Goal: Task Accomplishment & Management: Complete application form

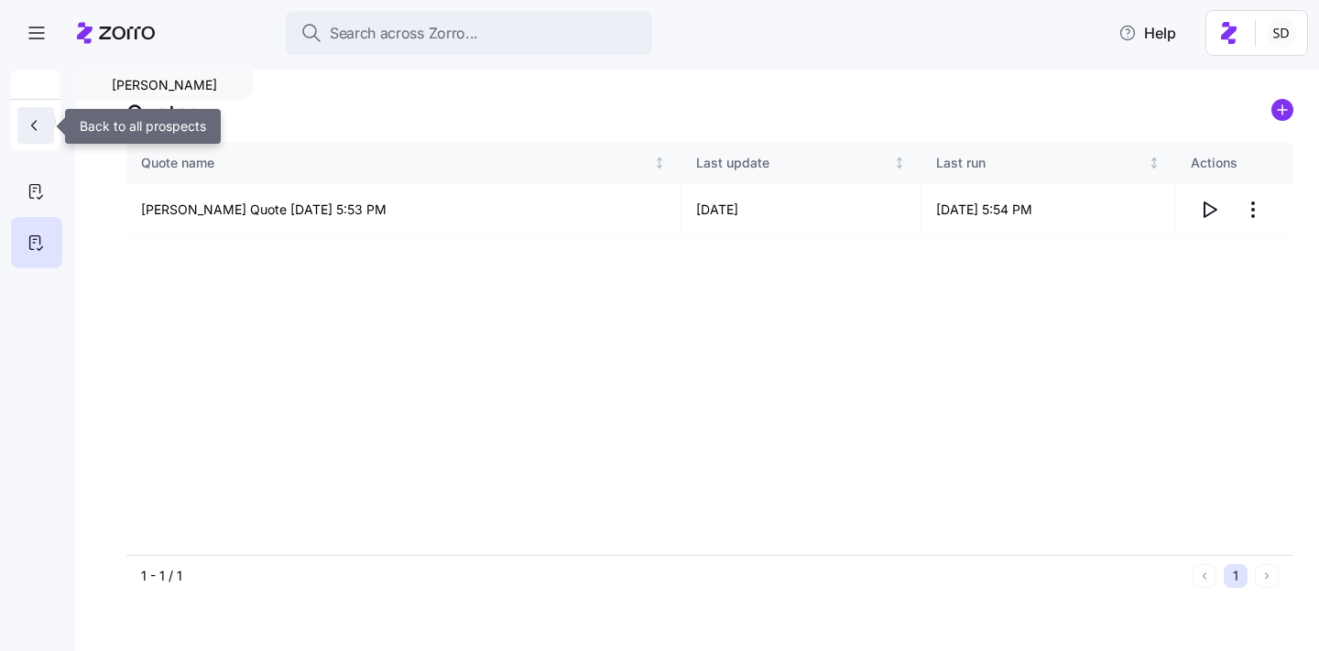
click at [42, 131] on icon "button" at bounding box center [34, 125] width 18 height 18
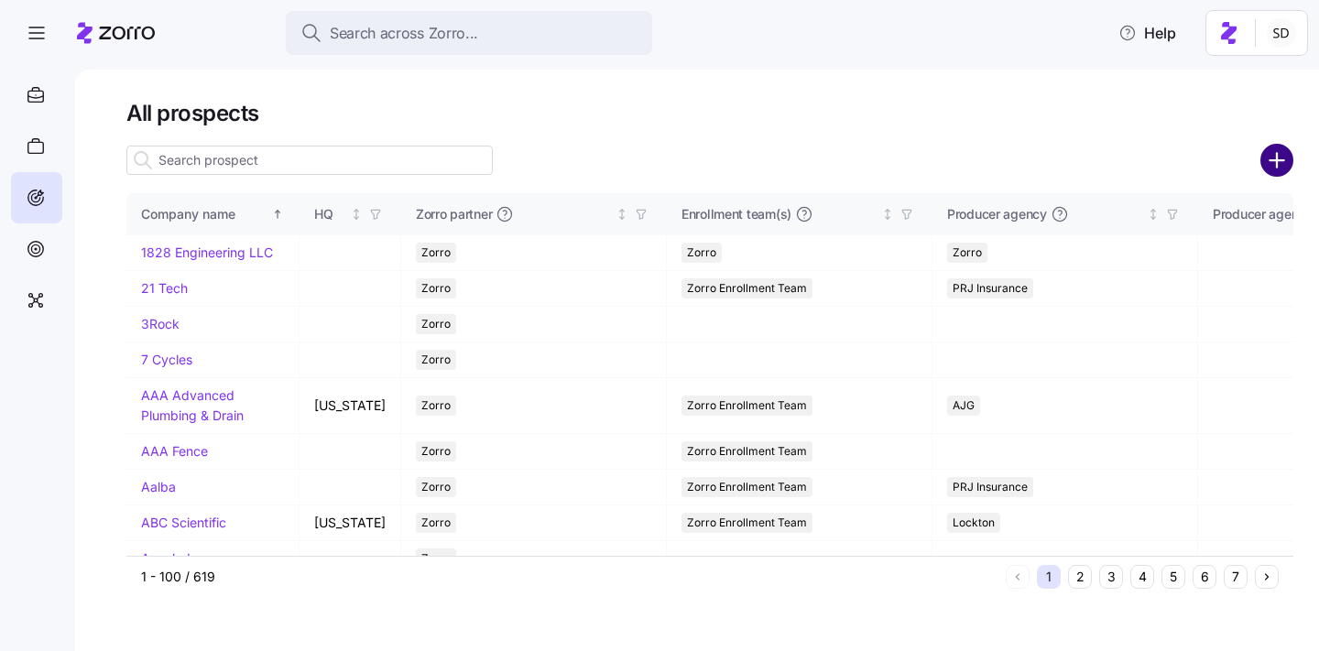
click at [1281, 159] on circle "add icon" at bounding box center [1278, 161] width 30 height 30
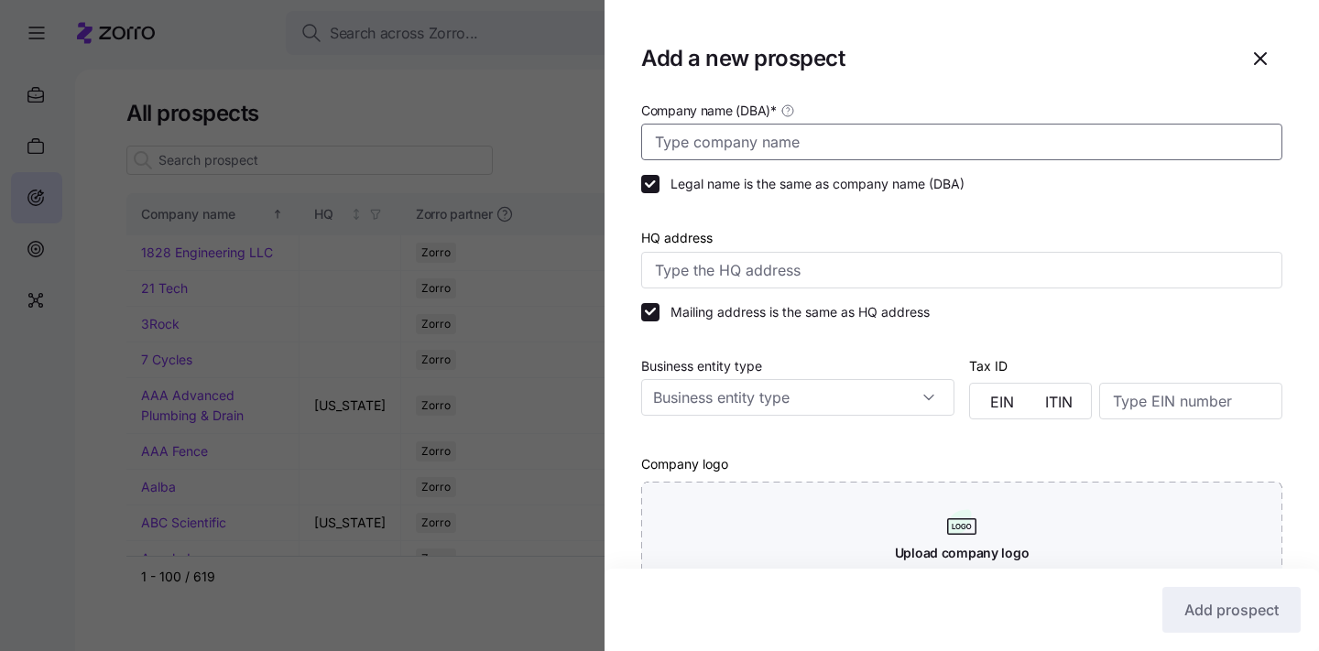
click at [870, 141] on input "Company name (DBA) *" at bounding box center [961, 142] width 641 height 37
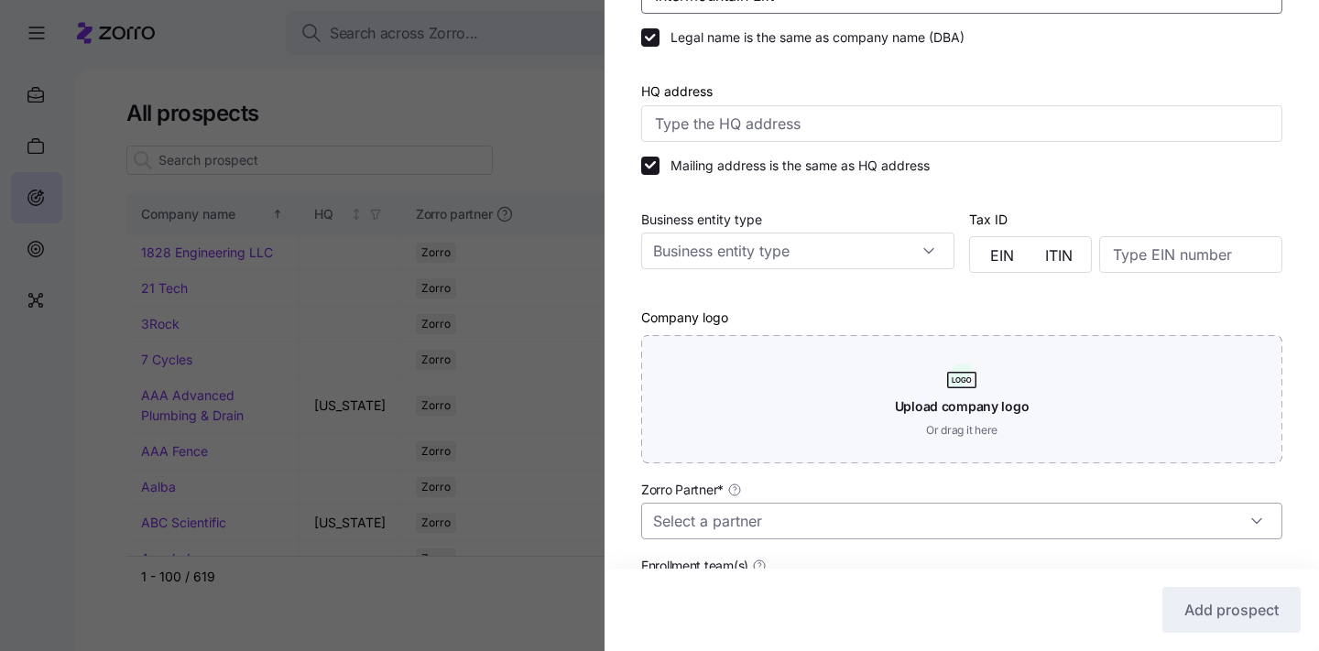
type input "Intermountain Lift"
click at [793, 521] on input "Zorro Partner *" at bounding box center [961, 521] width 641 height 37
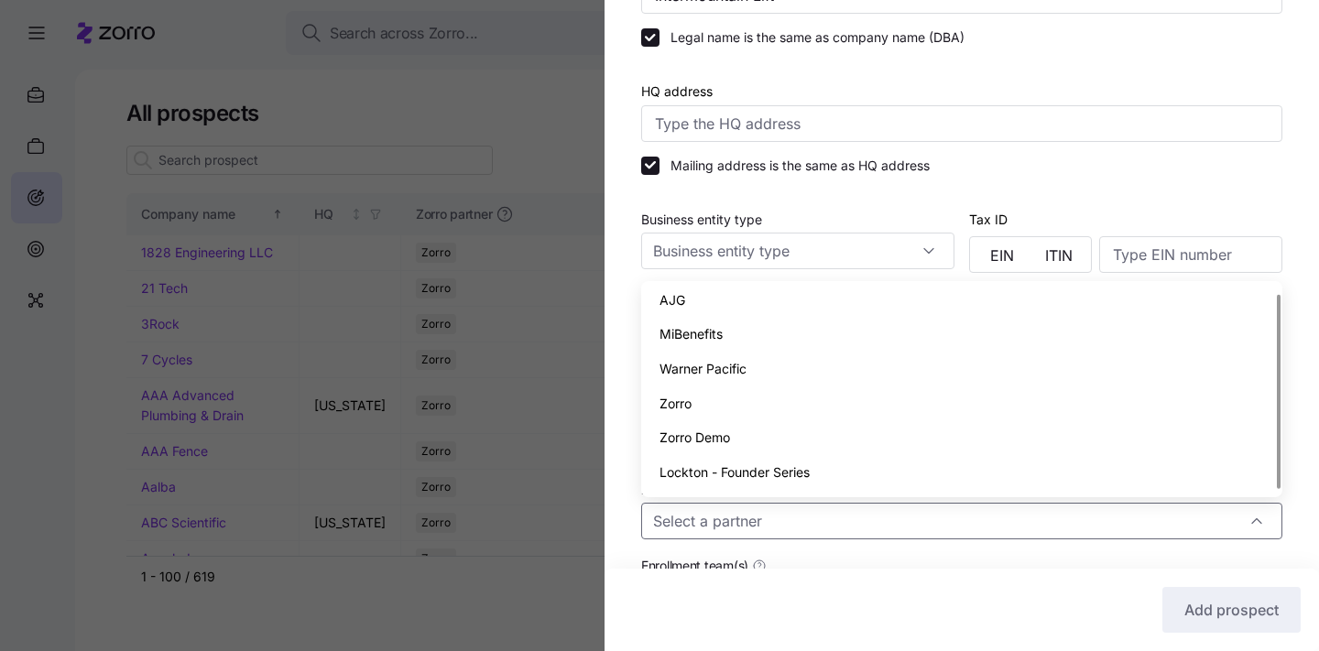
scroll to position [0, 0]
click at [790, 412] on div "Zorro" at bounding box center [962, 409] width 627 height 35
type input "Zorro"
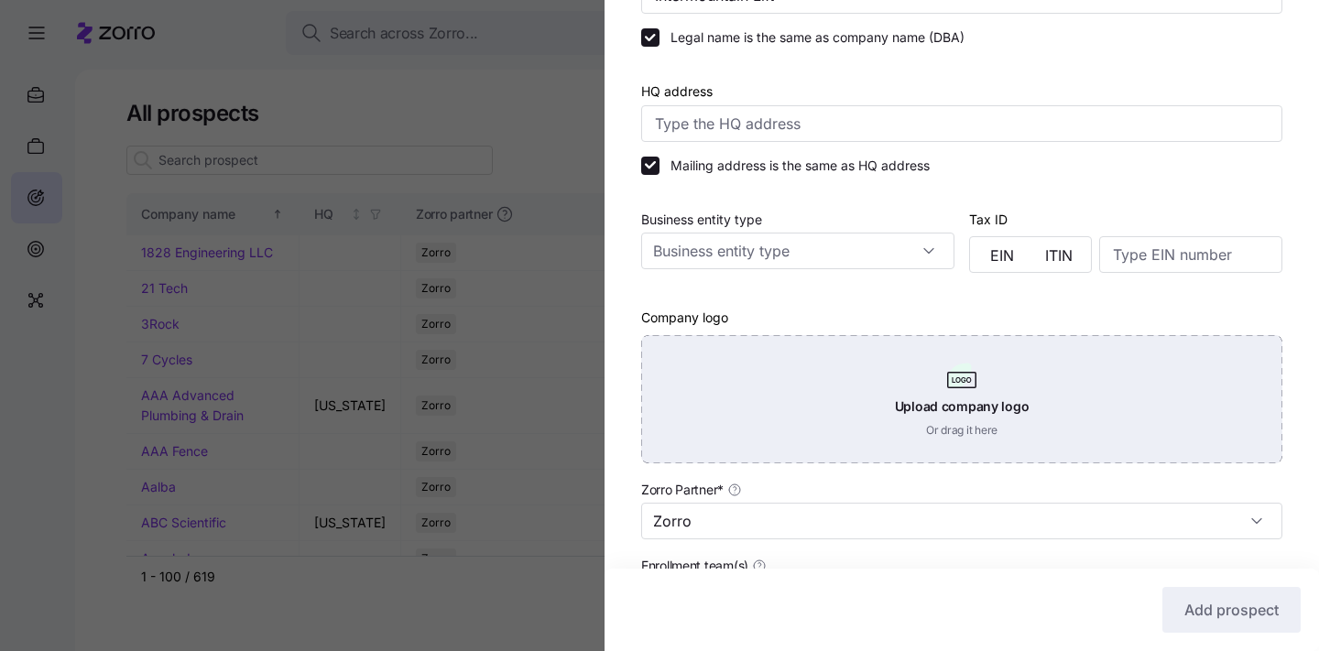
click at [916, 407] on div "Upload company logo Or drag it here" at bounding box center [961, 399] width 641 height 128
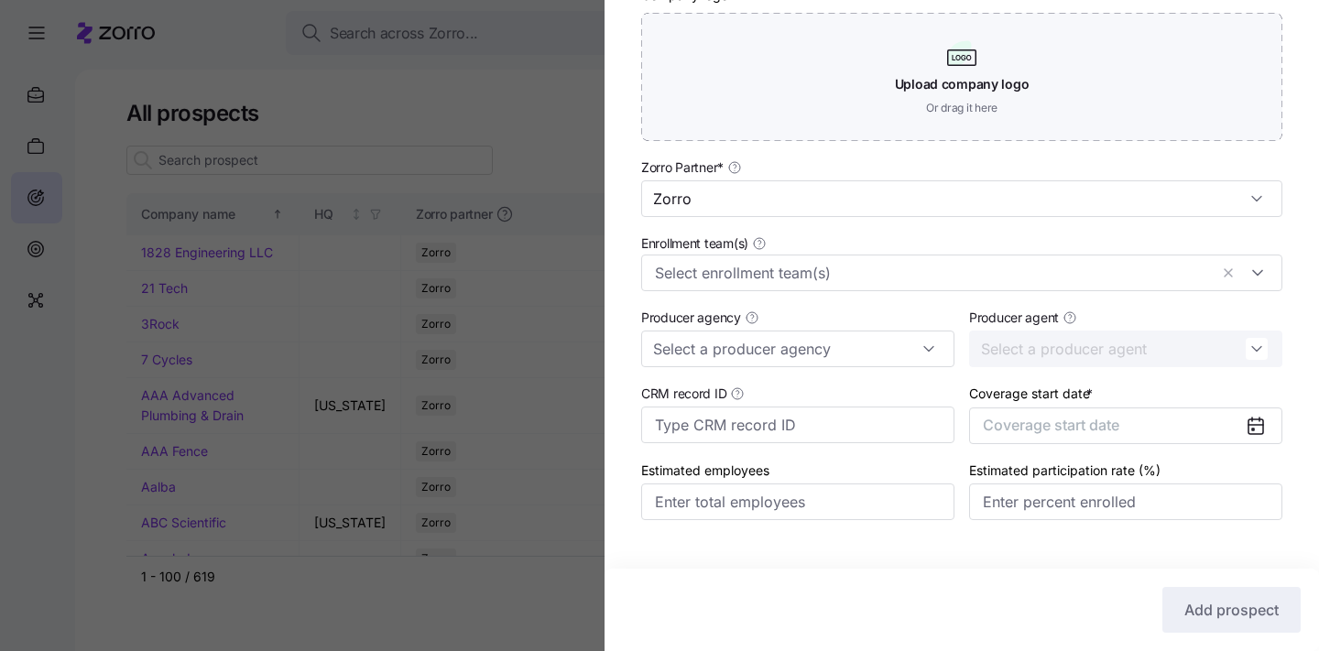
scroll to position [502, 0]
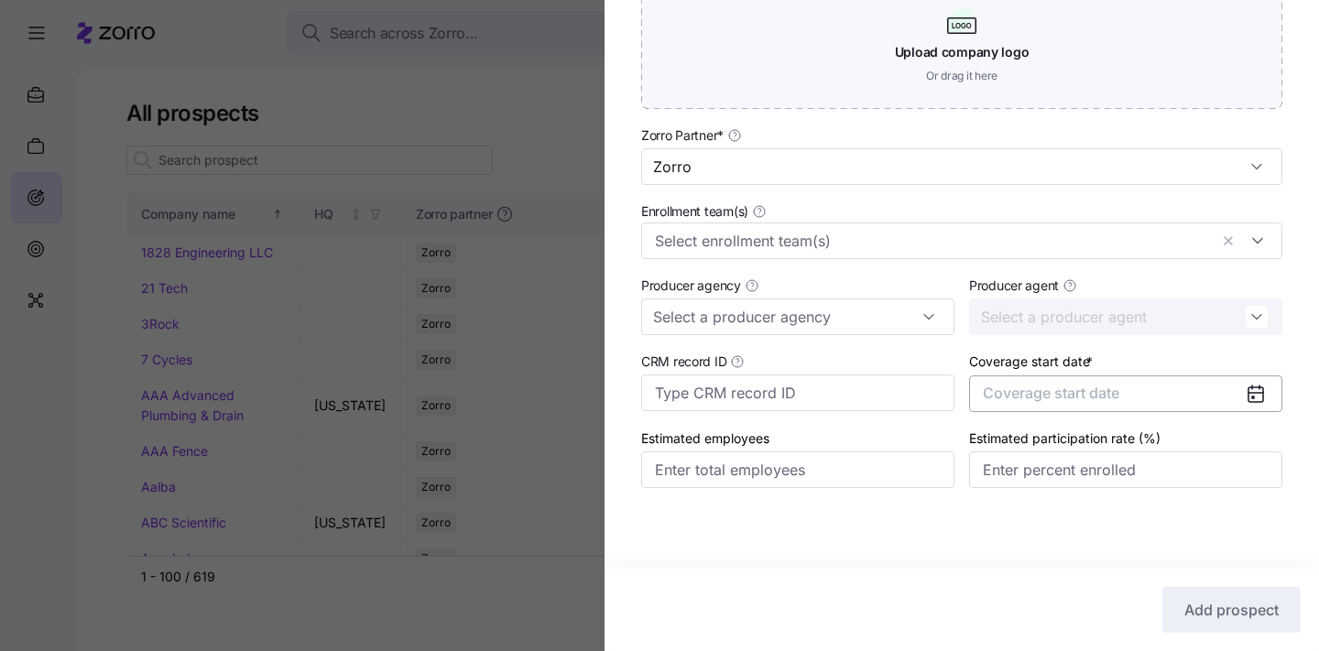
click at [1056, 393] on span "Coverage start date" at bounding box center [1051, 393] width 137 height 18
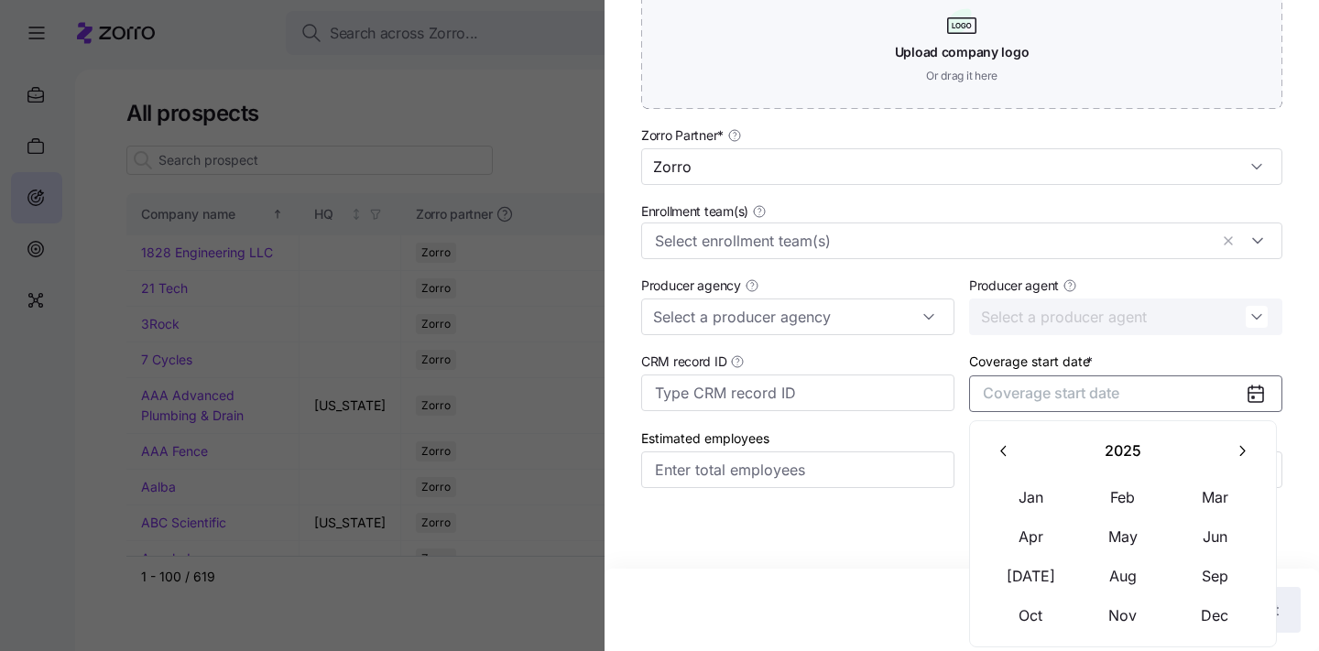
click at [1236, 462] on button "button" at bounding box center [1242, 451] width 38 height 38
click at [1033, 488] on button "Jan" at bounding box center [1032, 497] width 92 height 38
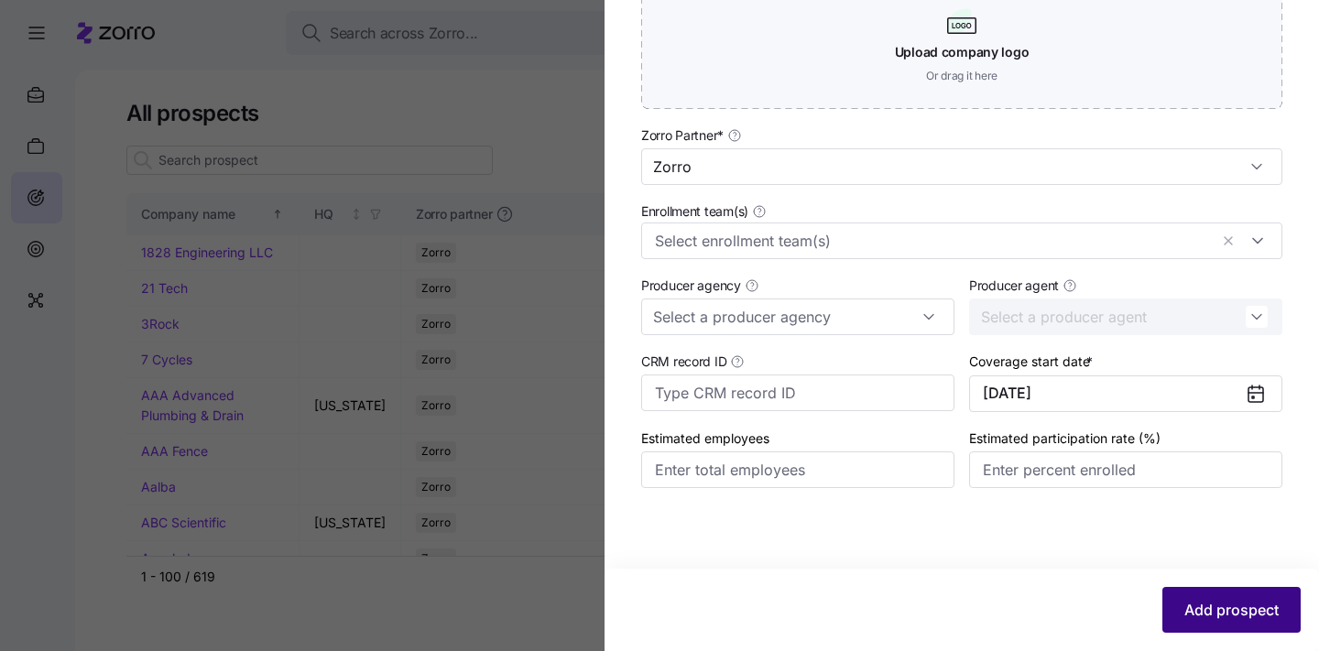
click at [1198, 603] on span "Add prospect" at bounding box center [1232, 610] width 94 height 22
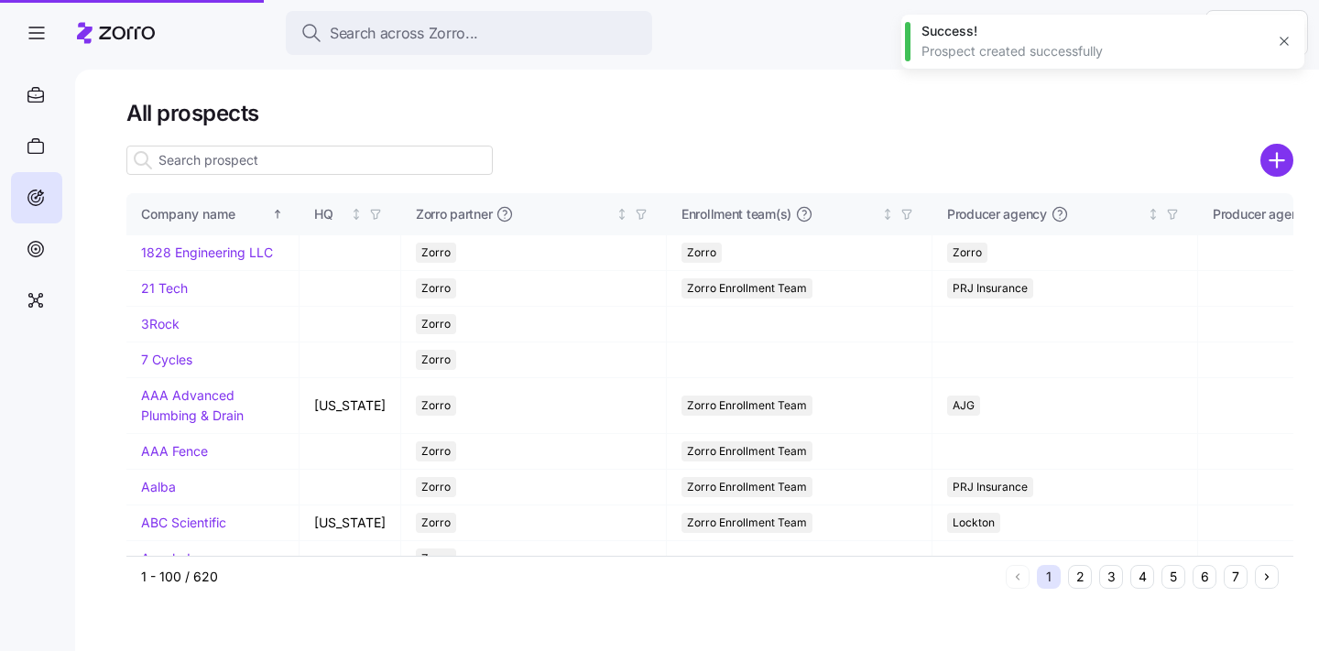
click at [306, 154] on div at bounding box center [659, 325] width 1319 height 651
click at [220, 158] on input at bounding box center [309, 160] width 366 height 29
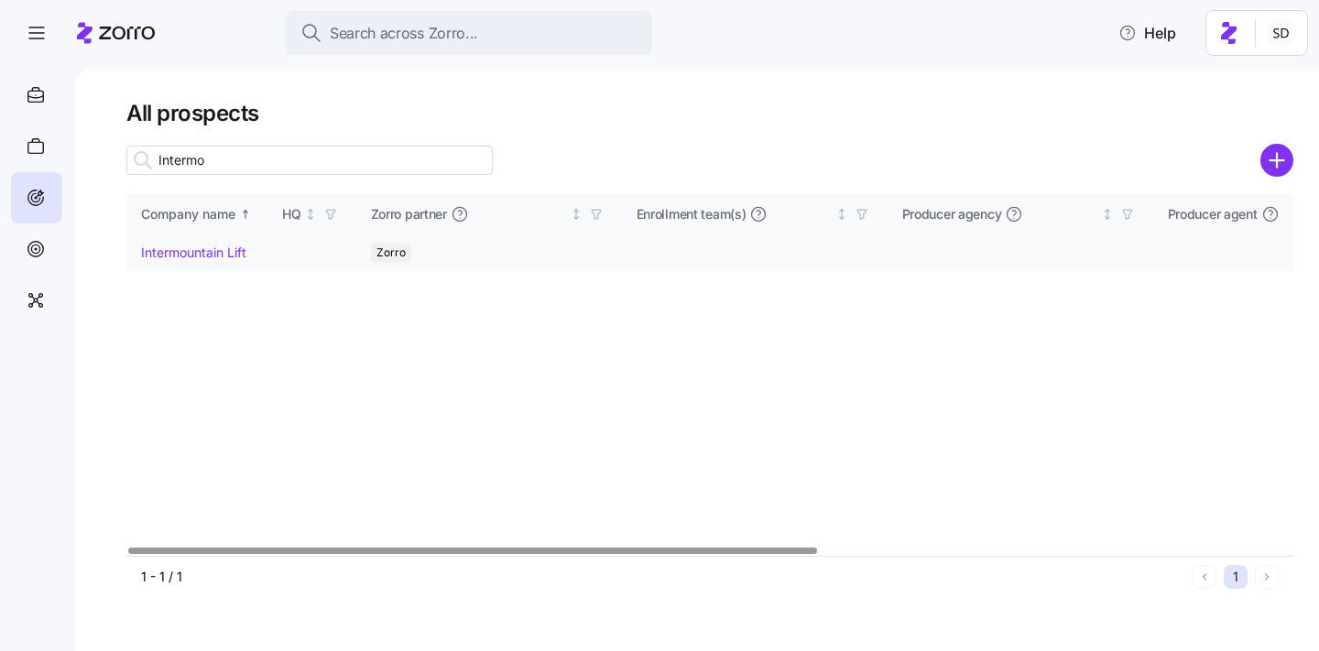
type input "Intermo"
click at [150, 252] on link "Intermountain Lift" at bounding box center [193, 253] width 105 height 16
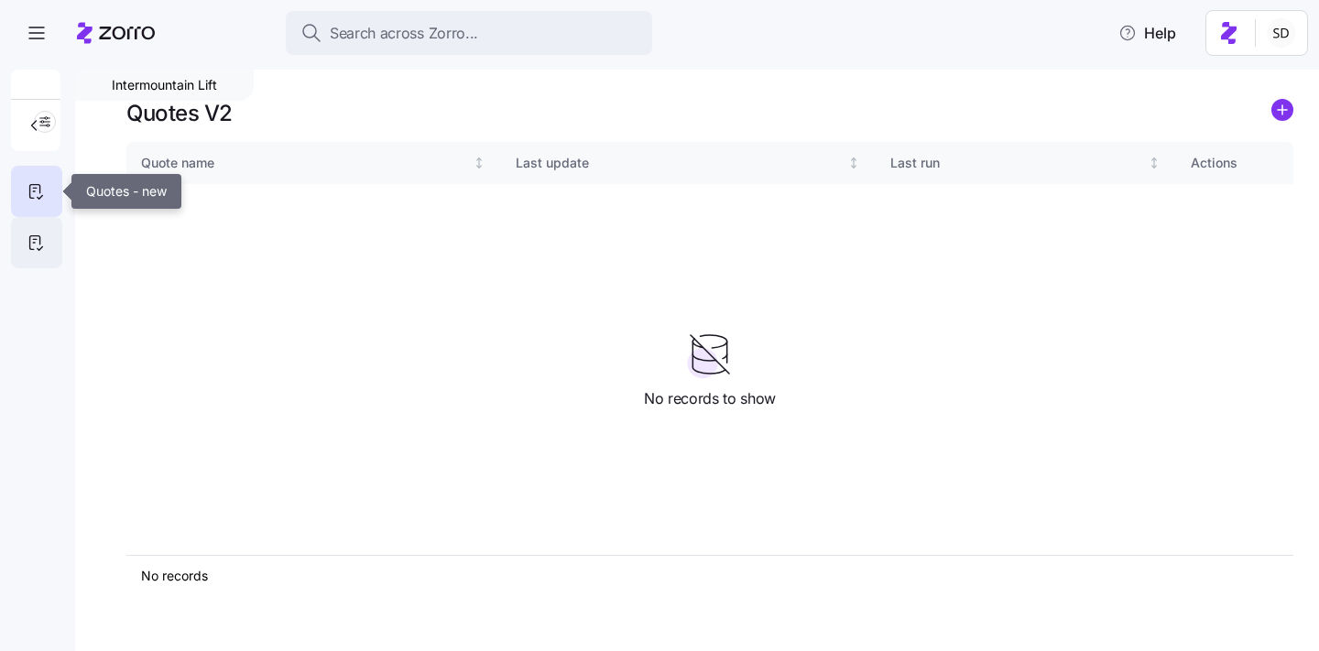
click at [37, 239] on icon at bounding box center [35, 239] width 4 height 0
click at [1283, 111] on icon "add icon" at bounding box center [1283, 109] width 0 height 9
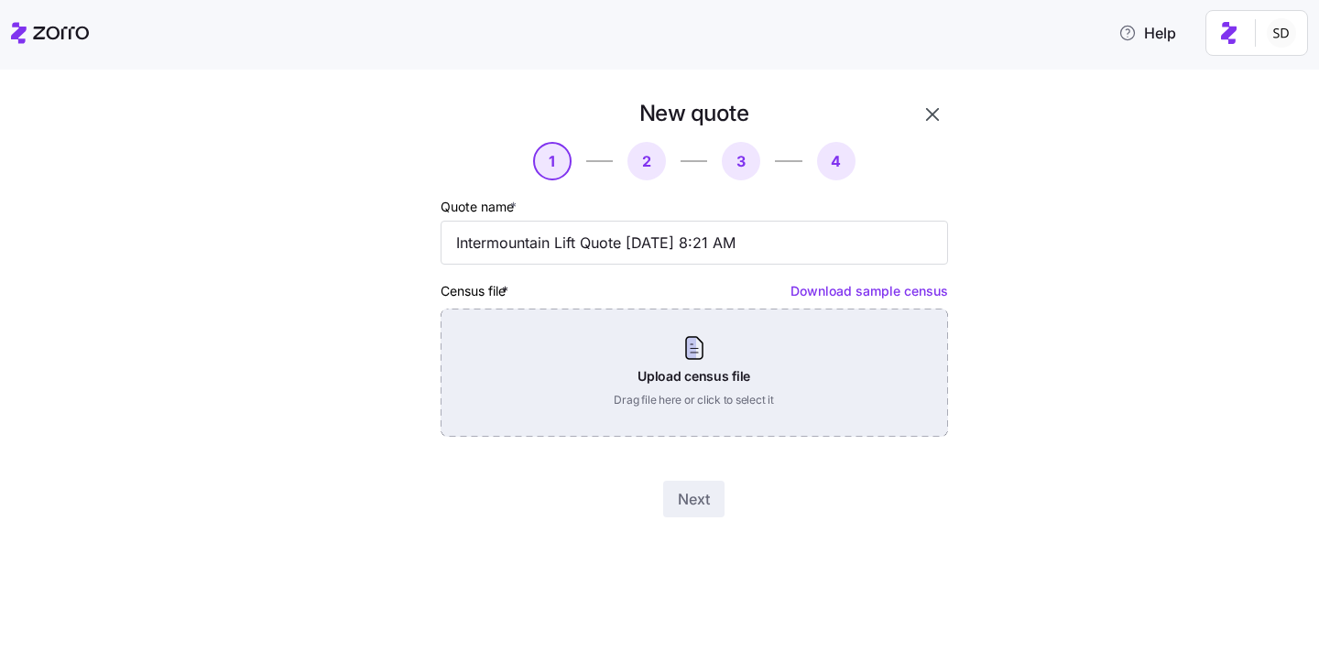
click at [686, 372] on div "Upload census file Drag file here or click to select it" at bounding box center [695, 373] width 508 height 128
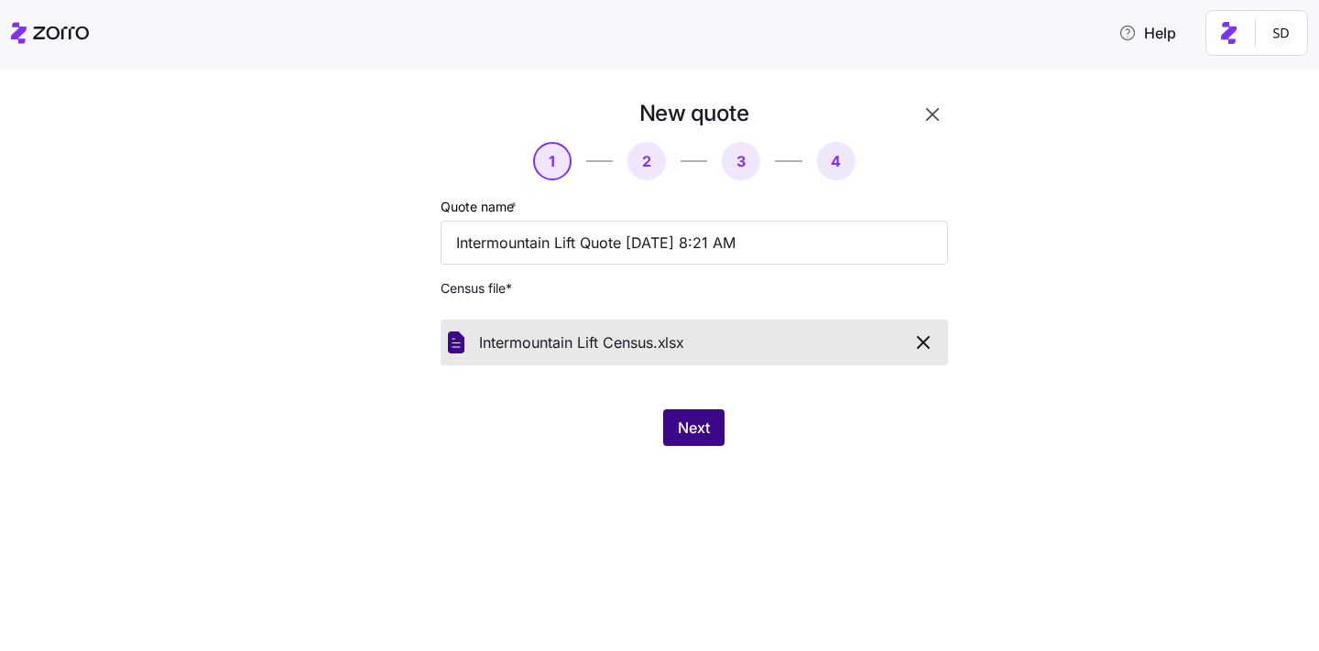
click at [703, 416] on button "Next" at bounding box center [693, 428] width 61 height 37
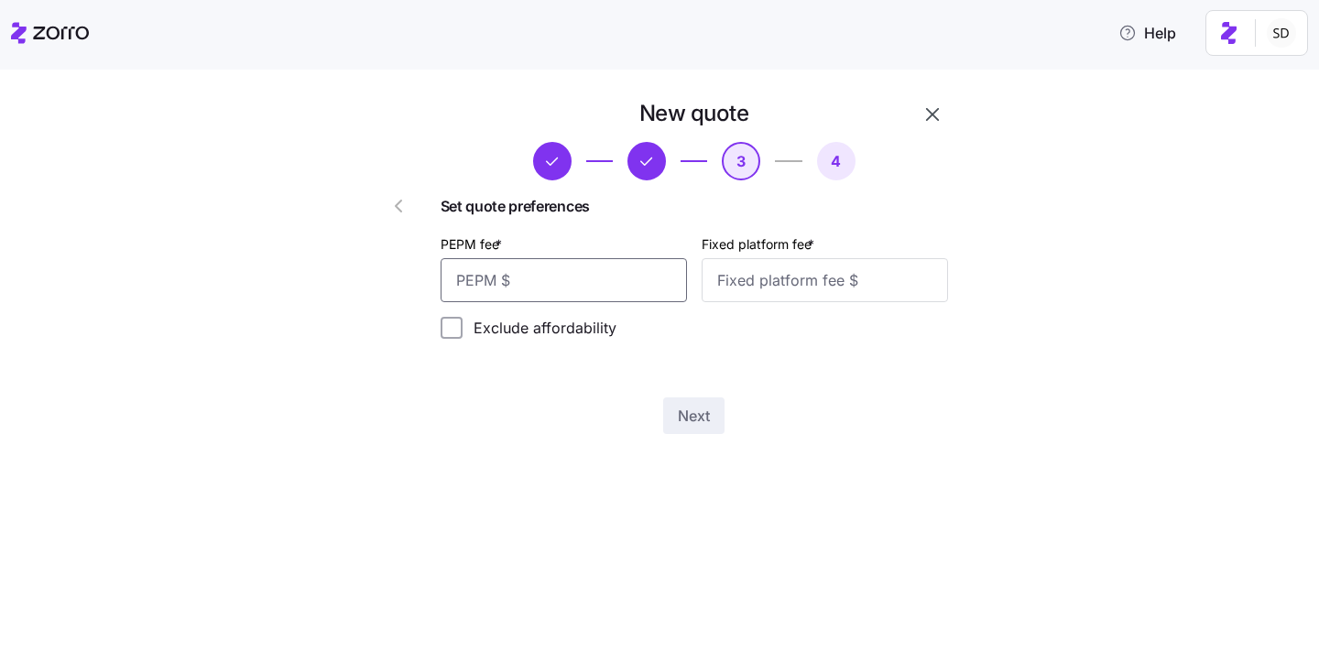
click at [585, 284] on input "PEPM fee *" at bounding box center [564, 280] width 246 height 44
type input "50"
click at [801, 305] on div "Set quote preferences PEPM fee * 50 Fixed platform fee * Exclude affordability" at bounding box center [695, 274] width 508 height 158
click at [797, 283] on input "Fixed platform fee *" at bounding box center [825, 280] width 246 height 44
type input "100"
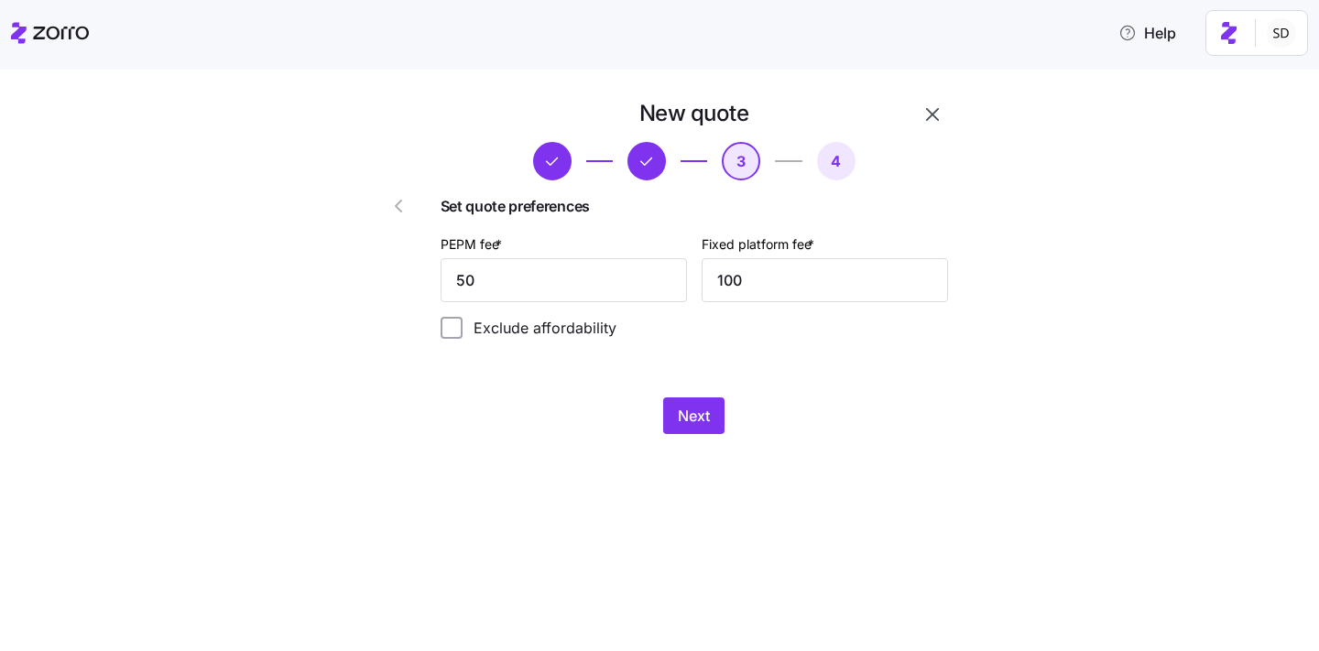
click at [706, 348] on div "Set quote preferences PEPM fee * 50 Fixed platform fee * 100 Exclude affordabil…" at bounding box center [695, 274] width 508 height 158
click at [695, 439] on div "New quote 3 4 Set quote preferences PEPM fee * 50 Fixed platform fee * 100 Excl…" at bounding box center [672, 277] width 641 height 357
click at [684, 424] on span "Next" at bounding box center [694, 416] width 32 height 22
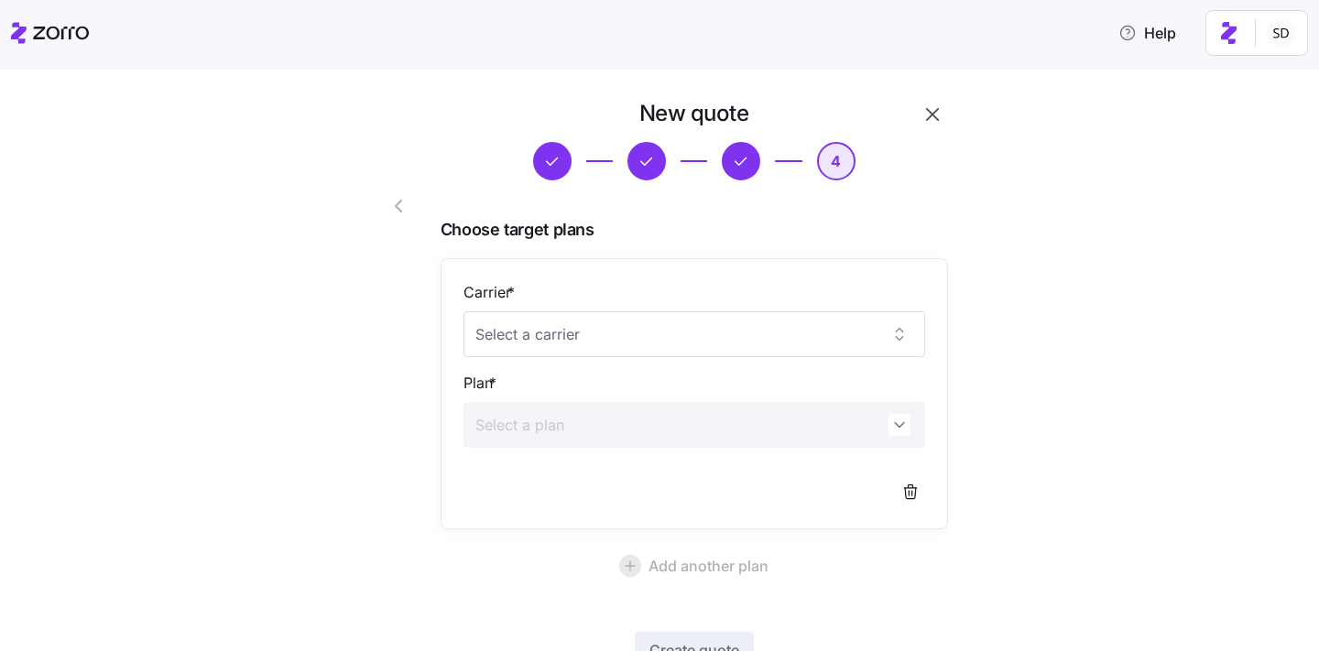
scroll to position [137, 0]
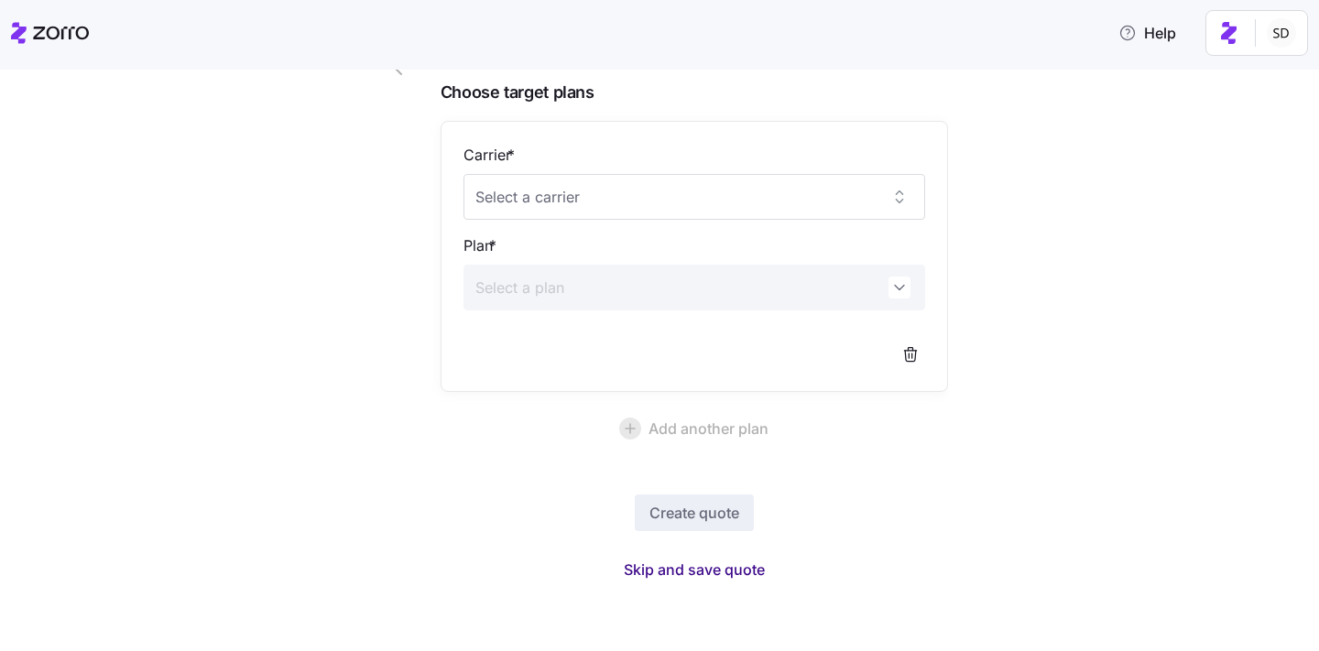
click at [697, 567] on span "Skip and save quote" at bounding box center [694, 570] width 141 height 22
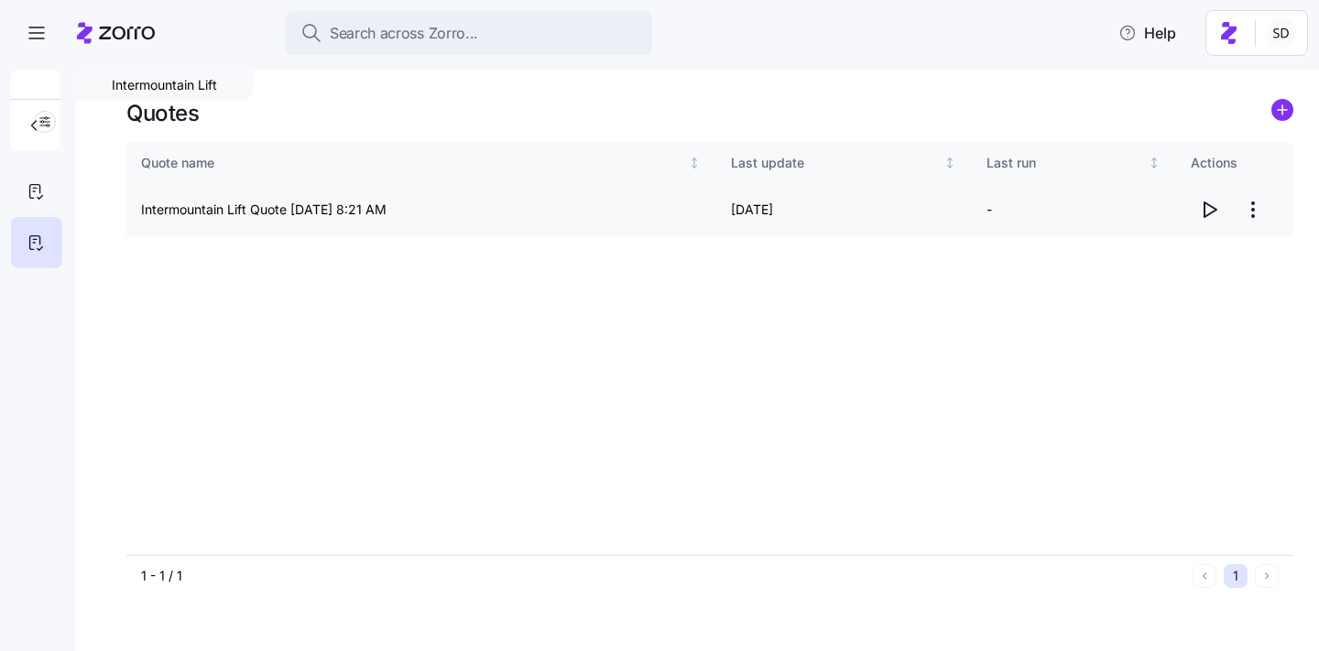
click at [1210, 212] on icon "button" at bounding box center [1209, 210] width 22 height 22
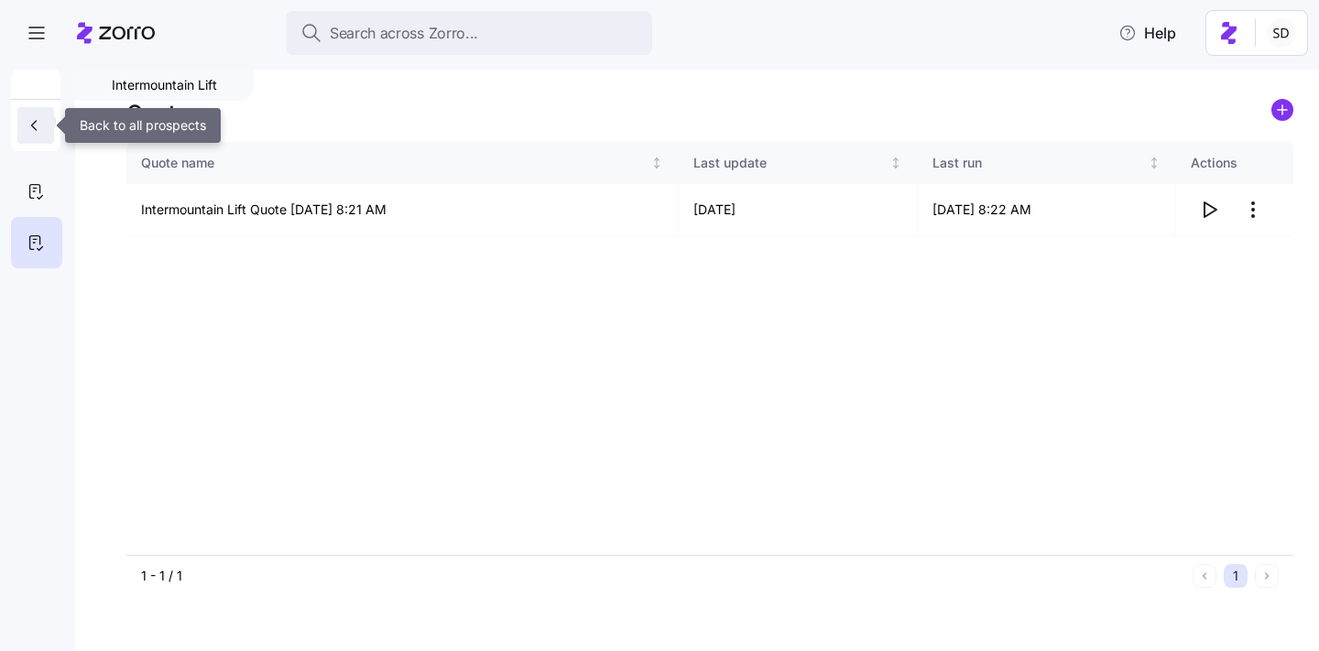
click at [31, 131] on icon "button" at bounding box center [34, 125] width 18 height 18
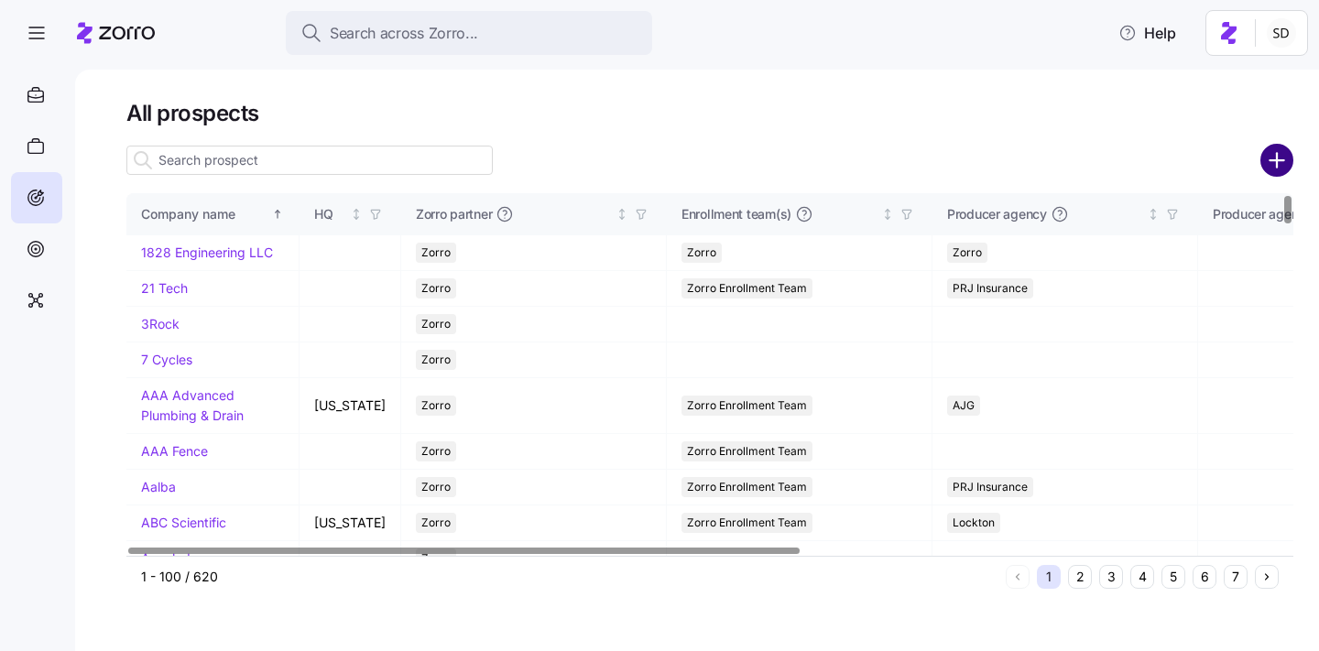
click at [1282, 149] on circle "add icon" at bounding box center [1278, 161] width 30 height 30
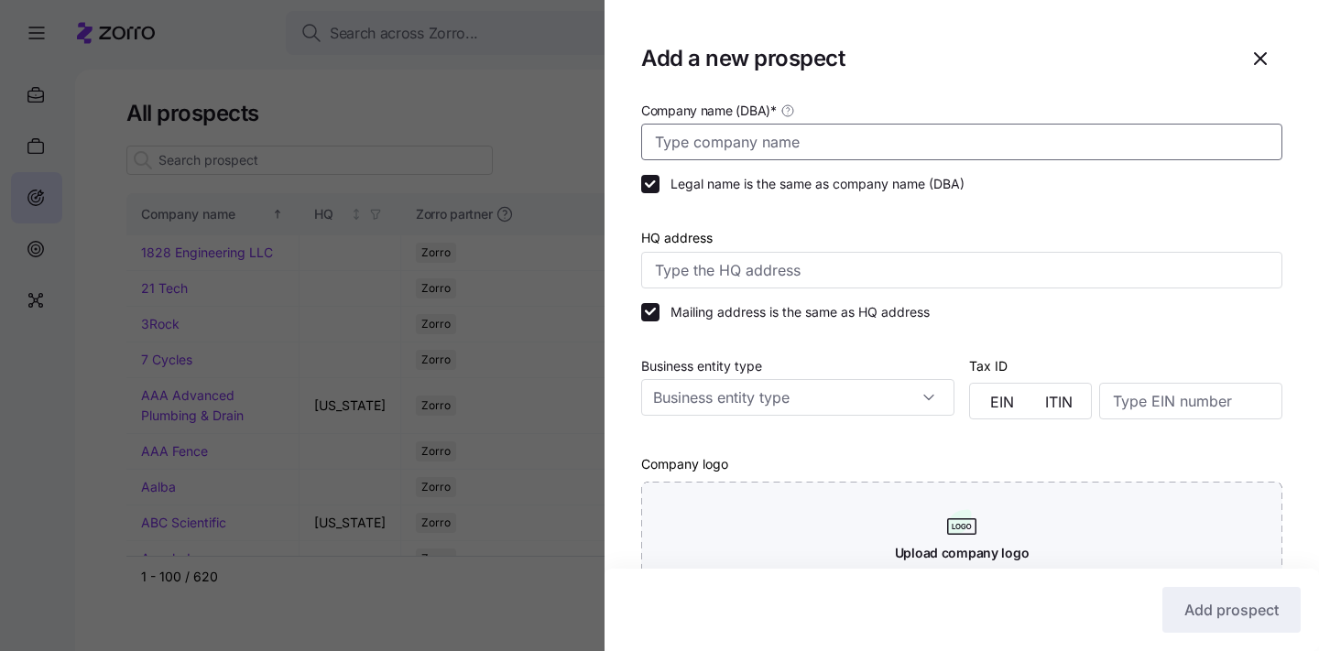
click at [877, 125] on input "Company name (DBA) *" at bounding box center [961, 142] width 641 height 37
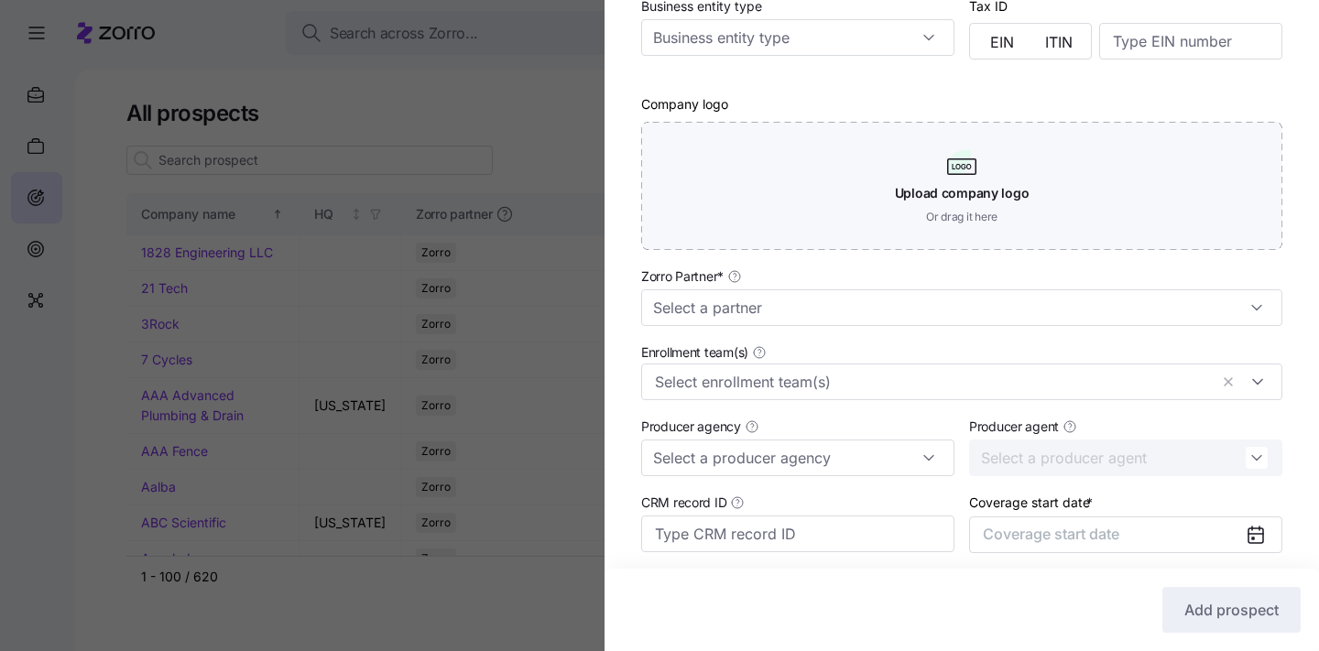
scroll to position [504, 0]
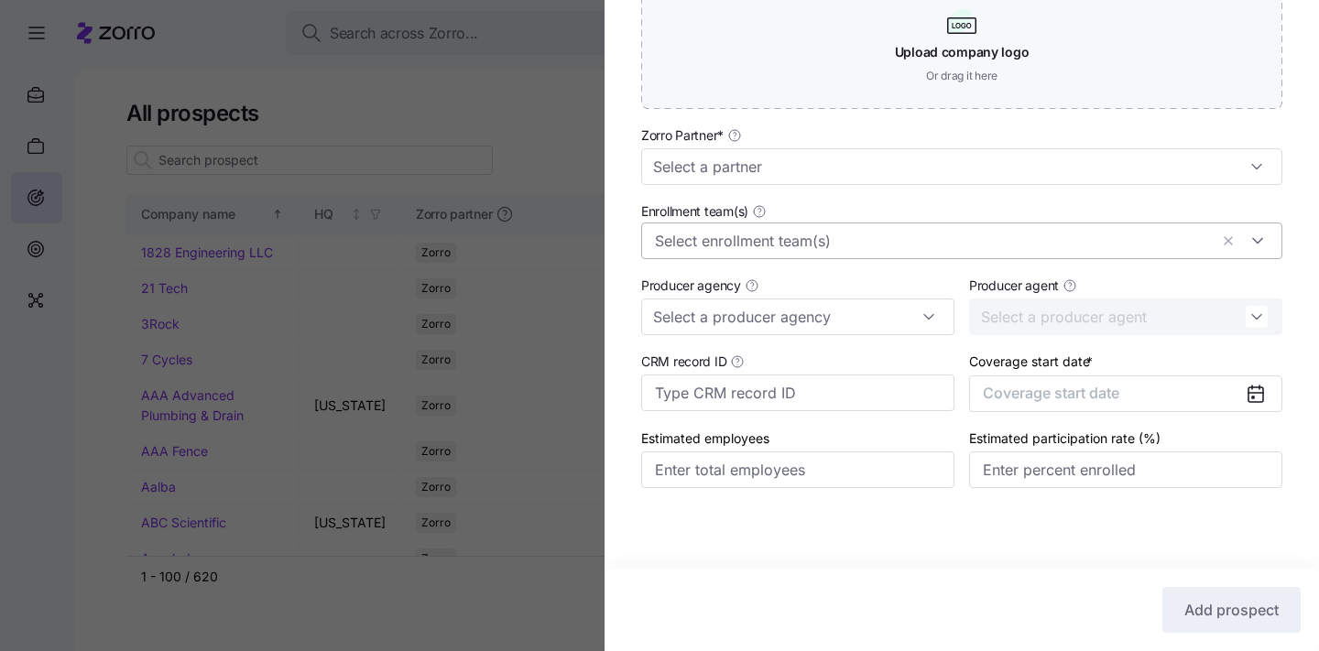
type input "Nimble and Pharamatech"
click at [866, 239] on input "Enrollment team(s)" at bounding box center [931, 241] width 553 height 24
click at [881, 192] on div "Enrollment team(s)" at bounding box center [962, 229] width 656 height 74
click at [899, 165] on input "Zorro Partner *" at bounding box center [961, 166] width 641 height 37
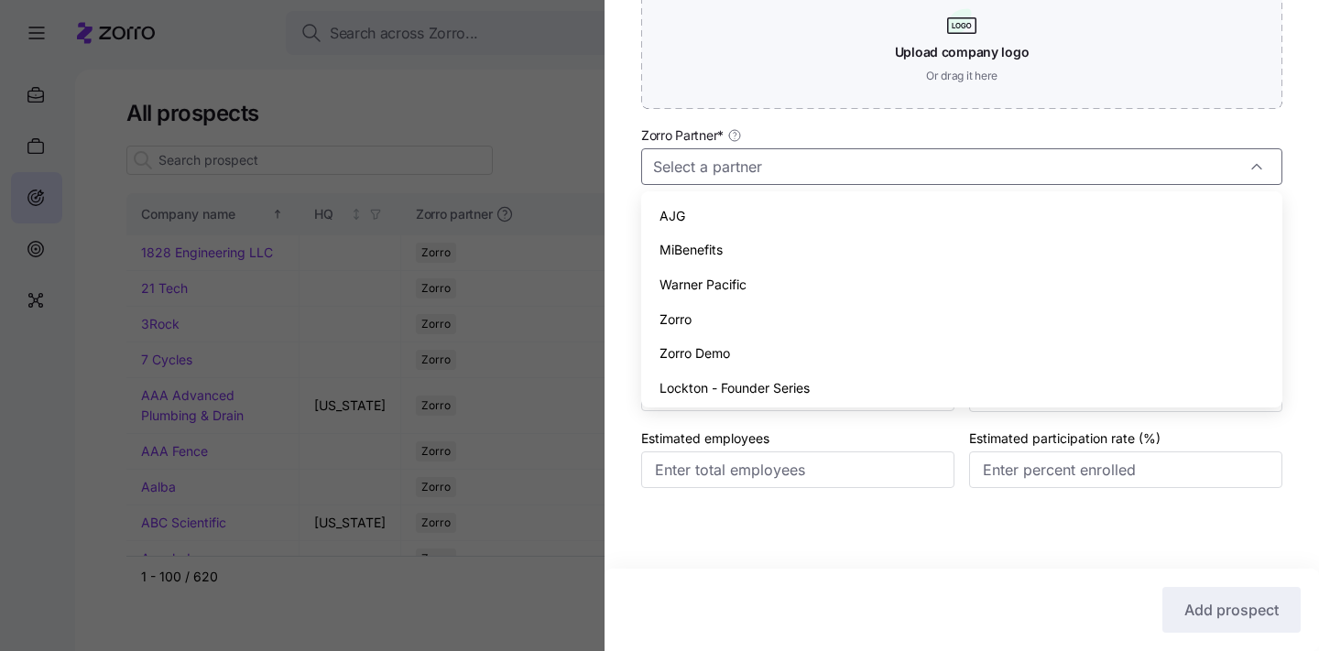
click at [841, 316] on div "Zorro" at bounding box center [962, 319] width 627 height 35
type input "Zorro"
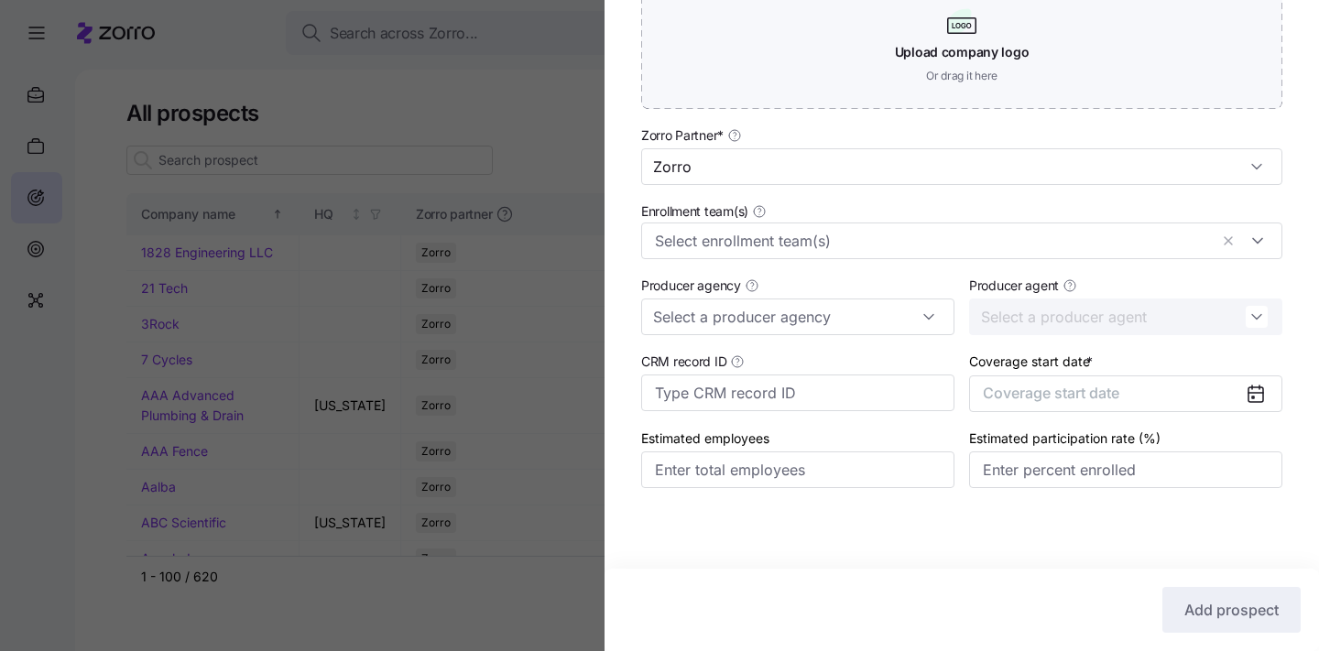
click at [1073, 372] on div "Coverage start date * Coverage start date" at bounding box center [1125, 381] width 313 height 62
click at [1061, 396] on span "Coverage start date" at bounding box center [1051, 393] width 137 height 18
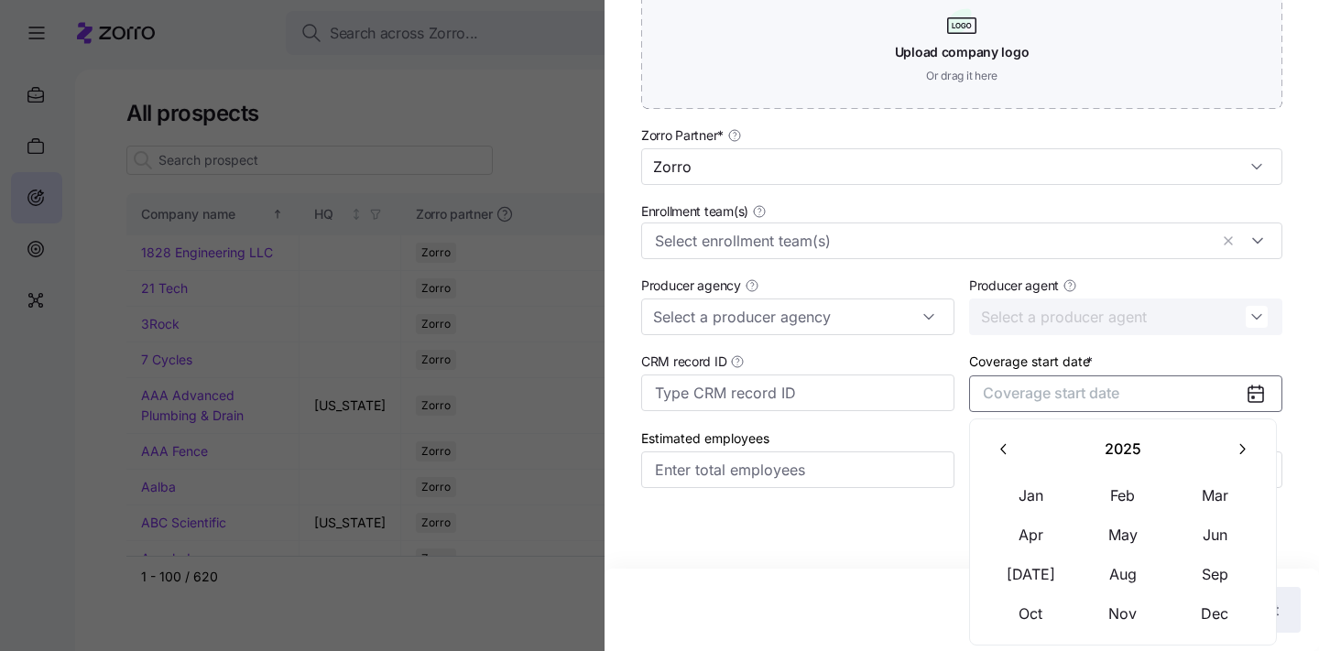
click at [1249, 443] on icon "button" at bounding box center [1241, 449] width 17 height 17
click at [1030, 492] on button "Jan" at bounding box center [1032, 495] width 92 height 38
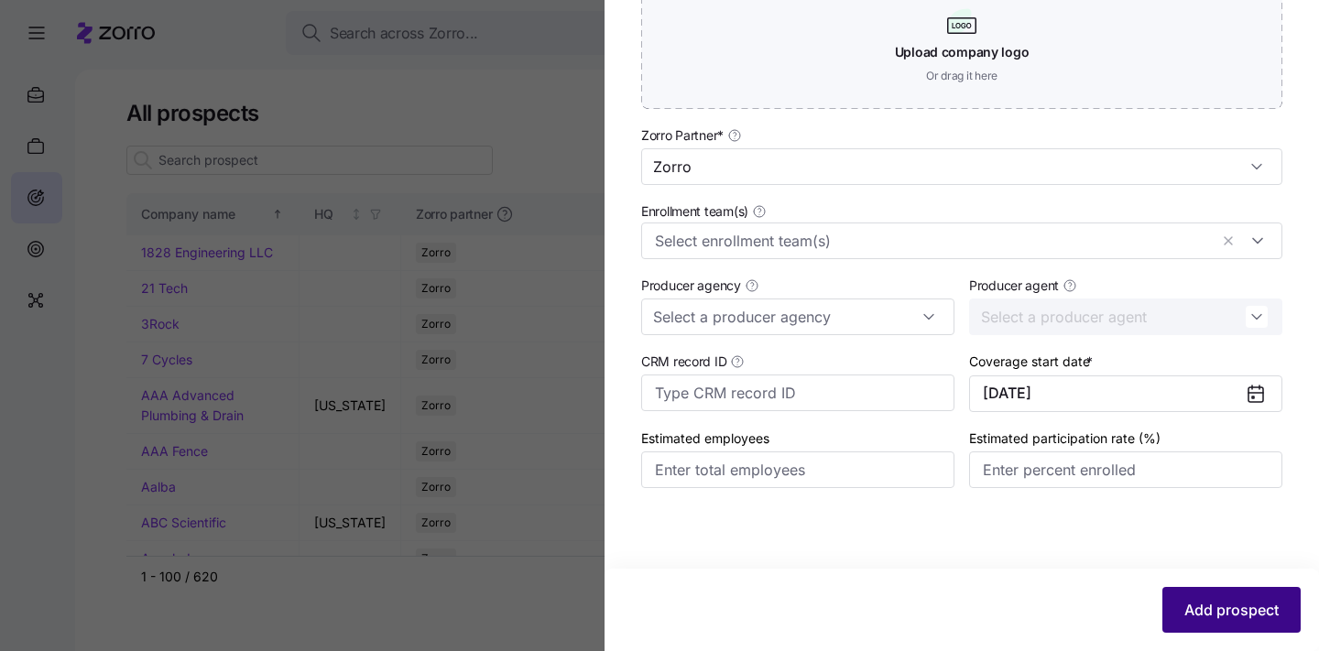
click at [1187, 603] on span "Add prospect" at bounding box center [1232, 610] width 94 height 22
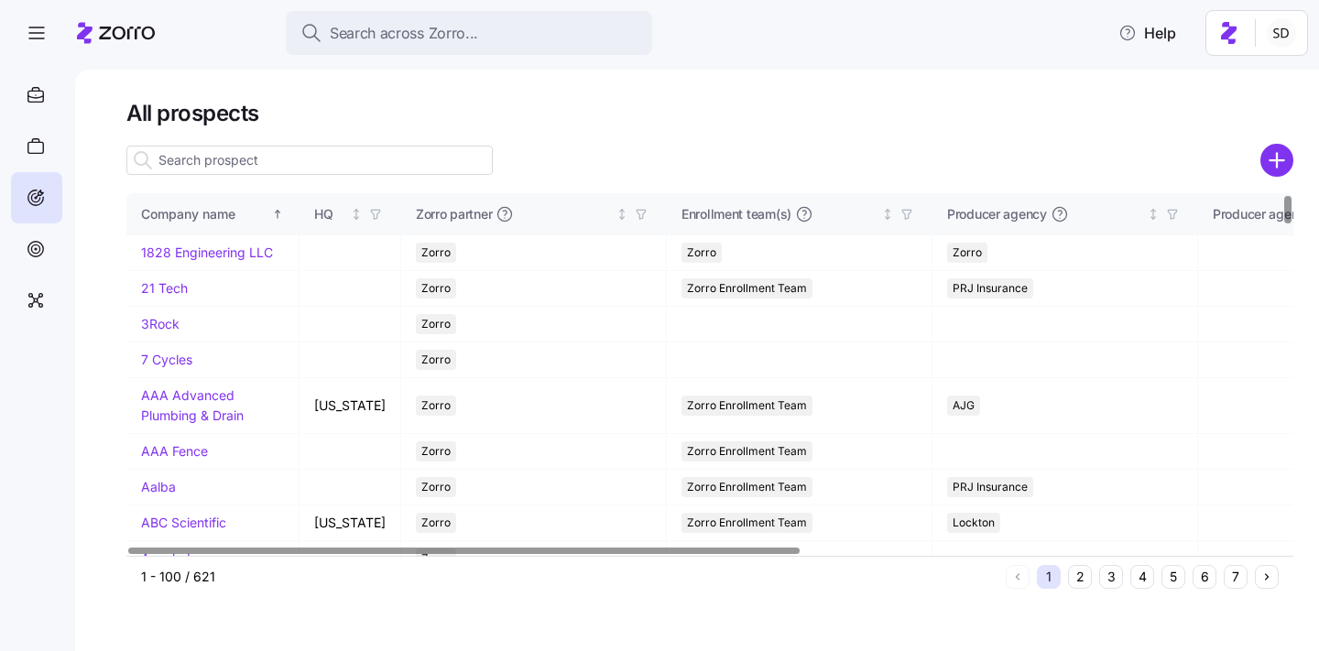
click at [223, 149] on input at bounding box center [309, 160] width 366 height 29
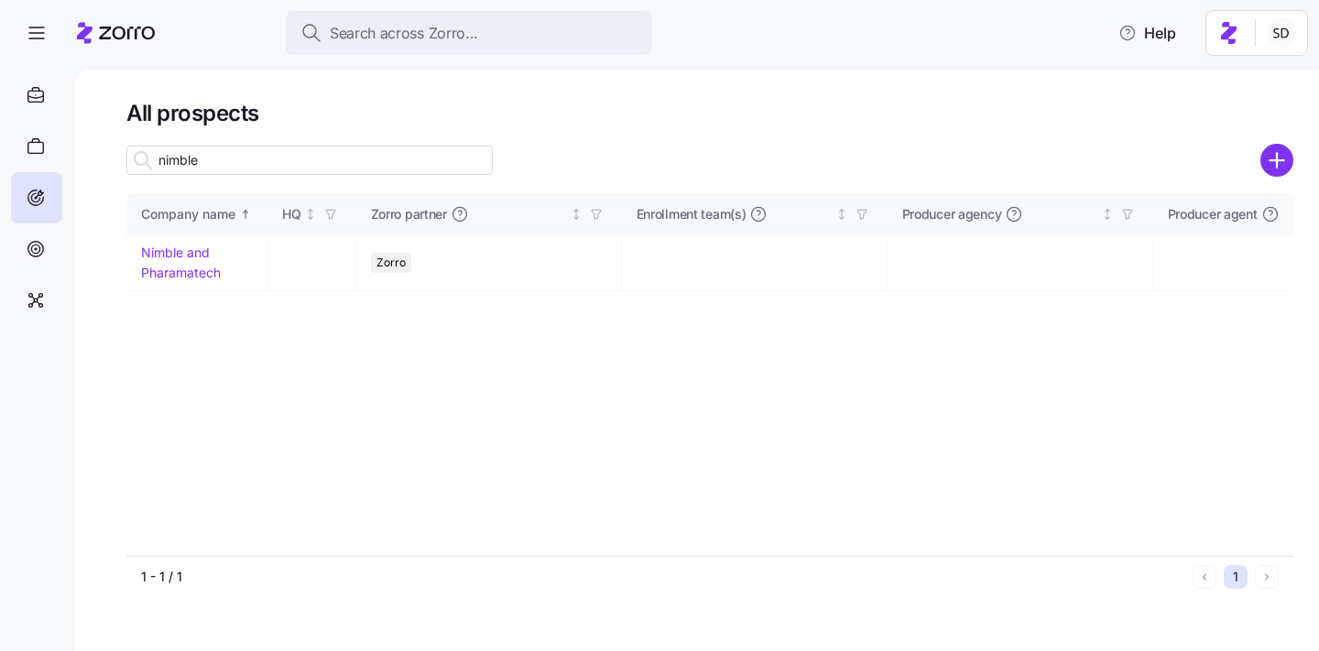
click at [230, 157] on input "nimble" at bounding box center [309, 160] width 366 height 29
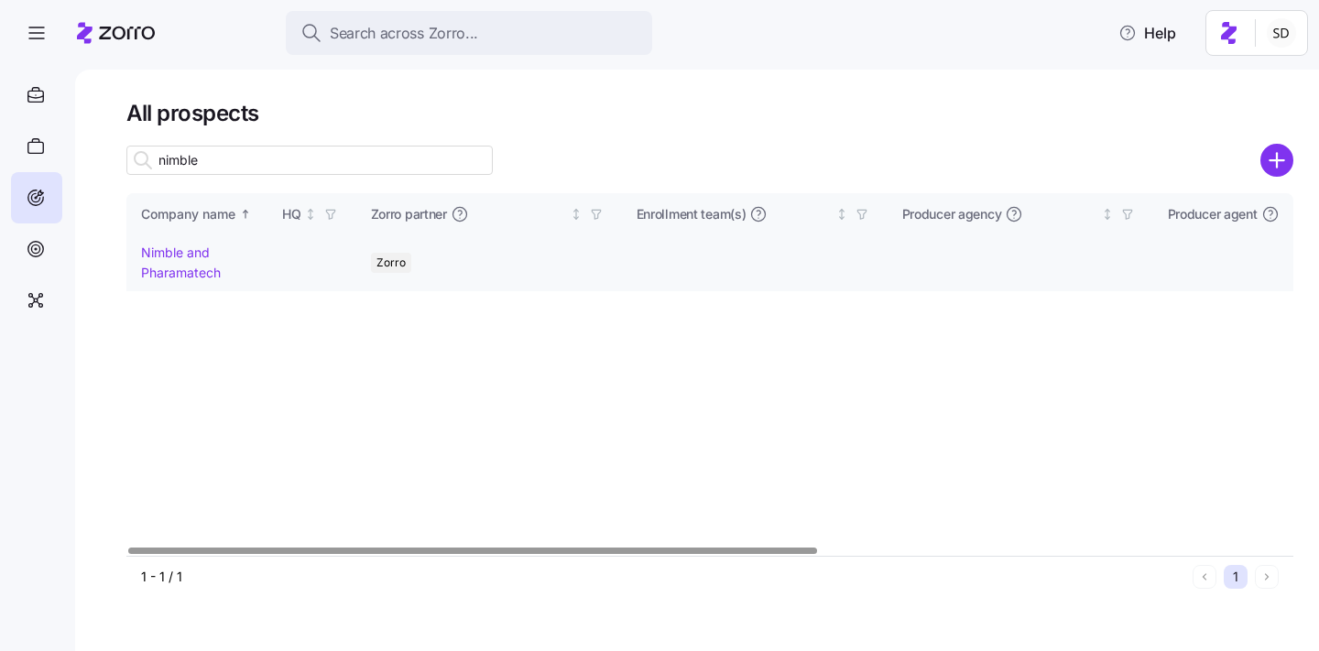
type input "nimble"
click at [164, 243] on td "Nimble and Pharamatech" at bounding box center [196, 262] width 141 height 55
click at [154, 251] on link "Nimble and Pharamatech" at bounding box center [181, 263] width 80 height 36
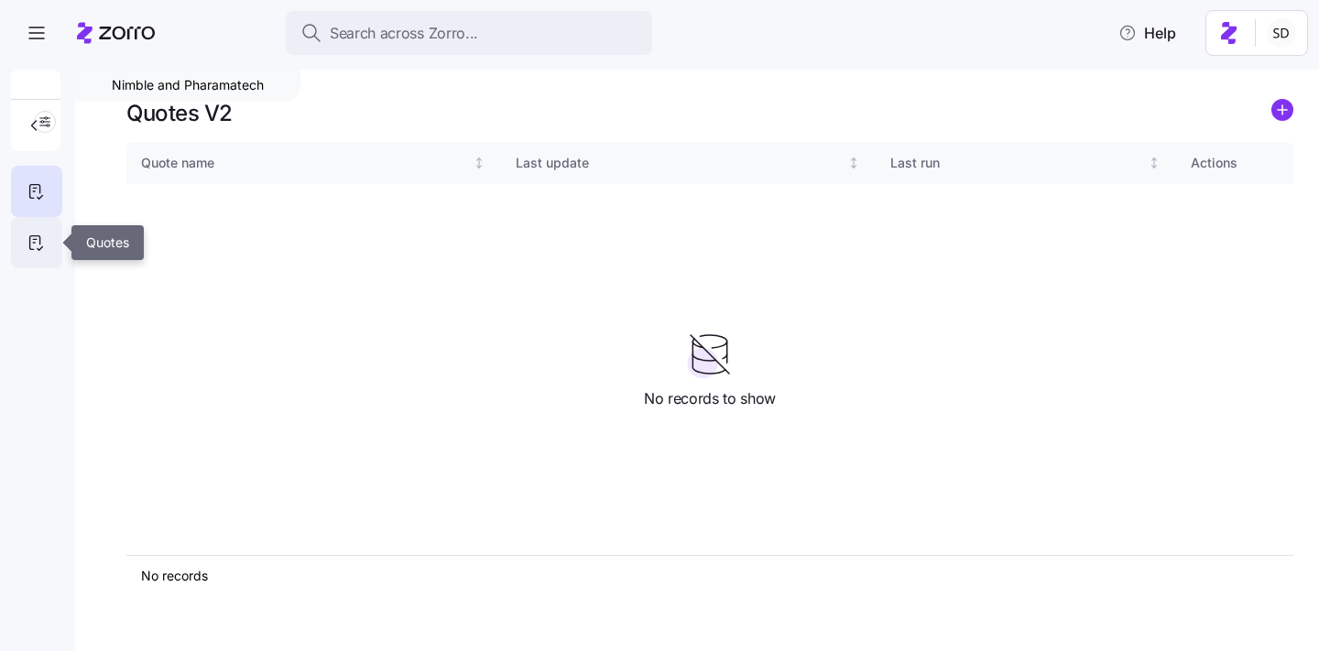
click at [38, 246] on icon at bounding box center [36, 243] width 20 height 22
click at [1282, 100] on circle "add icon" at bounding box center [1283, 110] width 20 height 20
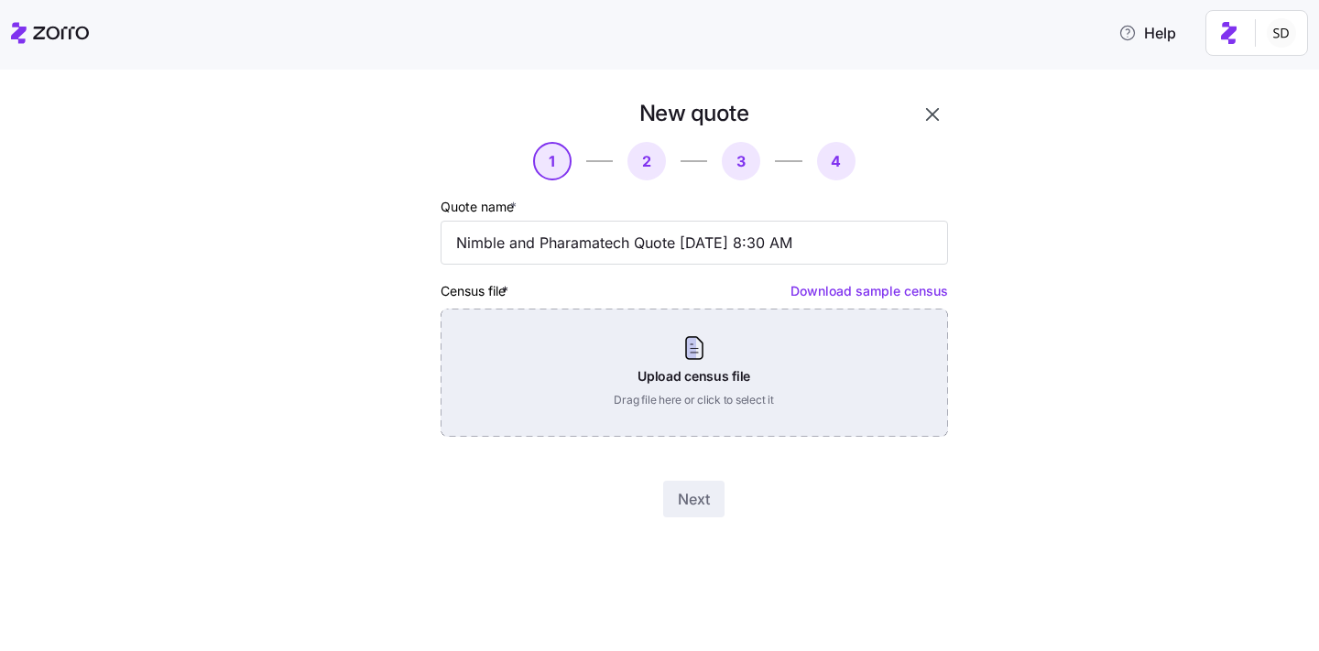
click at [749, 358] on div "Upload census file Drag file here or click to select it" at bounding box center [695, 373] width 508 height 128
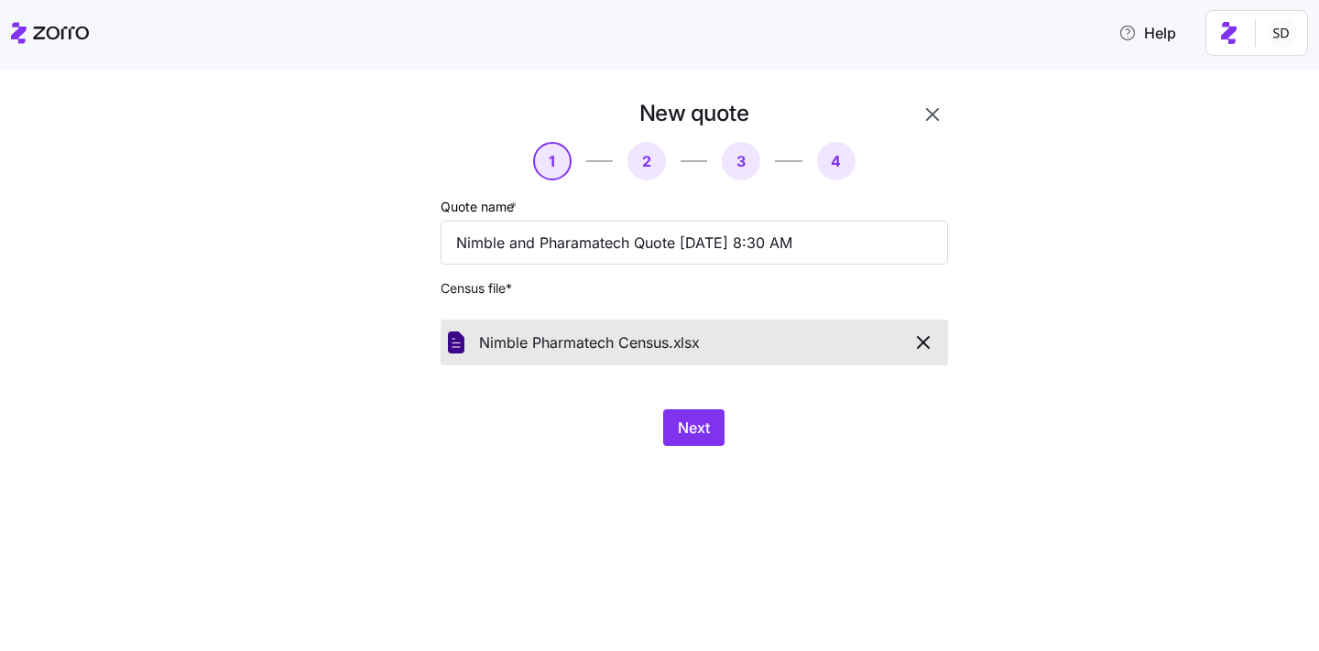
click at [733, 470] on div "New quote 1 2 3 4 Quote name * Nimble and Pharamatech Quote 09/08/2025 8:30 AM …" at bounding box center [659, 361] width 1319 height 582
click at [701, 435] on span "Next" at bounding box center [694, 428] width 32 height 22
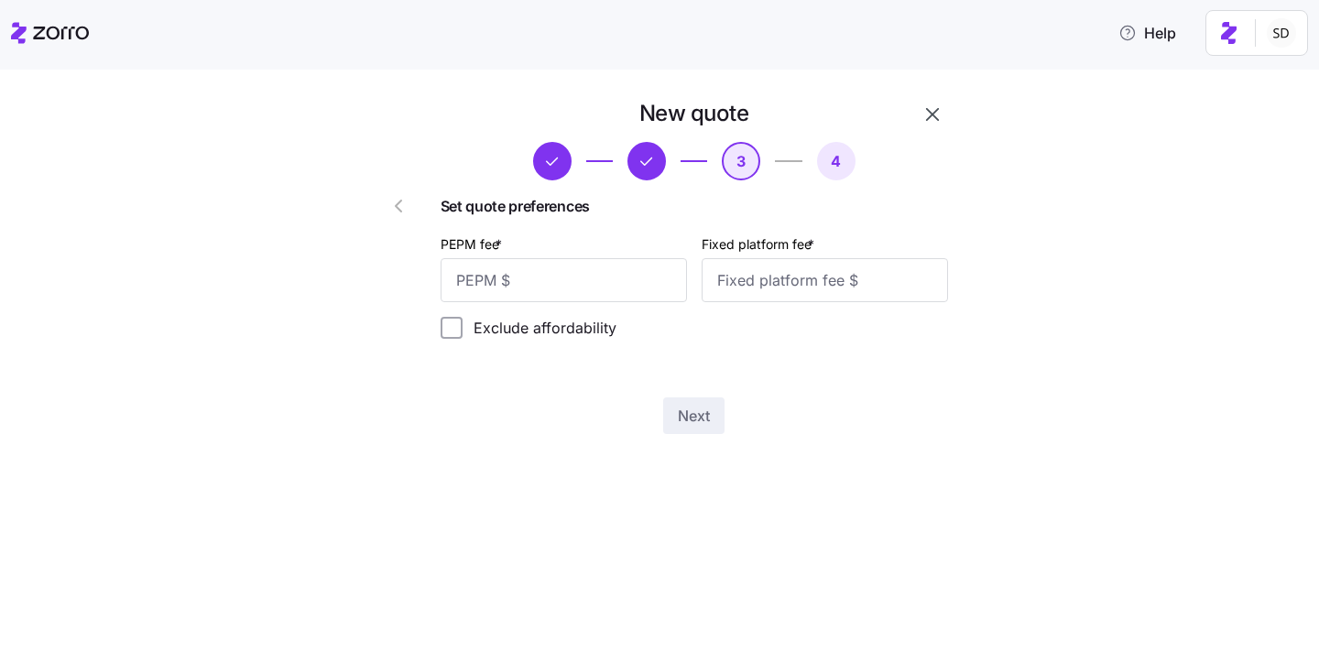
click at [551, 256] on div "PEPM fee *" at bounding box center [564, 268] width 246 height 70
click at [547, 272] on input "PEPM fee *" at bounding box center [564, 280] width 246 height 44
type input "50"
click at [777, 287] on input "Fixed platform fee *" at bounding box center [825, 280] width 246 height 44
type input "100"
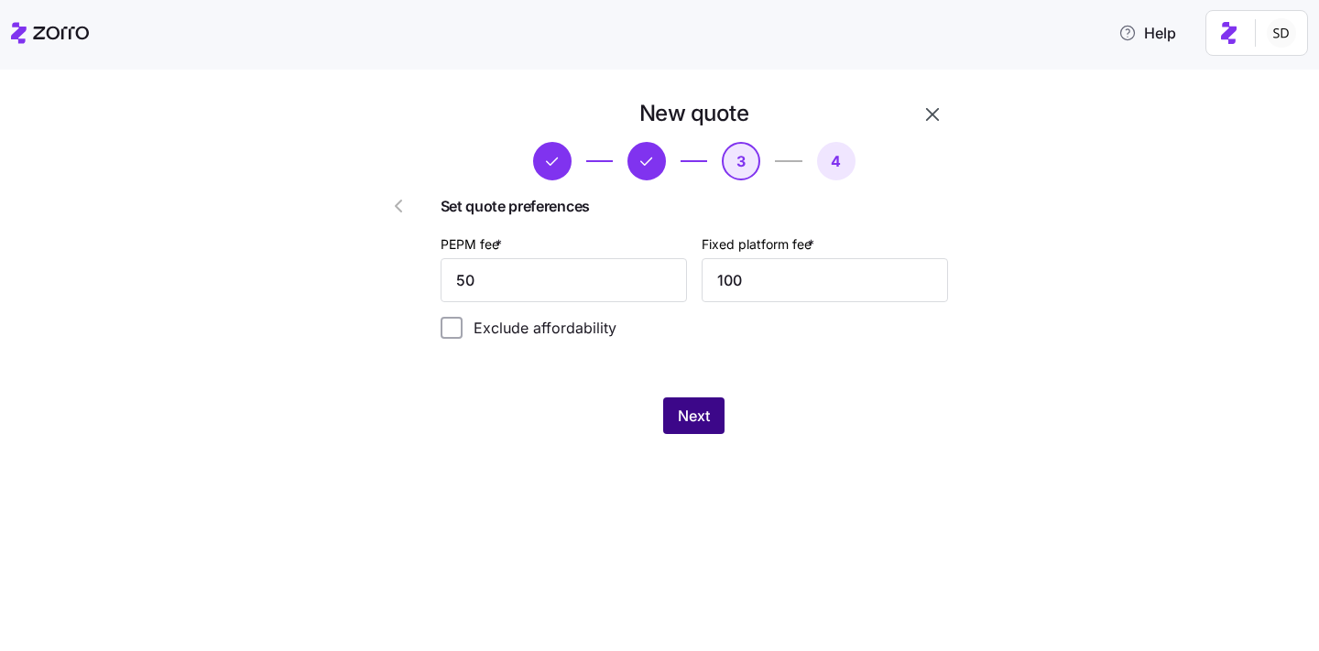
click at [695, 412] on span "Next" at bounding box center [694, 416] width 32 height 22
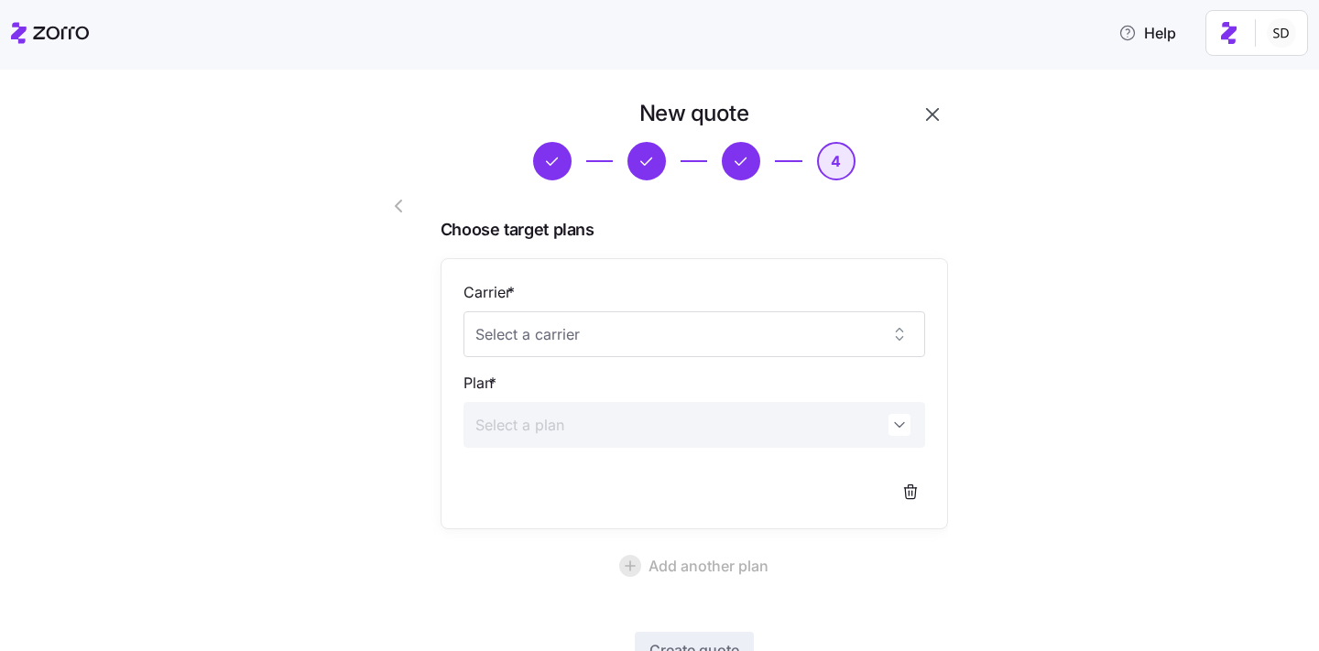
scroll to position [131, 0]
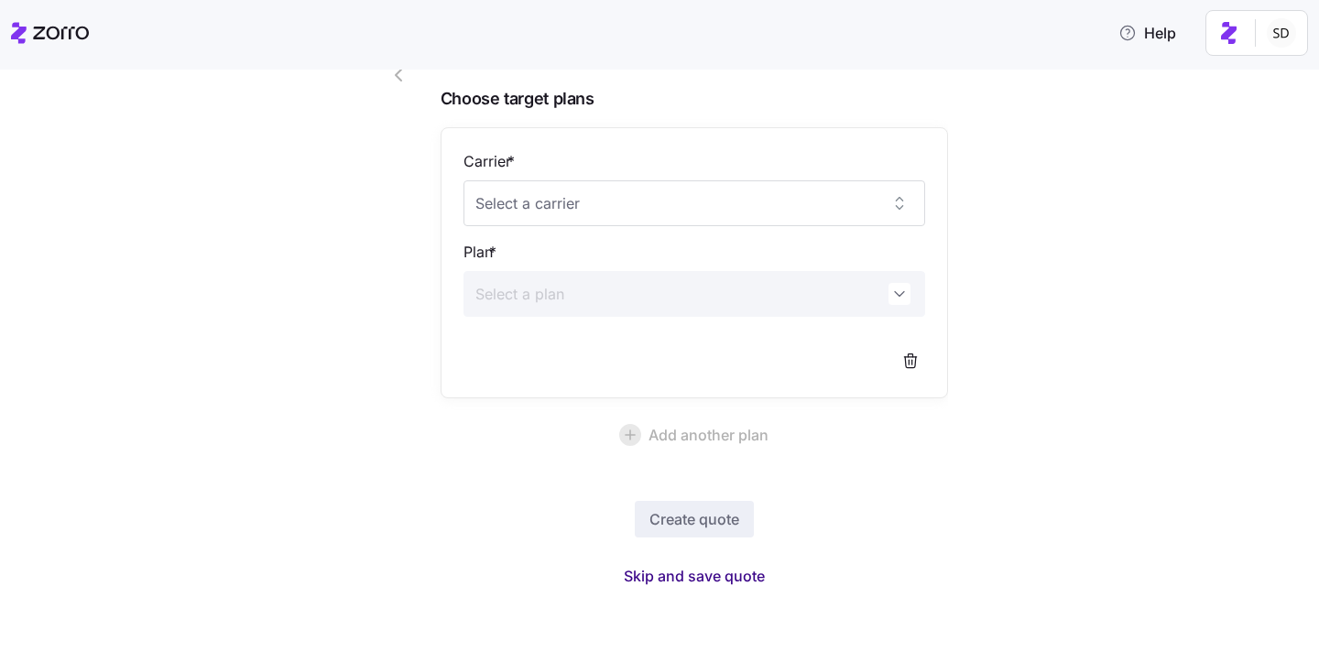
click at [695, 574] on span "Skip and save quote" at bounding box center [694, 576] width 141 height 22
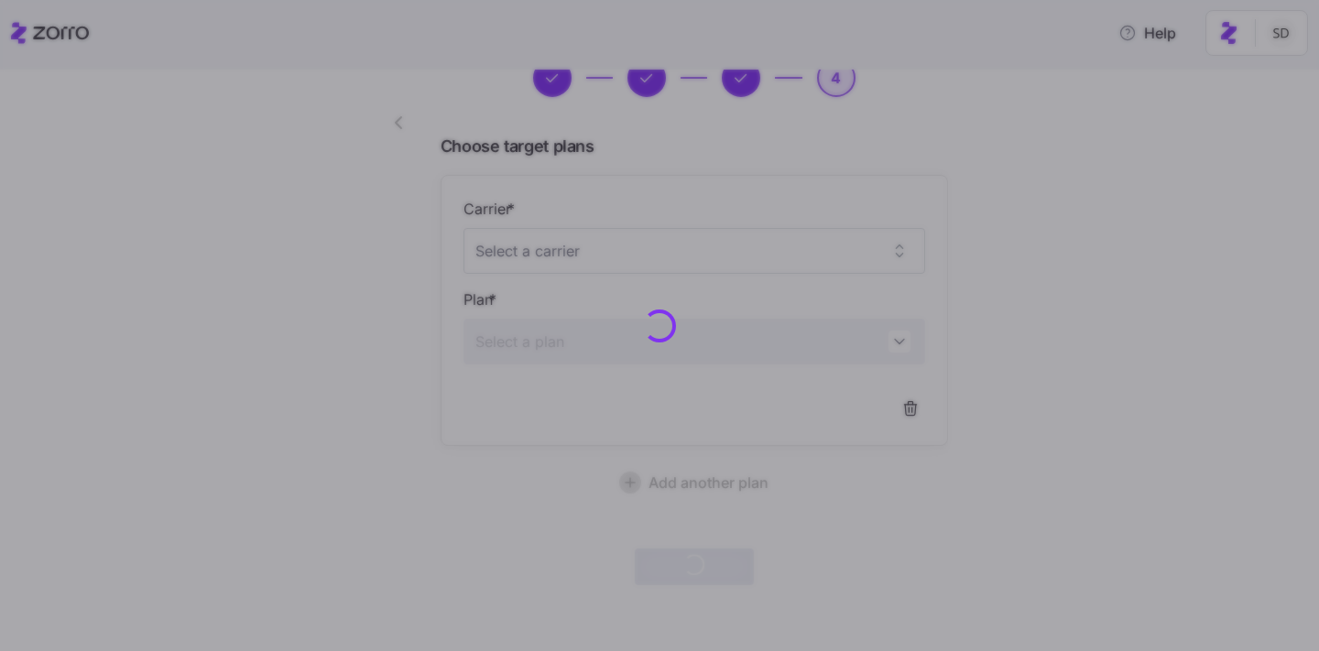
scroll to position [82, 0]
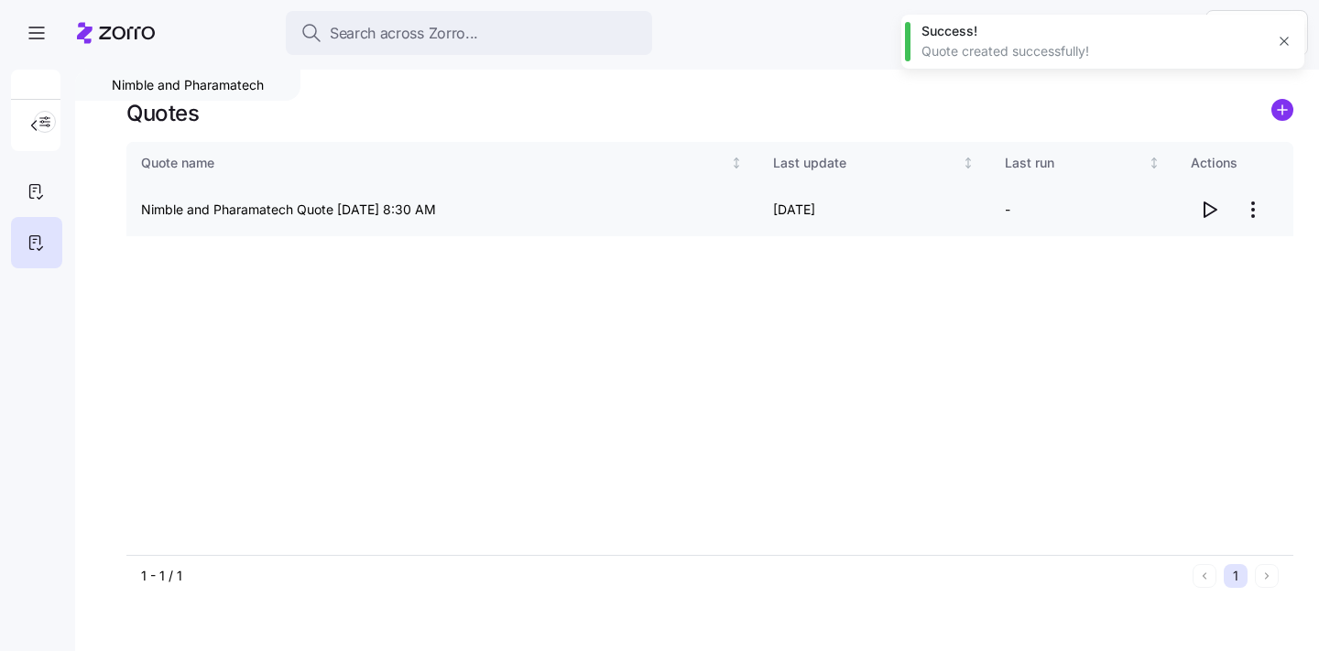
click at [1205, 208] on icon "button" at bounding box center [1211, 209] width 12 height 15
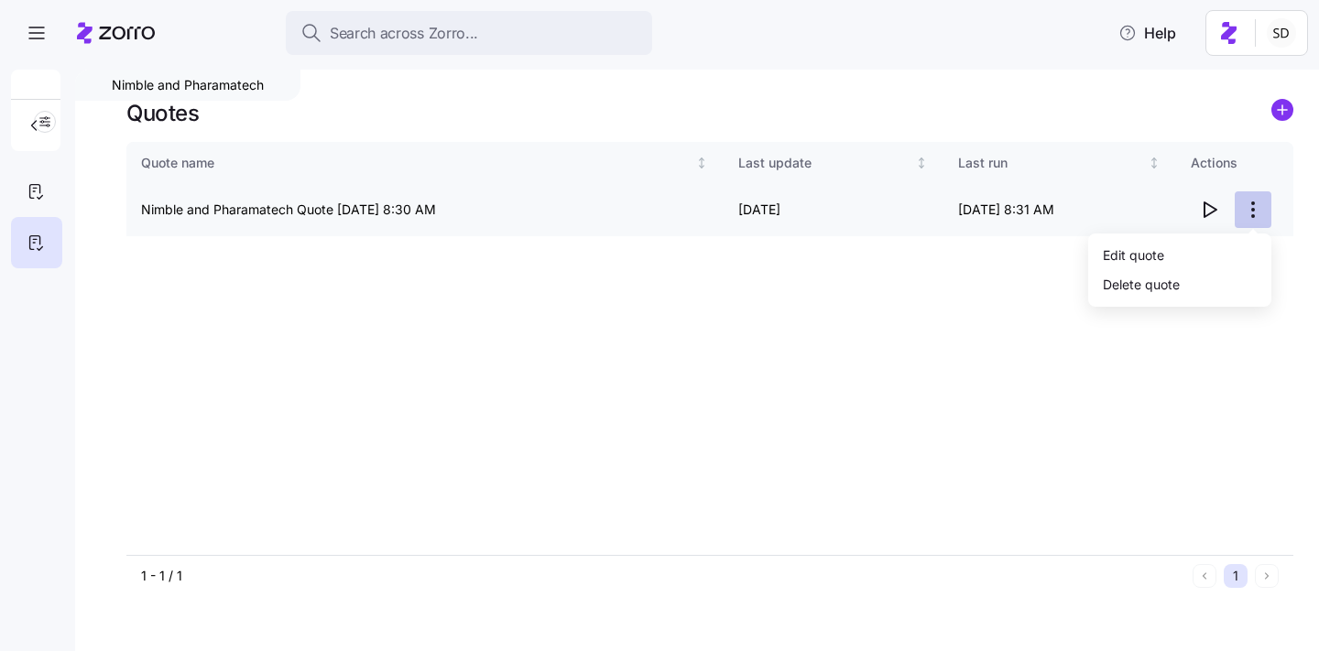
click at [1259, 205] on html "Search across Zorro... Help Nimble and Pharamatech Quotes Quote name Last updat…" at bounding box center [659, 320] width 1319 height 640
click at [1209, 249] on div "Edit quote" at bounding box center [1180, 254] width 169 height 29
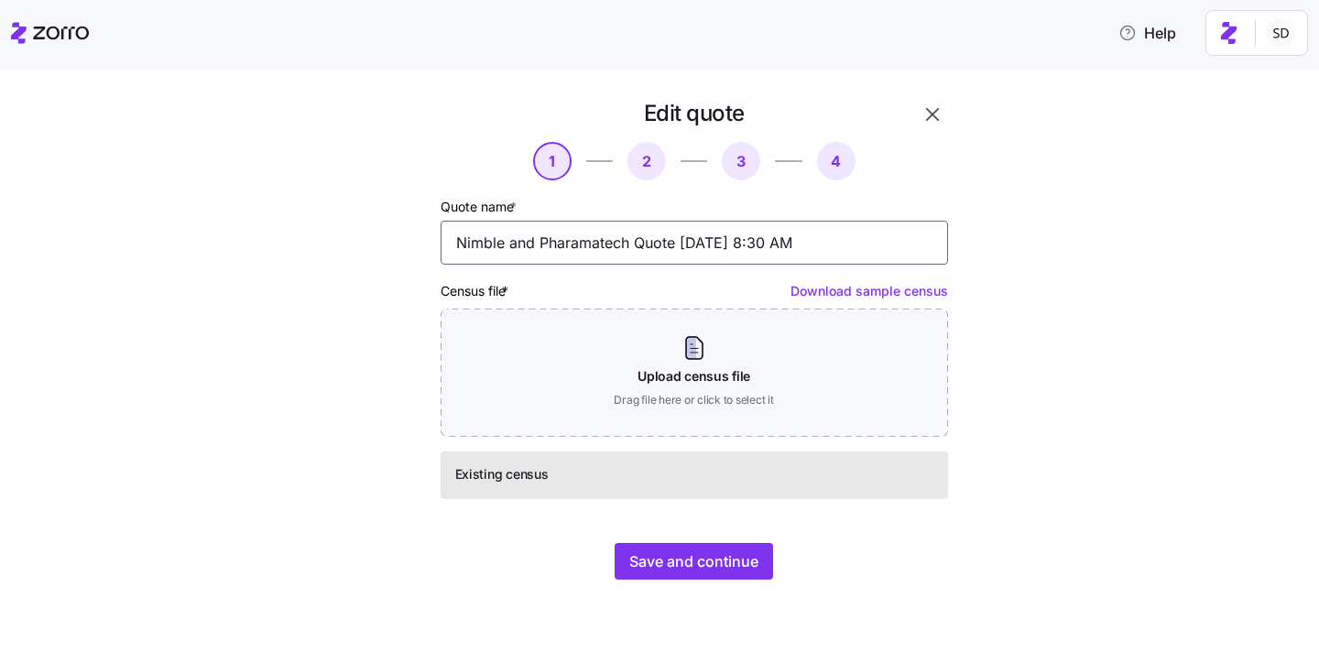
click at [686, 246] on input "Nimble and Pharamatech Quote 09/08/2025 8:30 AM" at bounding box center [695, 243] width 508 height 44
click at [578, 237] on input "Nimble and Pharamatech Quote 09/08/2025 8:30 AM" at bounding box center [695, 243] width 508 height 44
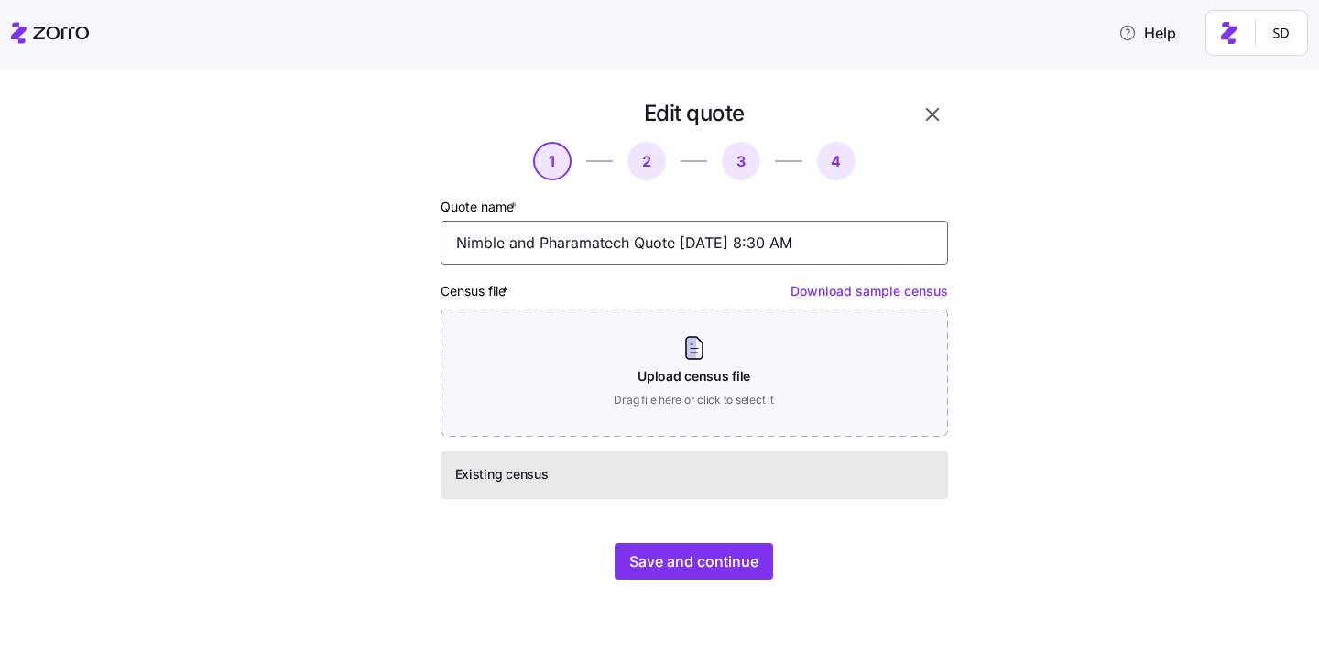
drag, startPoint x: 638, startPoint y: 240, endPoint x: 427, endPoint y: 240, distance: 210.7
click at [427, 240] on div "Edit quote 1 2 3 4 Quote name * Nimble and Pharamatech Quote 09/08/2025 8:30 AM…" at bounding box center [642, 340] width 627 height 496
type input "Delvatool 09/08/2025 8:30 AM"
click at [946, 117] on button "button" at bounding box center [932, 114] width 31 height 31
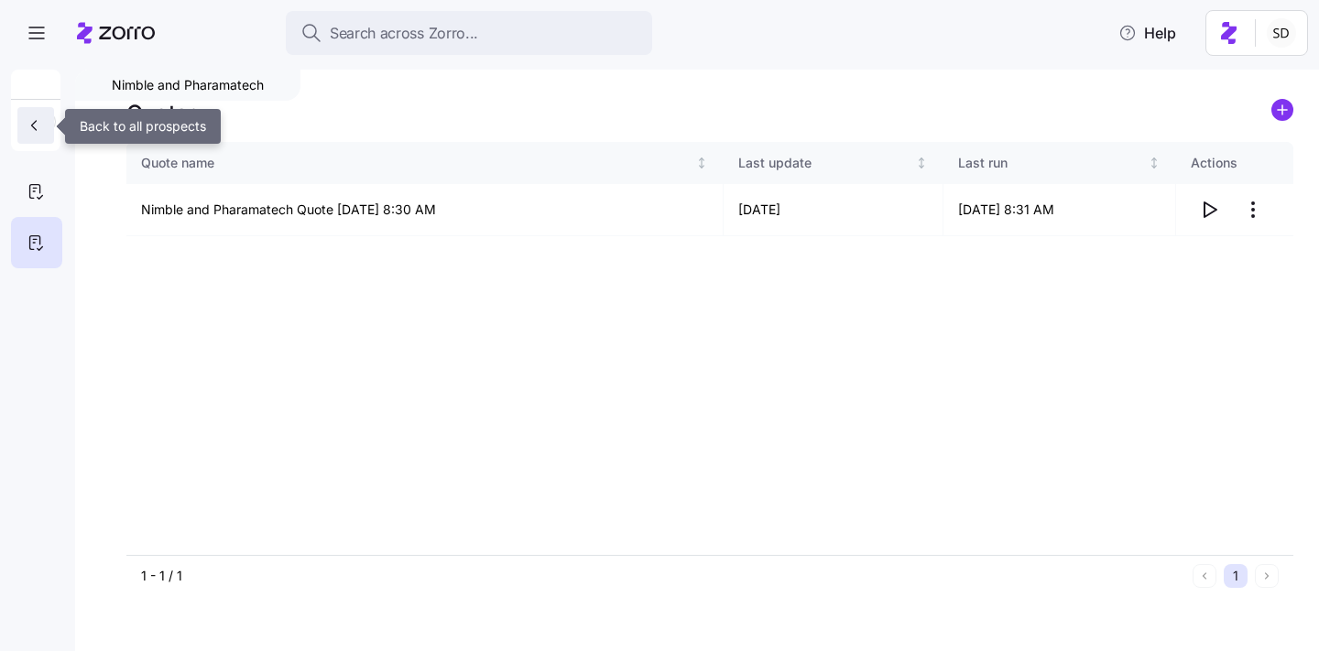
click at [27, 117] on icon "button" at bounding box center [34, 125] width 18 height 18
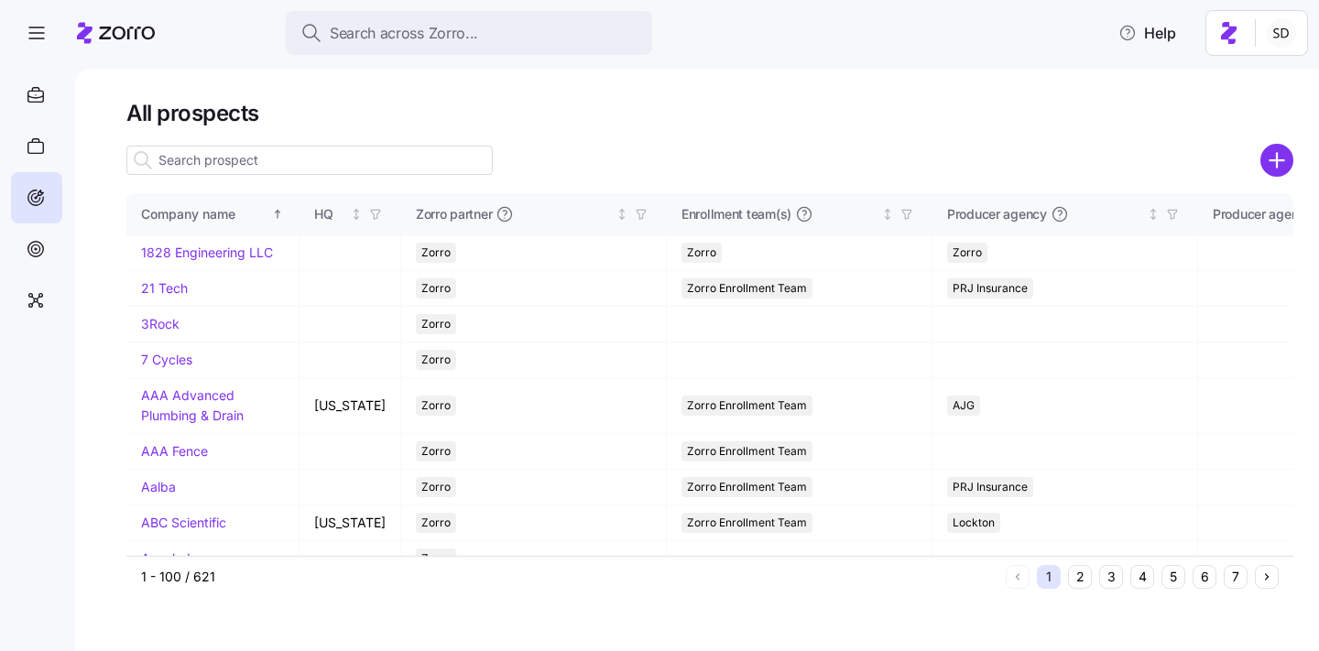
click at [253, 150] on input at bounding box center [309, 160] width 366 height 29
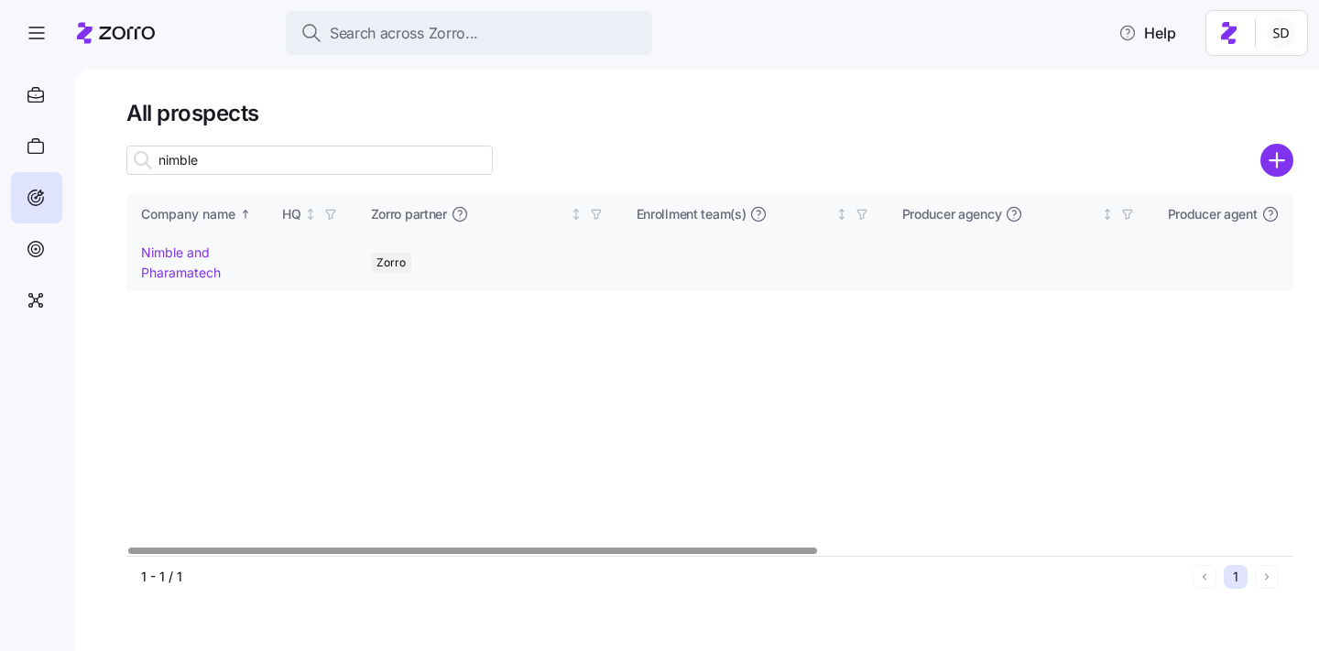
type input "nimble"
click at [168, 250] on link "Nimble and Pharamatech" at bounding box center [181, 263] width 80 height 36
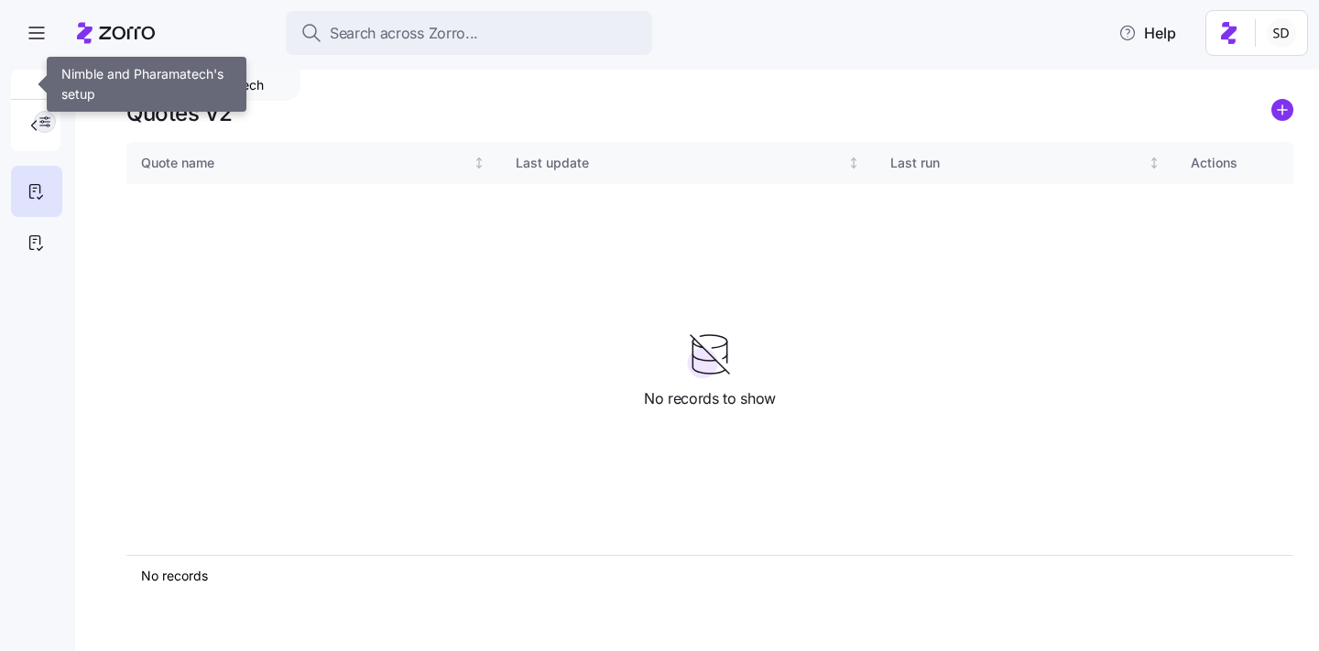
click at [55, 121] on button "button" at bounding box center [45, 122] width 22 height 22
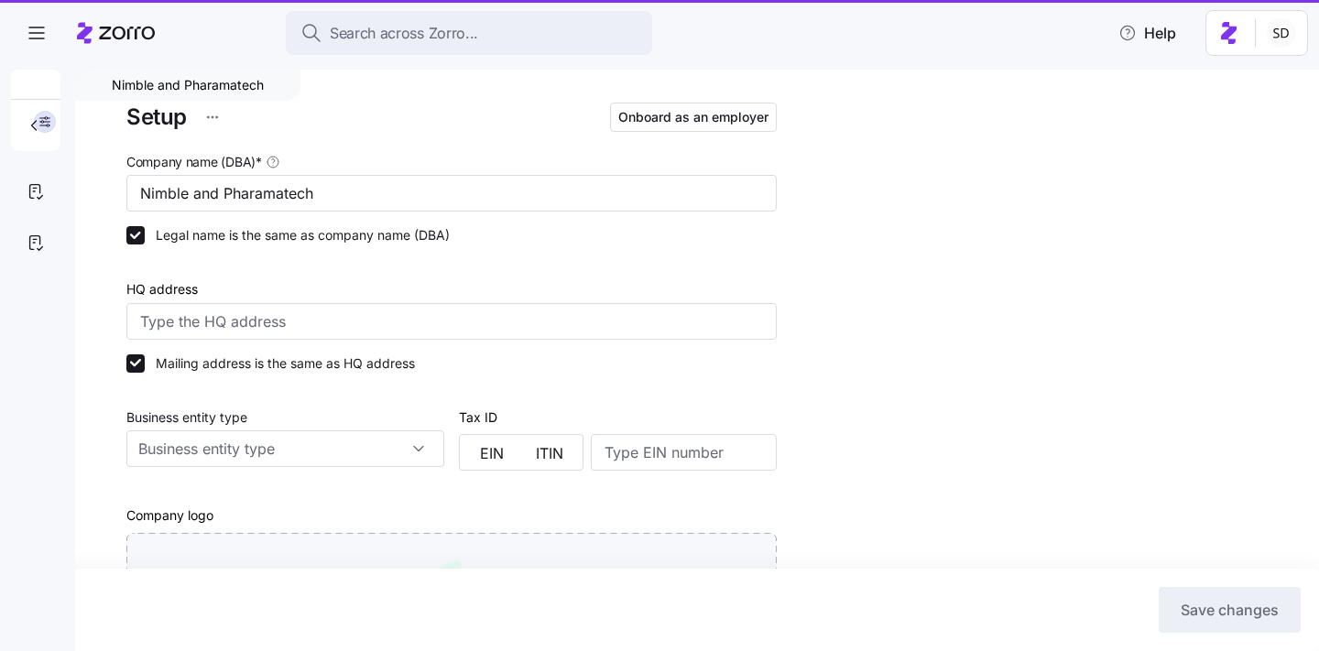
type input "Zorro"
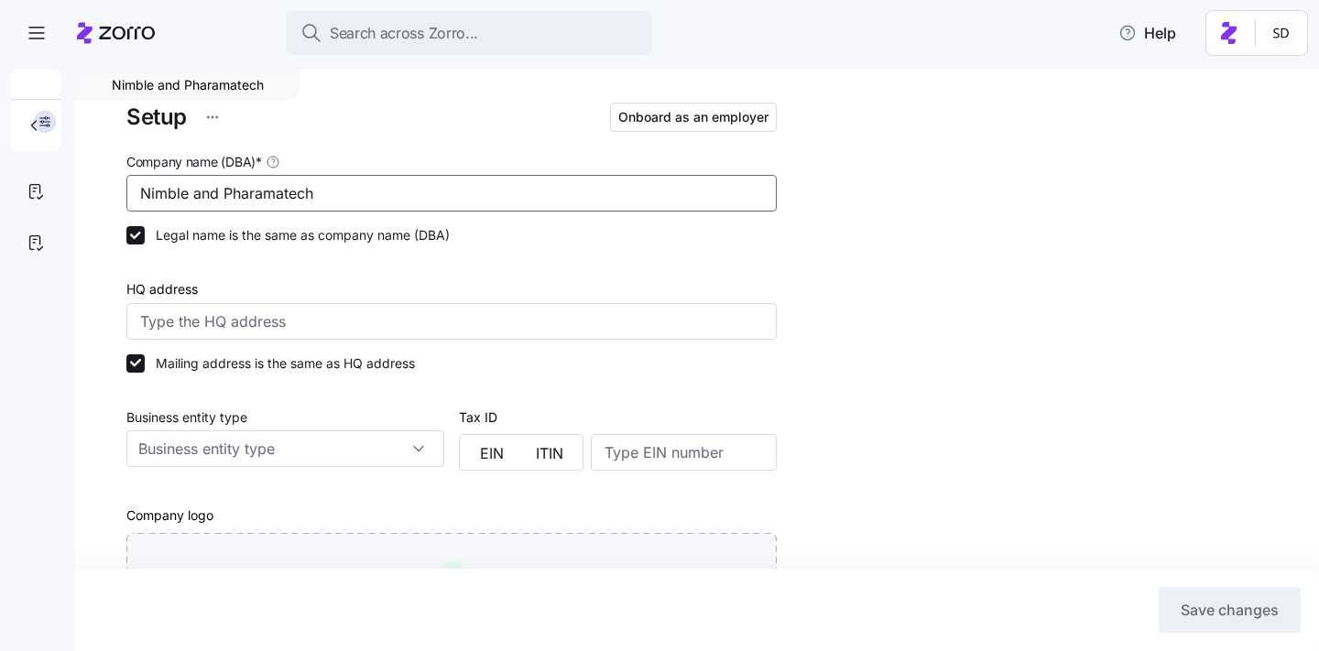
click at [396, 186] on input "Nimble and Pharamatech" at bounding box center [451, 193] width 651 height 37
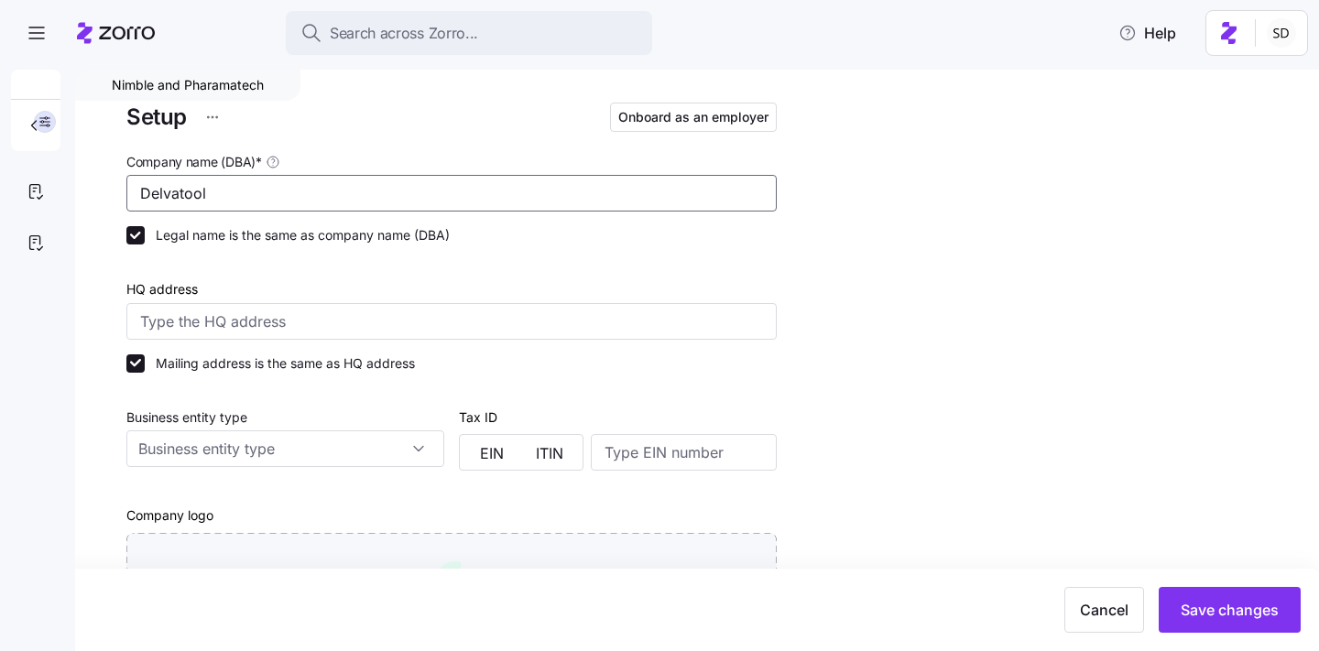
type input "Delvatool"
click at [779, 264] on div "Setup Onboard as an employer Company name (DBA) * Delvatool Legal name is the s…" at bounding box center [709, 614] width 1167 height 1030
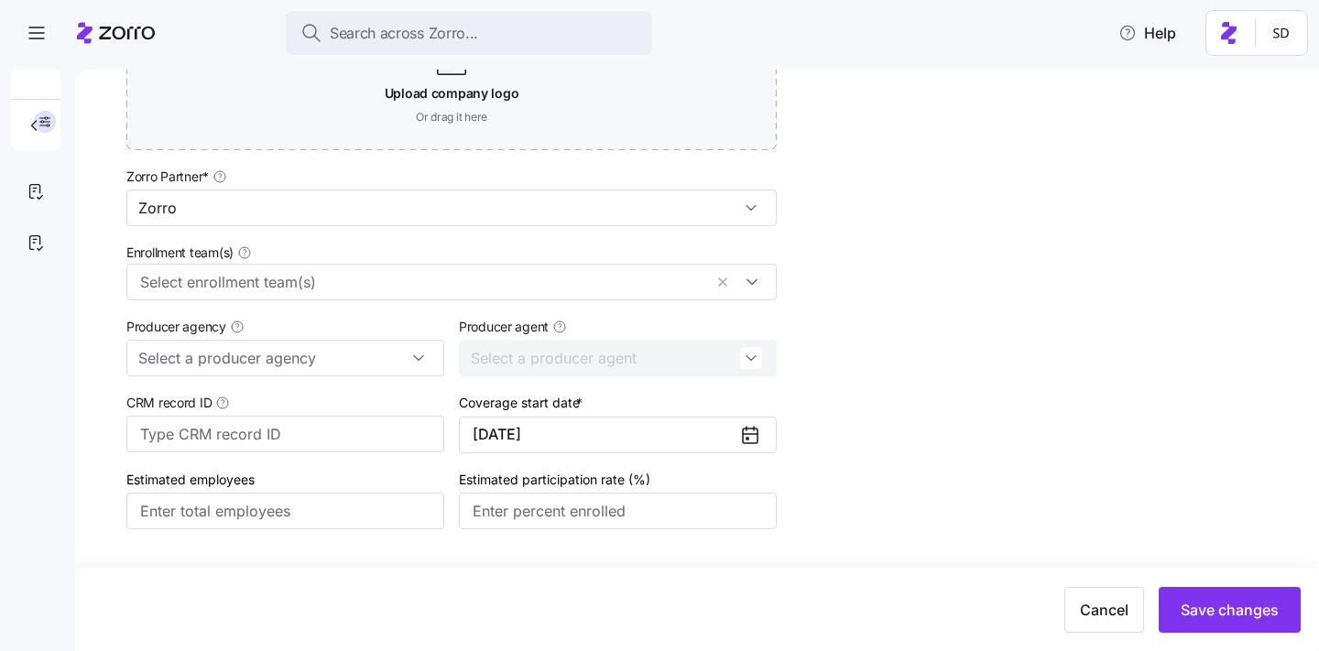
scroll to position [547, 0]
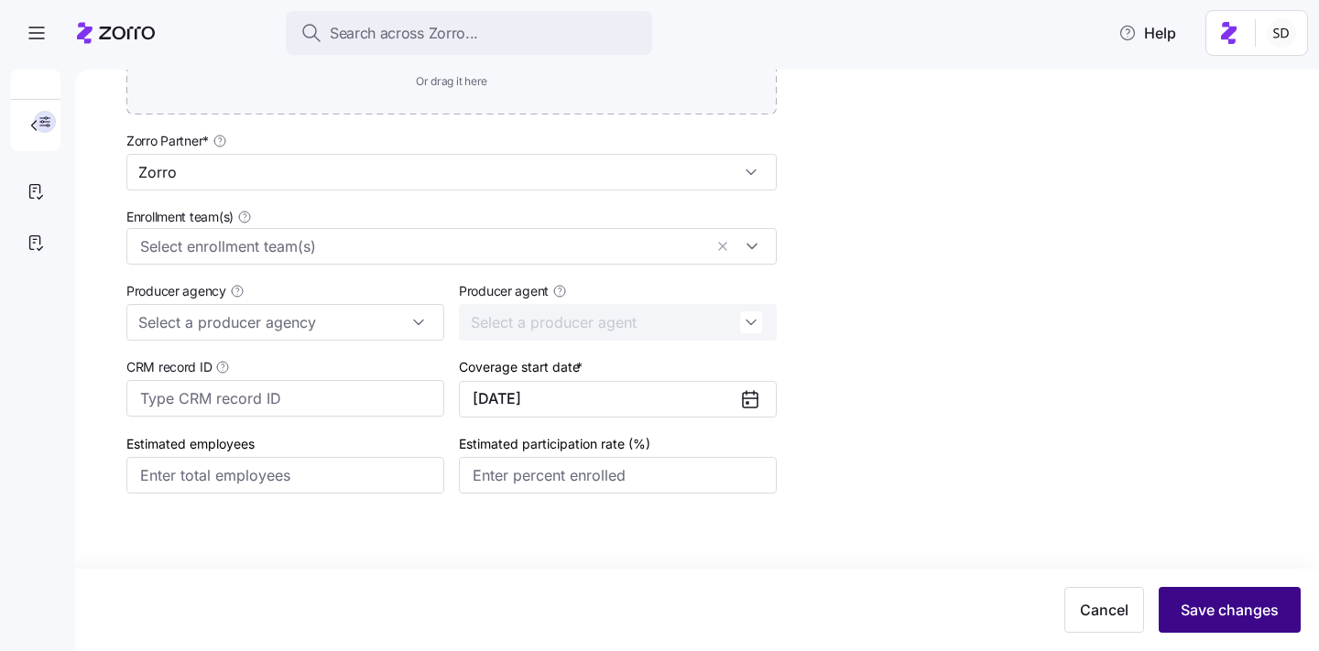
click at [1220, 609] on span "Save changes" at bounding box center [1230, 610] width 98 height 22
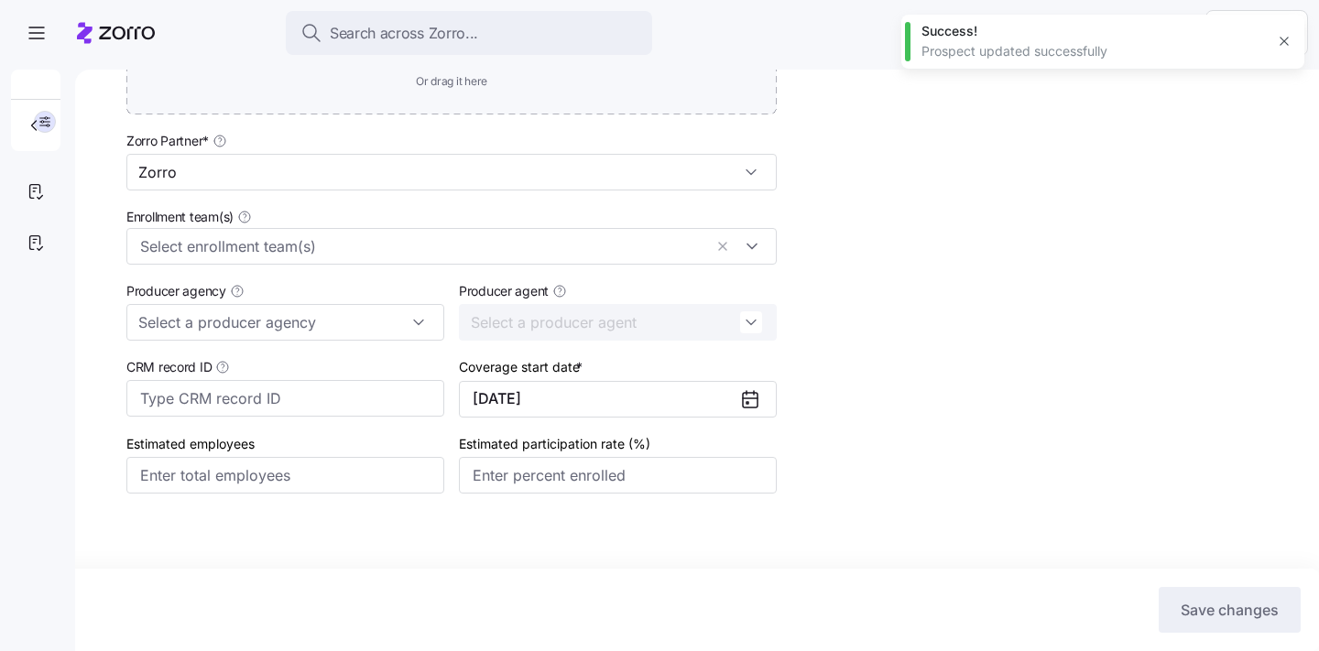
scroll to position [0, 0]
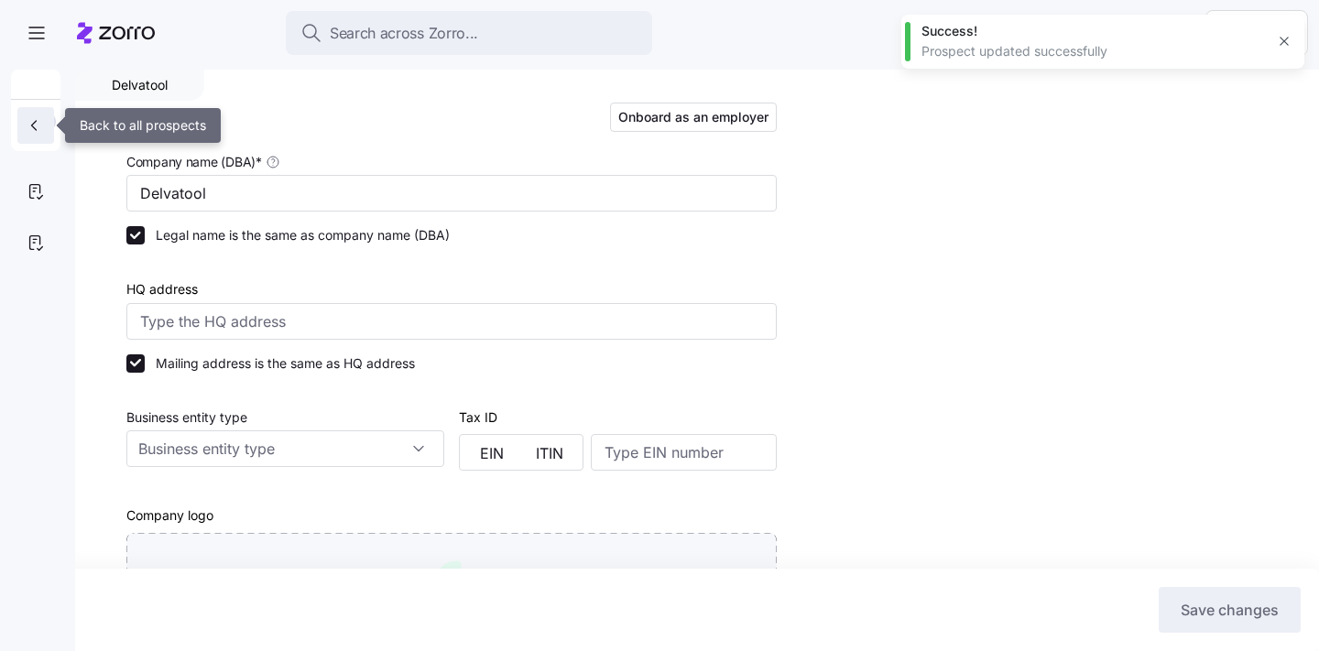
click at [28, 129] on icon "button" at bounding box center [34, 125] width 18 height 18
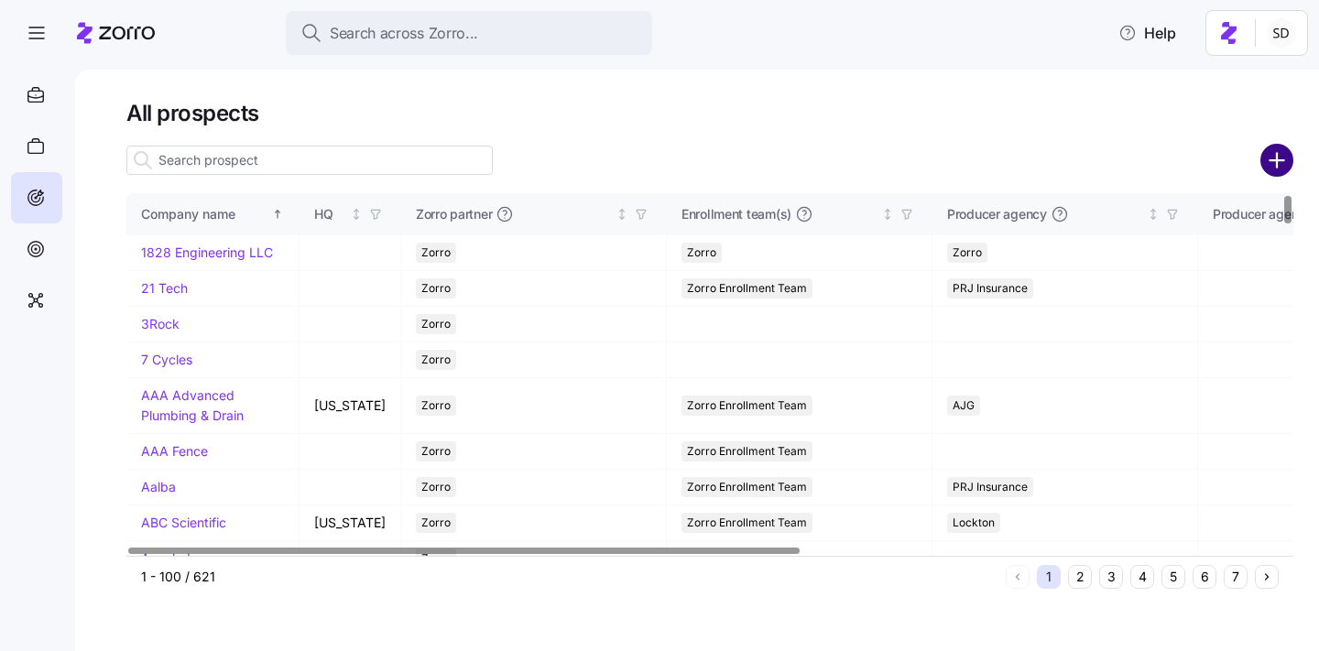
click at [1278, 152] on circle "add icon" at bounding box center [1278, 161] width 30 height 30
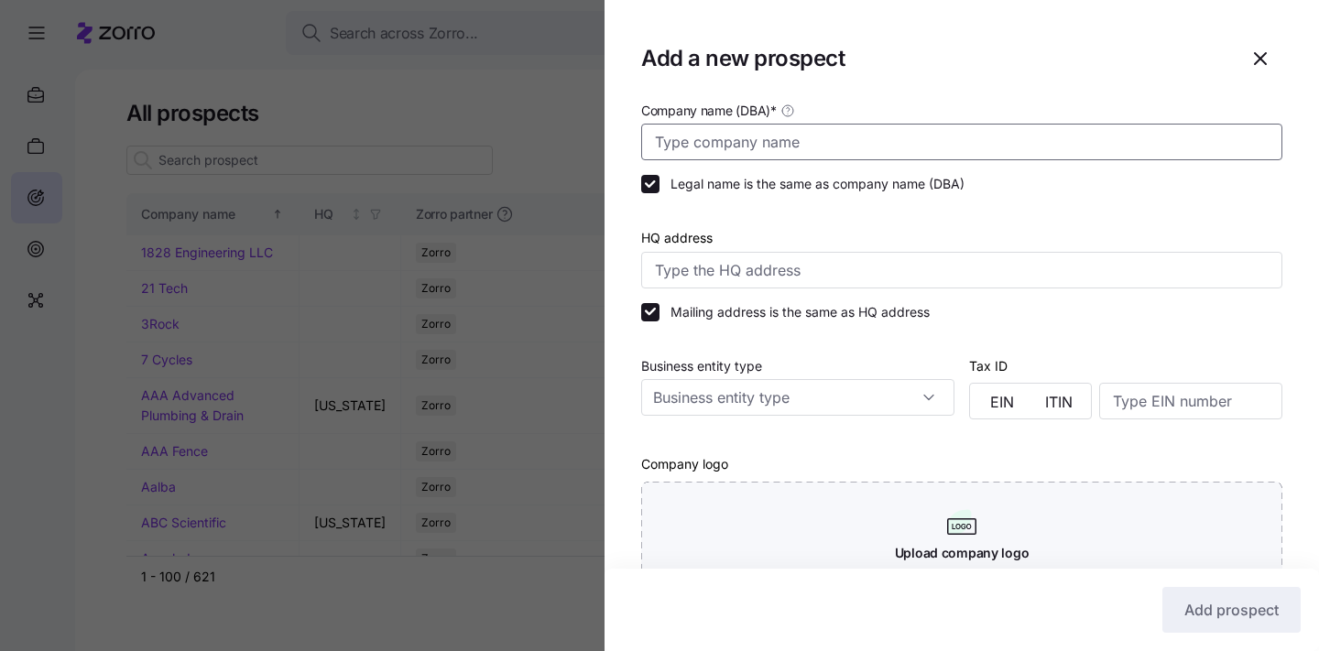
click at [714, 137] on input "Company name (DBA) *" at bounding box center [961, 142] width 641 height 37
type input "Nimble and Pharamatech"
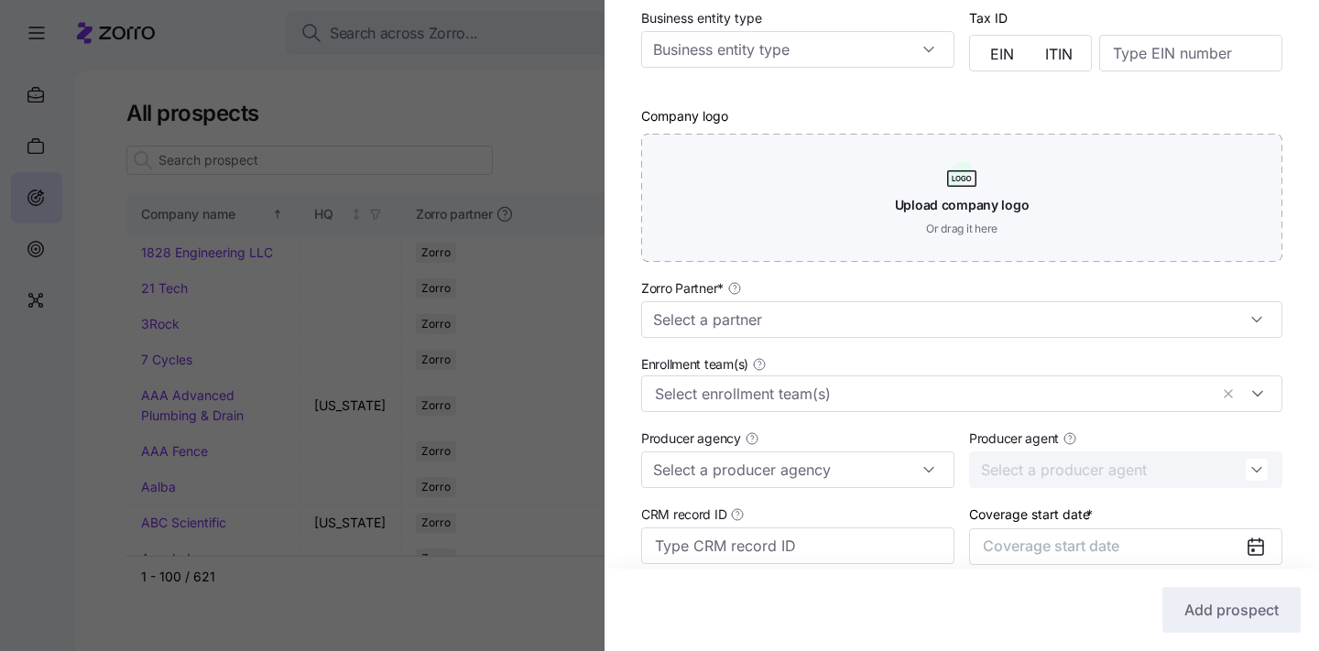
scroll to position [357, 0]
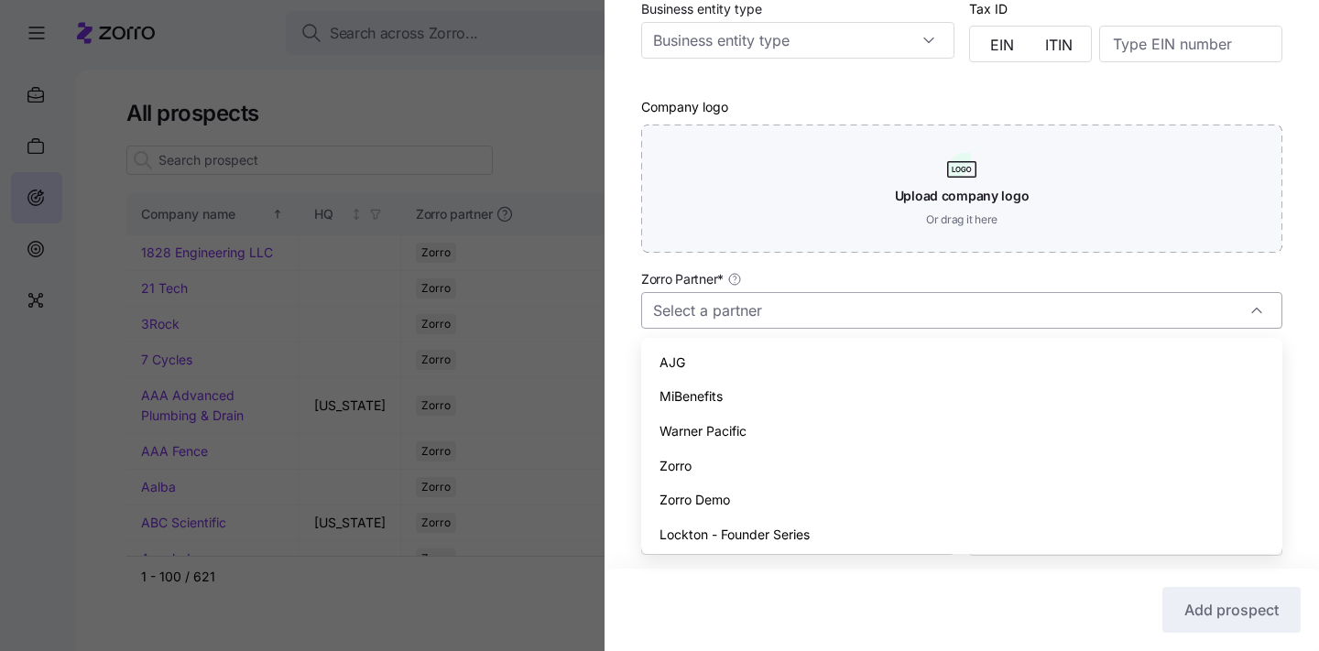
click at [843, 307] on input "Zorro Partner *" at bounding box center [961, 310] width 641 height 37
click at [824, 475] on div "Zorro" at bounding box center [962, 466] width 627 height 35
type input "Zorro"
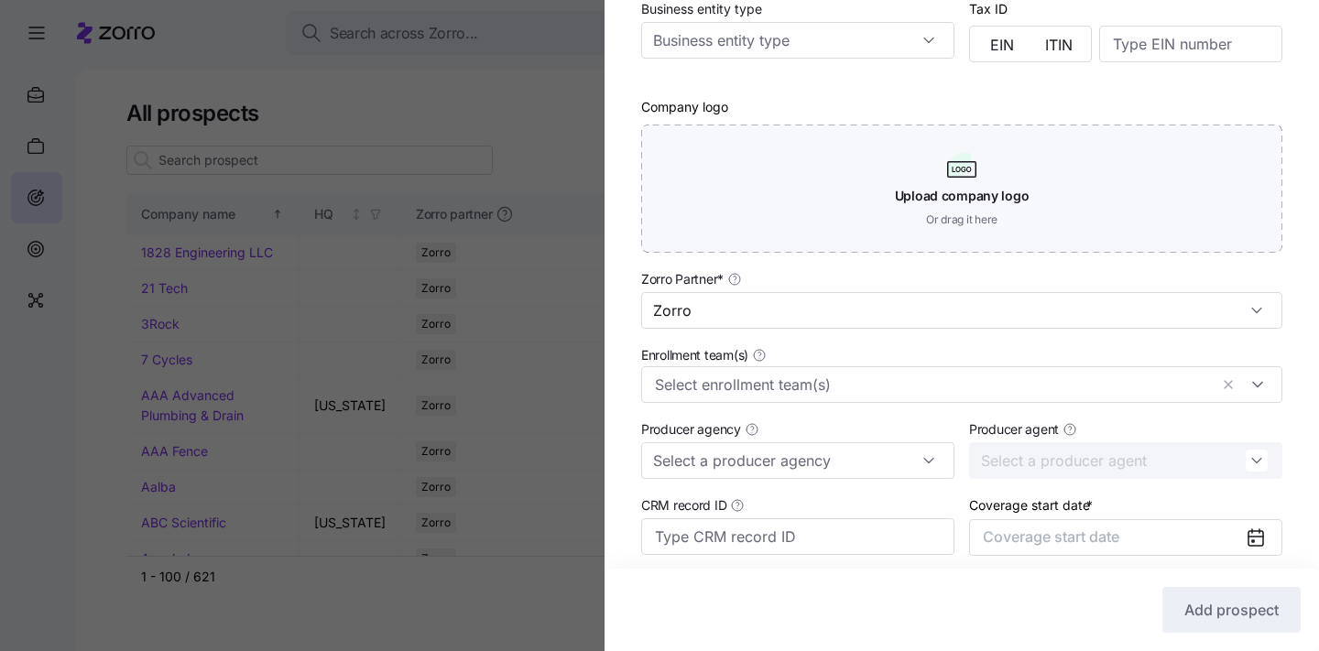
scroll to position [436, 0]
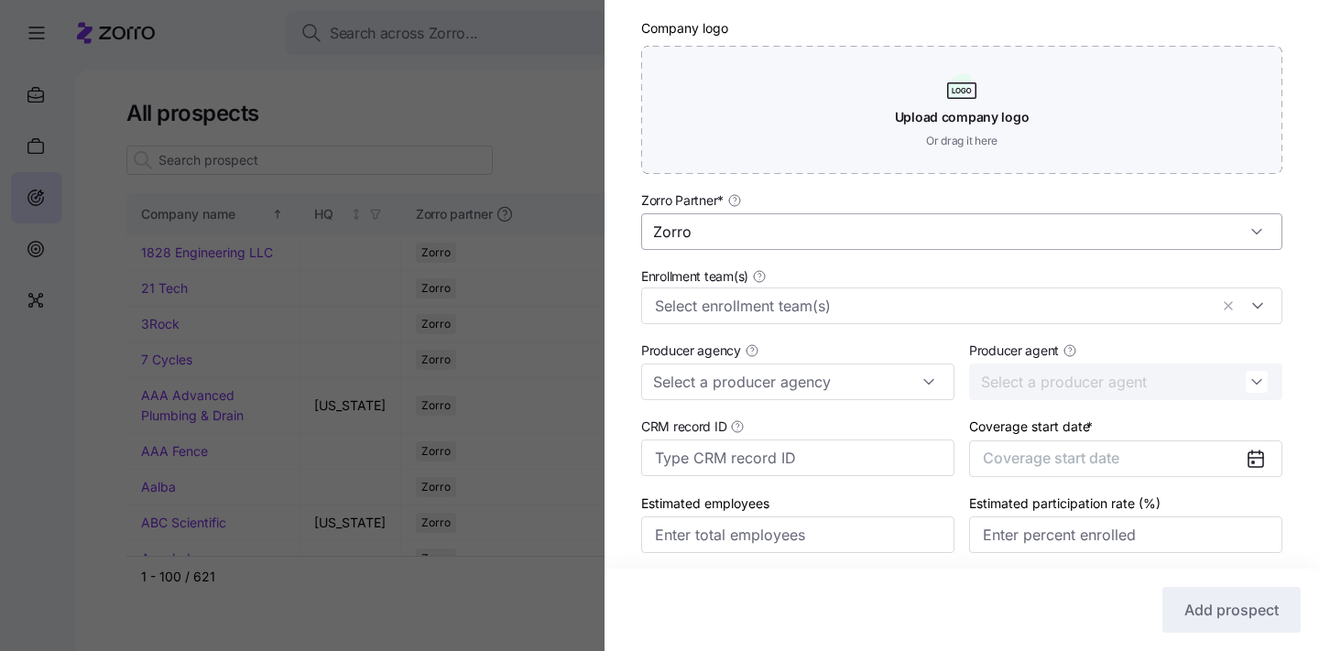
click at [826, 229] on input "Zorro" at bounding box center [961, 231] width 641 height 37
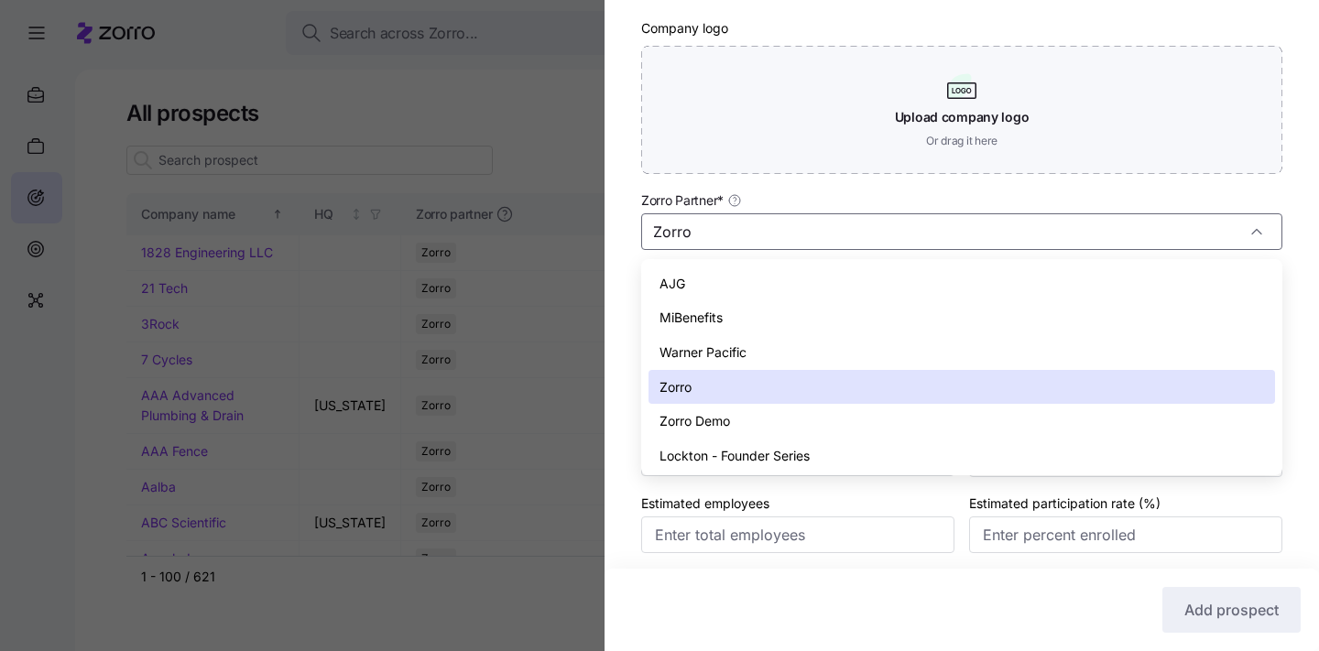
scroll to position [5, 0]
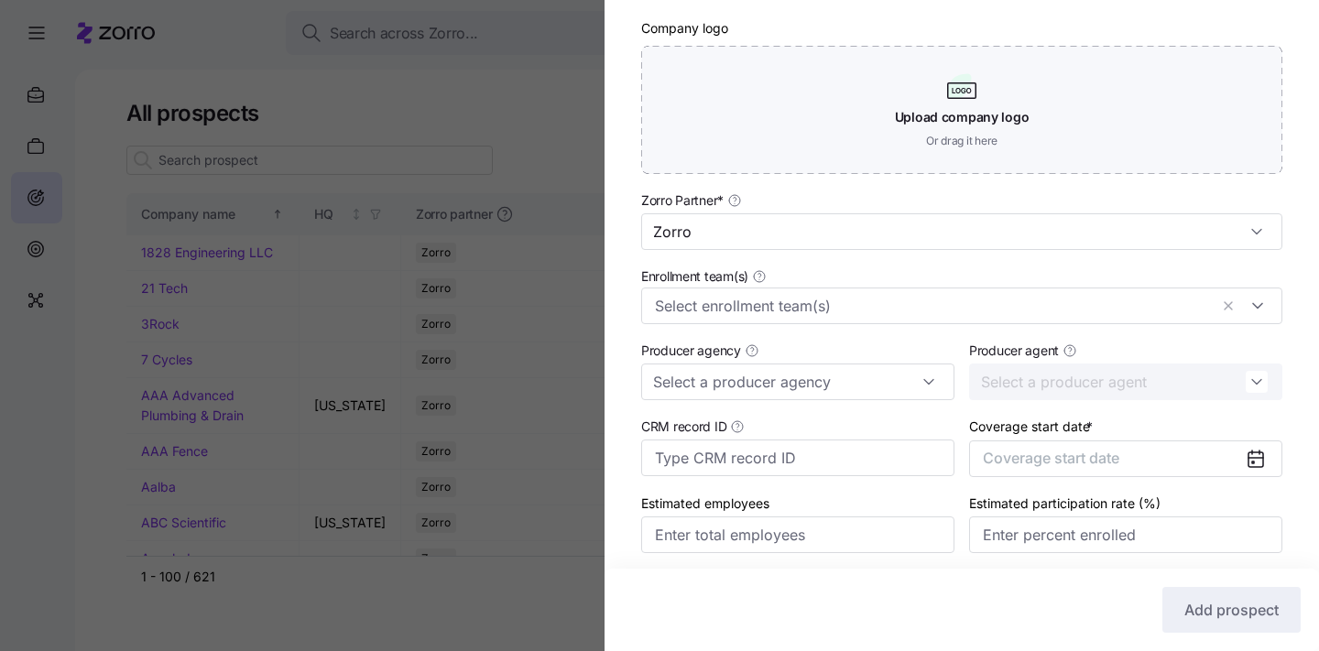
click at [830, 193] on div "Zorro Partner * Zorro" at bounding box center [961, 219] width 641 height 61
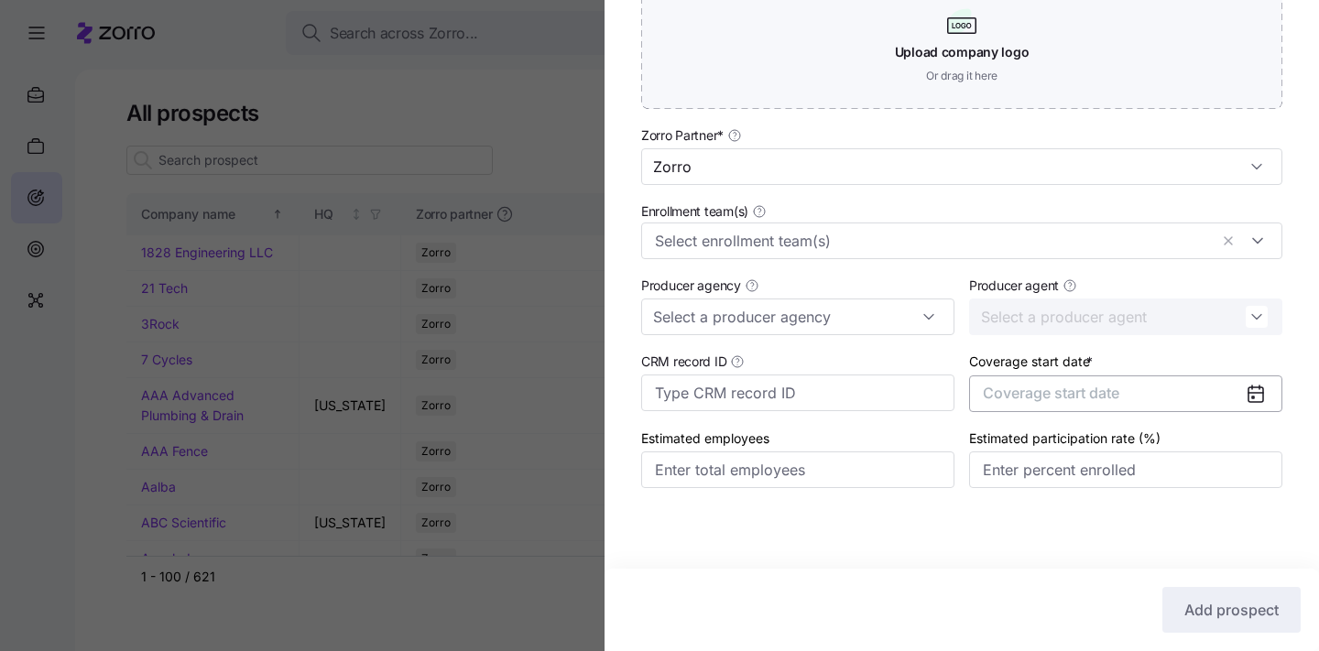
click at [1059, 376] on button "Coverage start date" at bounding box center [1125, 394] width 313 height 37
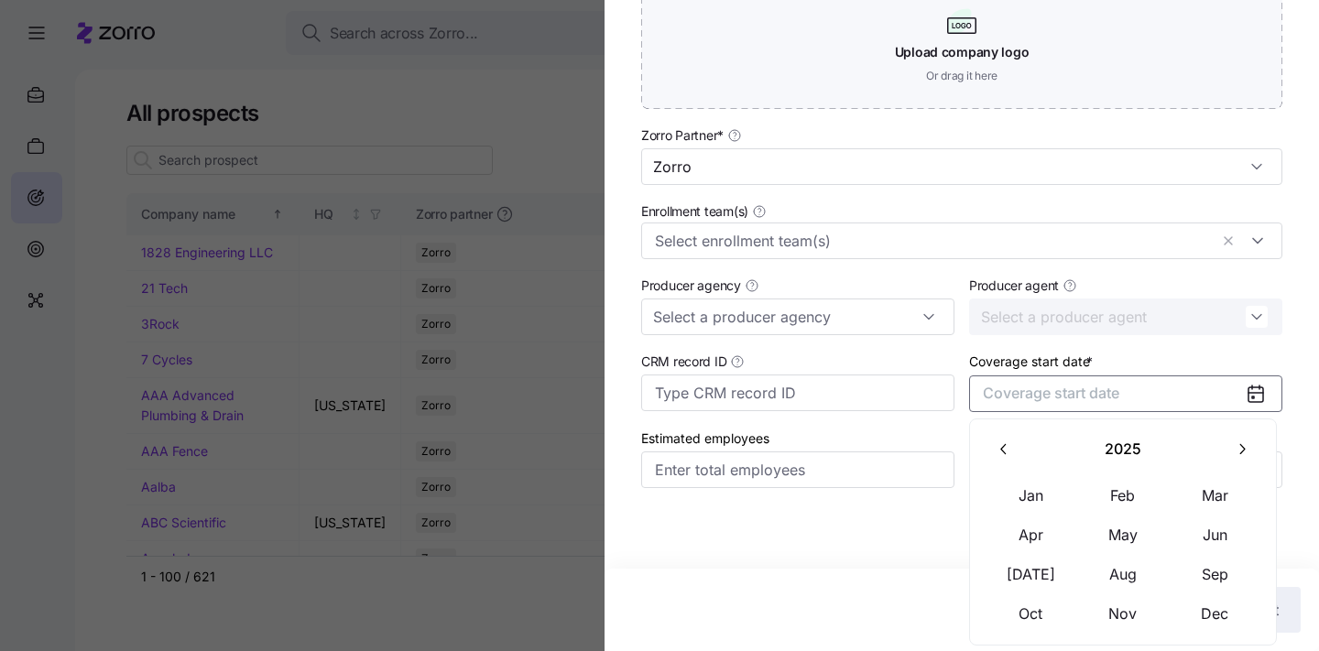
click at [1231, 449] on button "button" at bounding box center [1242, 450] width 38 height 38
click at [1013, 494] on button "Jan" at bounding box center [1032, 495] width 92 height 38
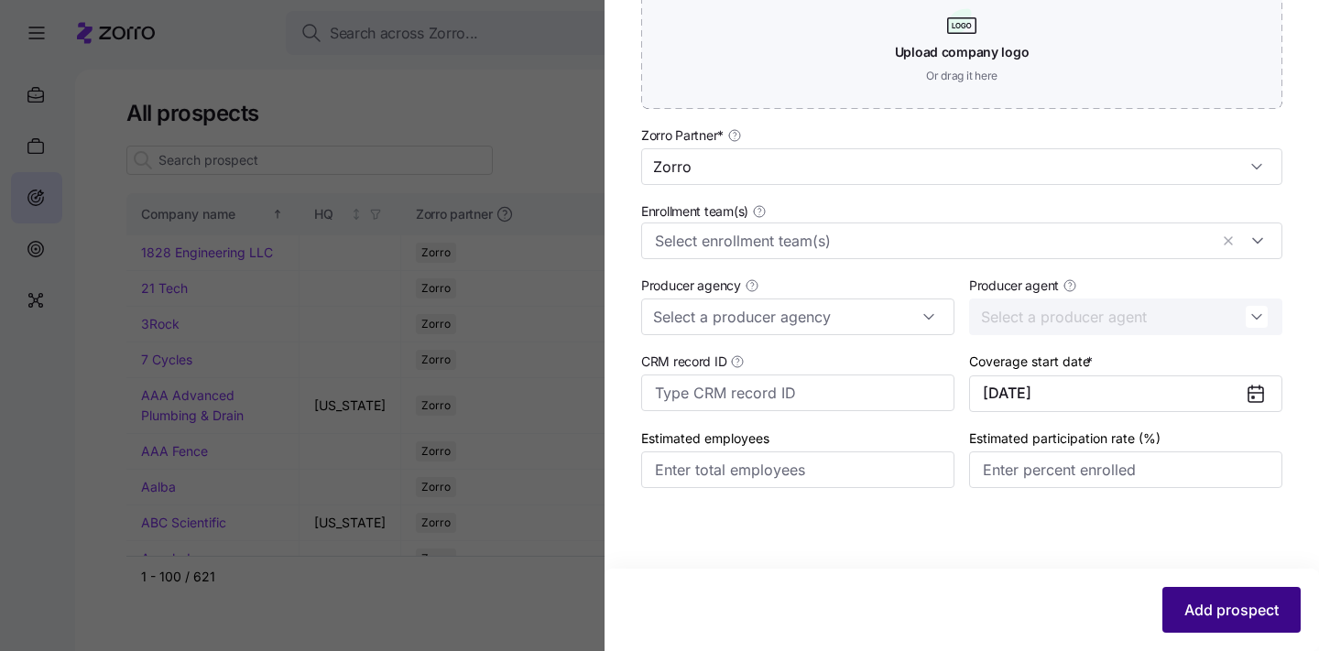
click at [1201, 610] on span "Add prospect" at bounding box center [1232, 610] width 94 height 22
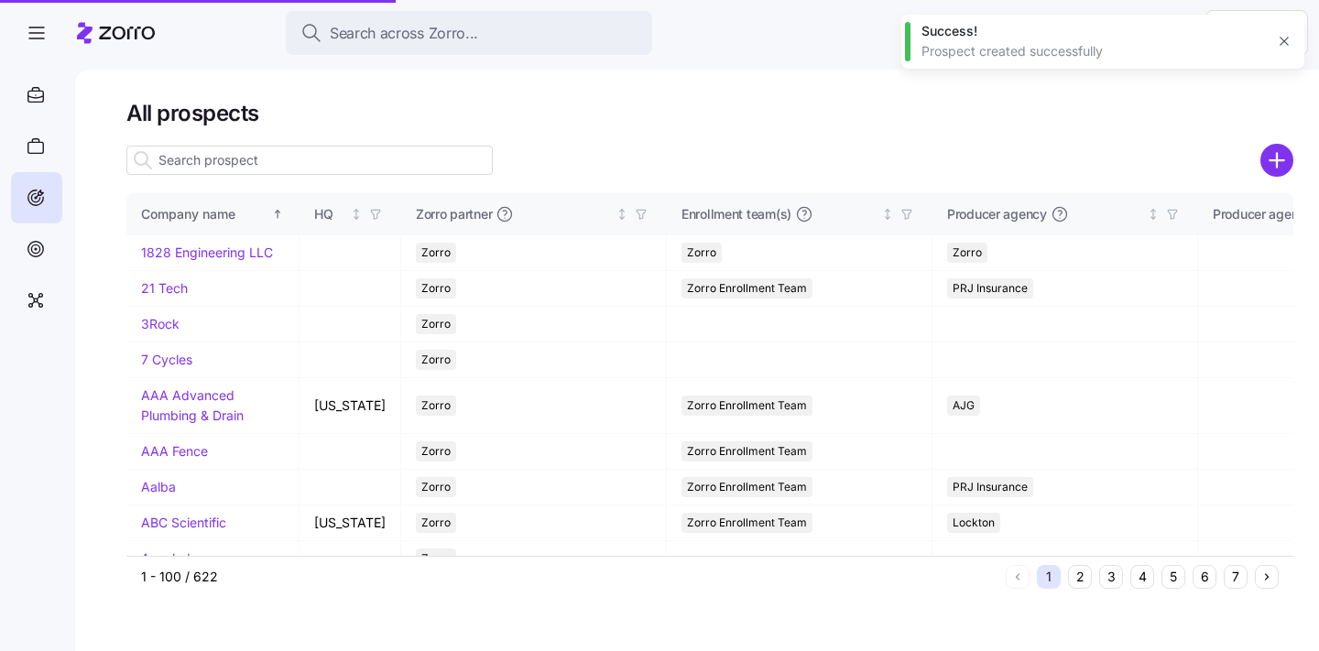
click at [263, 163] on input at bounding box center [309, 160] width 366 height 29
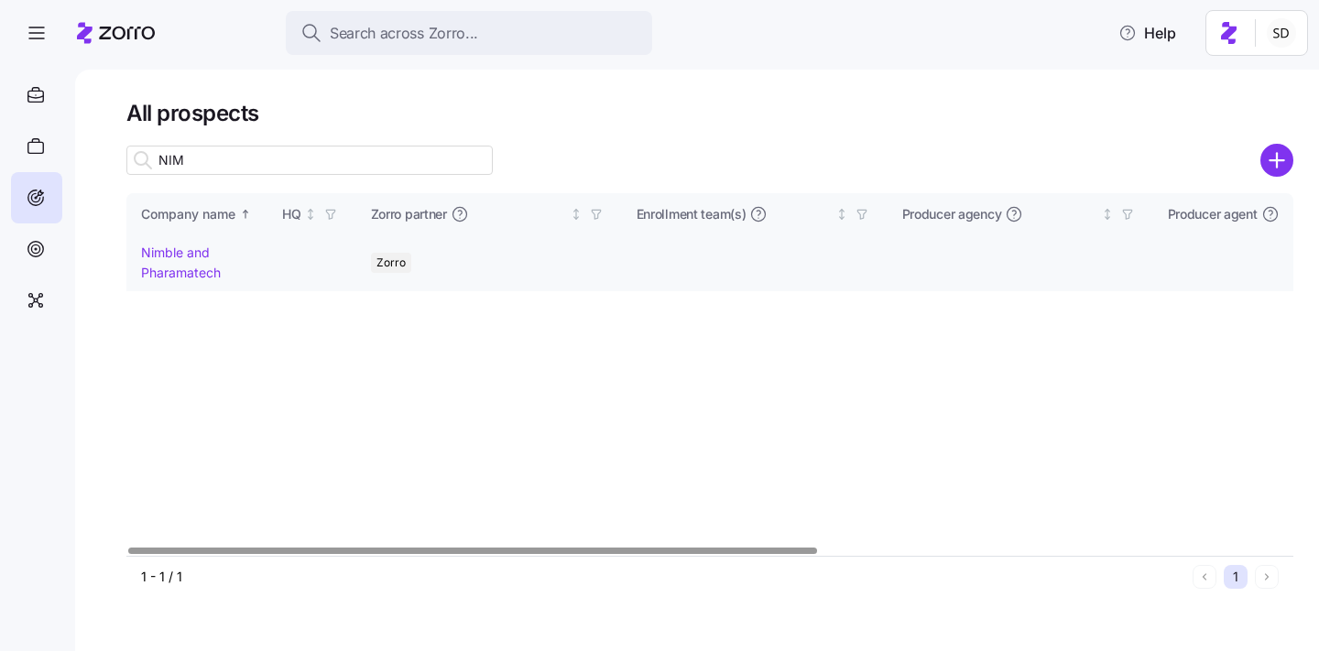
type input "NIM"
click at [154, 251] on link "Nimble and Pharamatech" at bounding box center [181, 263] width 80 height 36
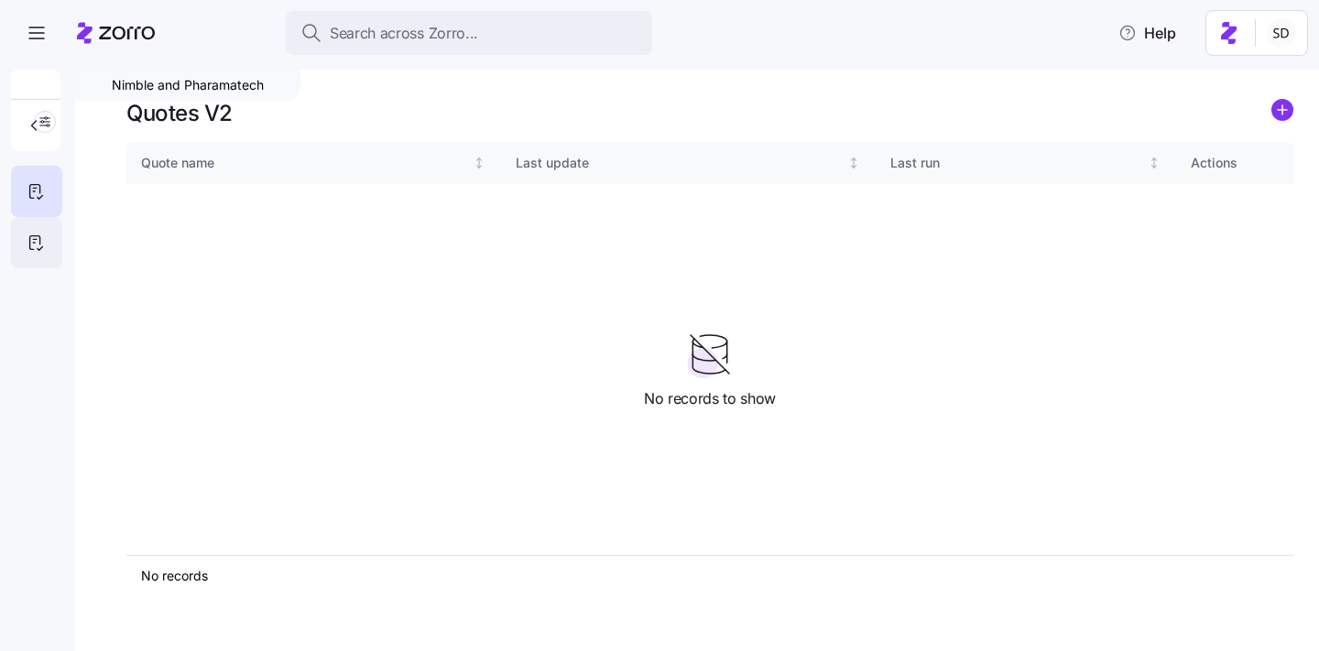
click at [46, 238] on div at bounding box center [36, 242] width 51 height 51
click at [1275, 115] on circle "add icon" at bounding box center [1283, 110] width 20 height 20
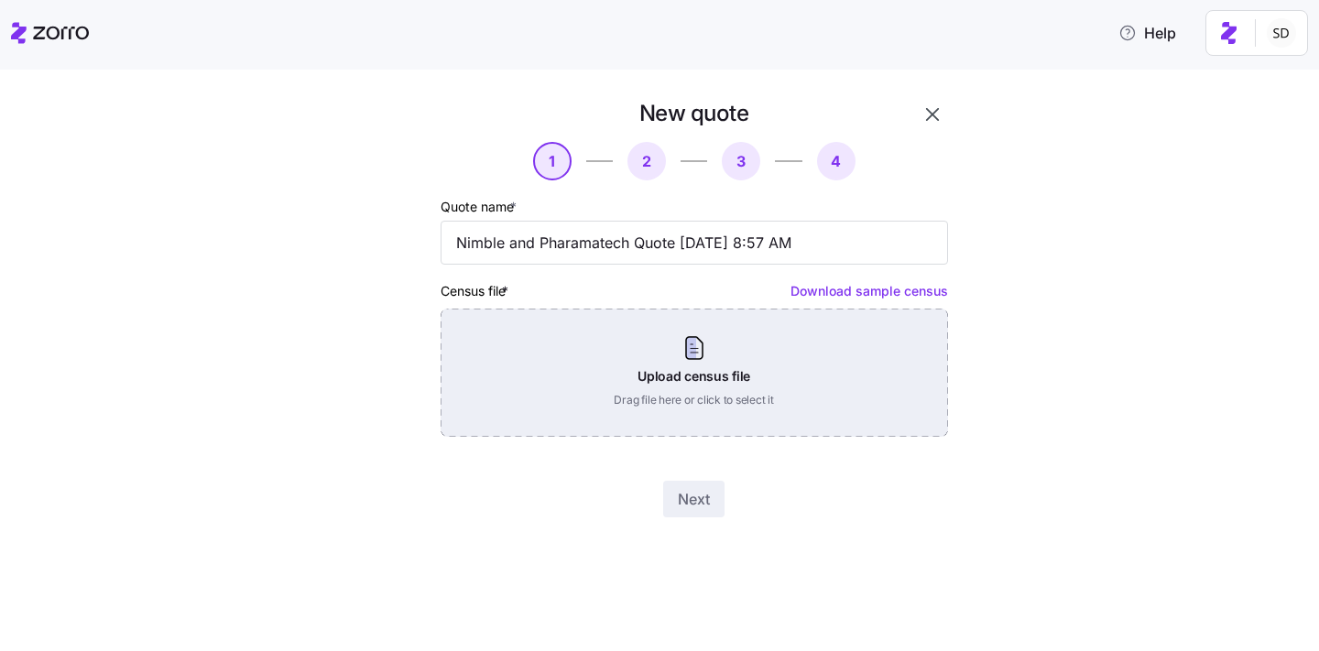
click at [693, 382] on div "Upload census file Drag file here or click to select it" at bounding box center [695, 373] width 508 height 128
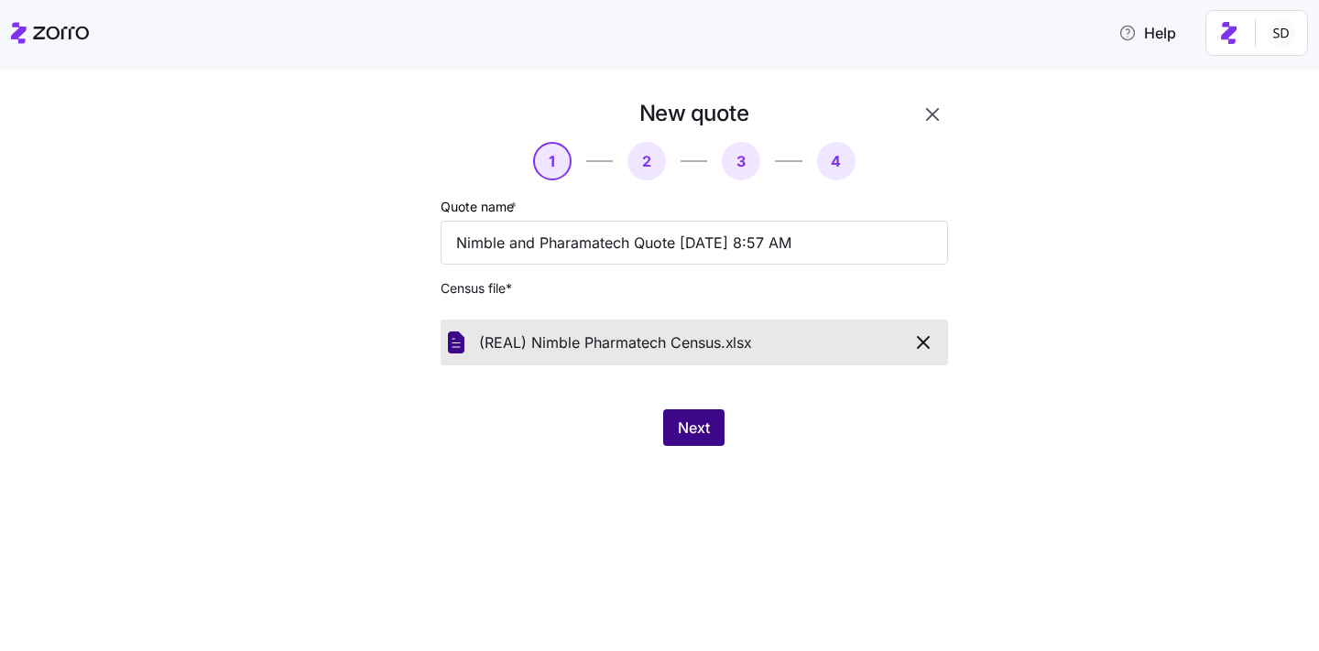
click at [676, 427] on button "Next" at bounding box center [693, 428] width 61 height 37
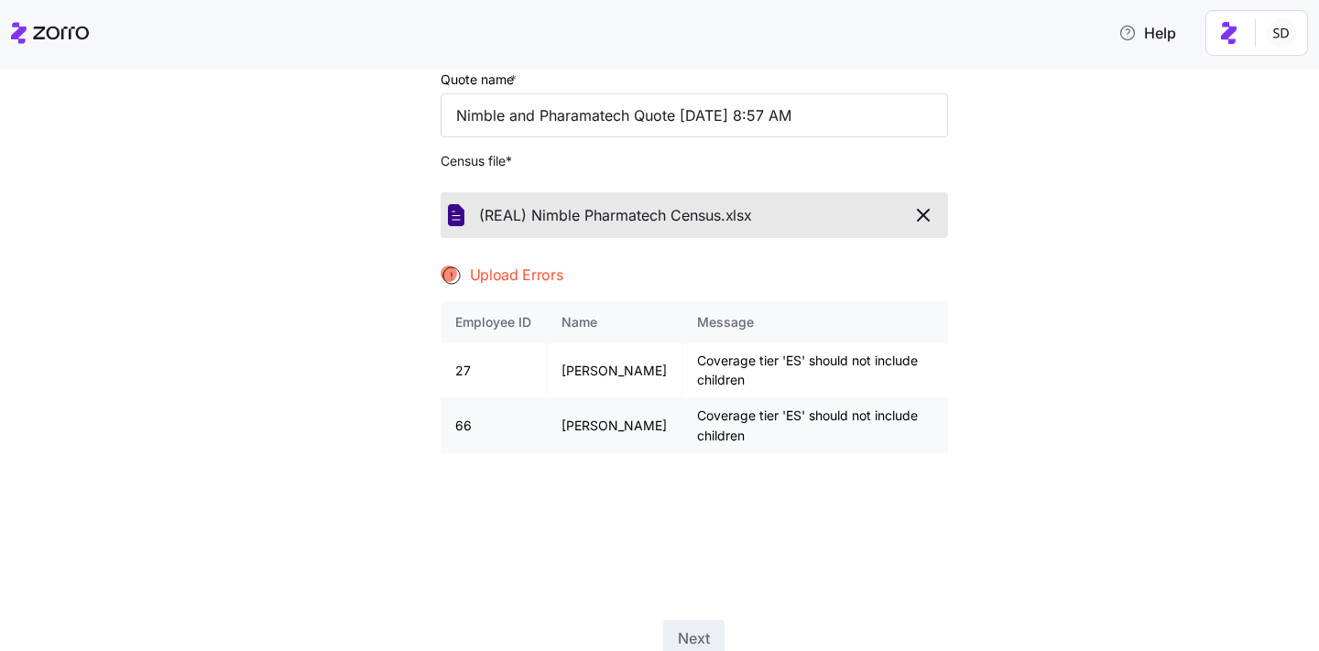
scroll to position [129, 0]
click at [919, 205] on icon "button" at bounding box center [924, 213] width 22 height 22
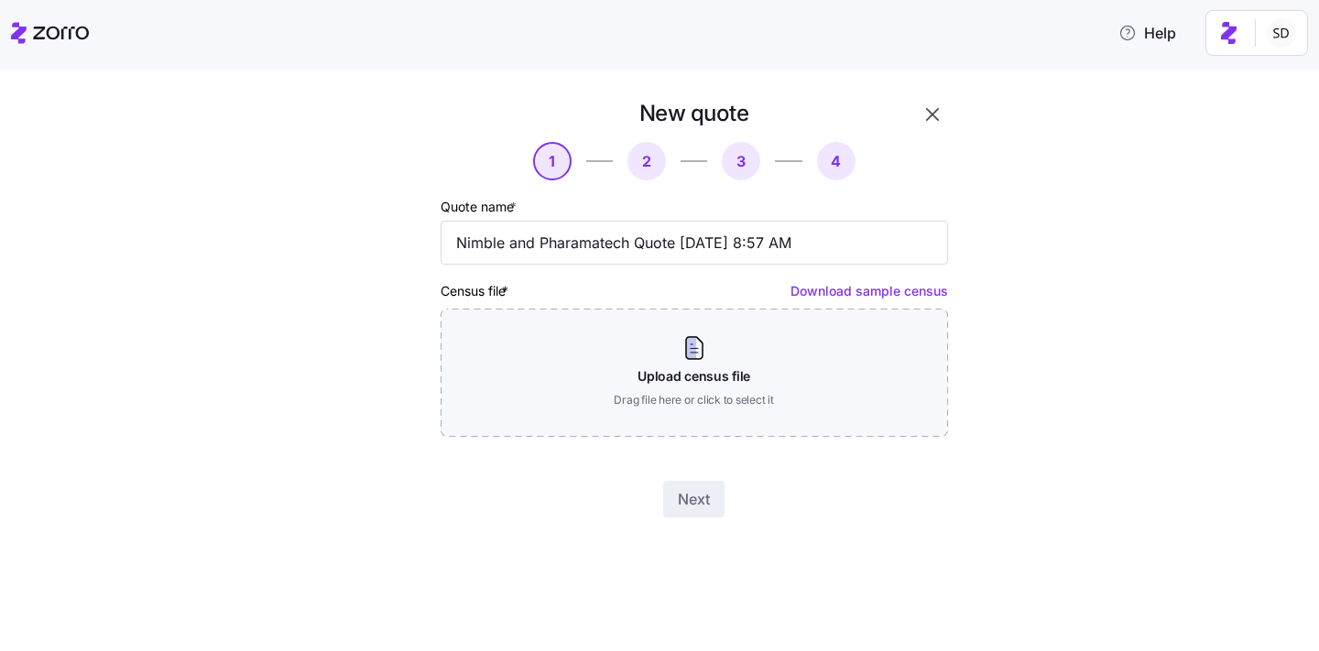
scroll to position [0, 0]
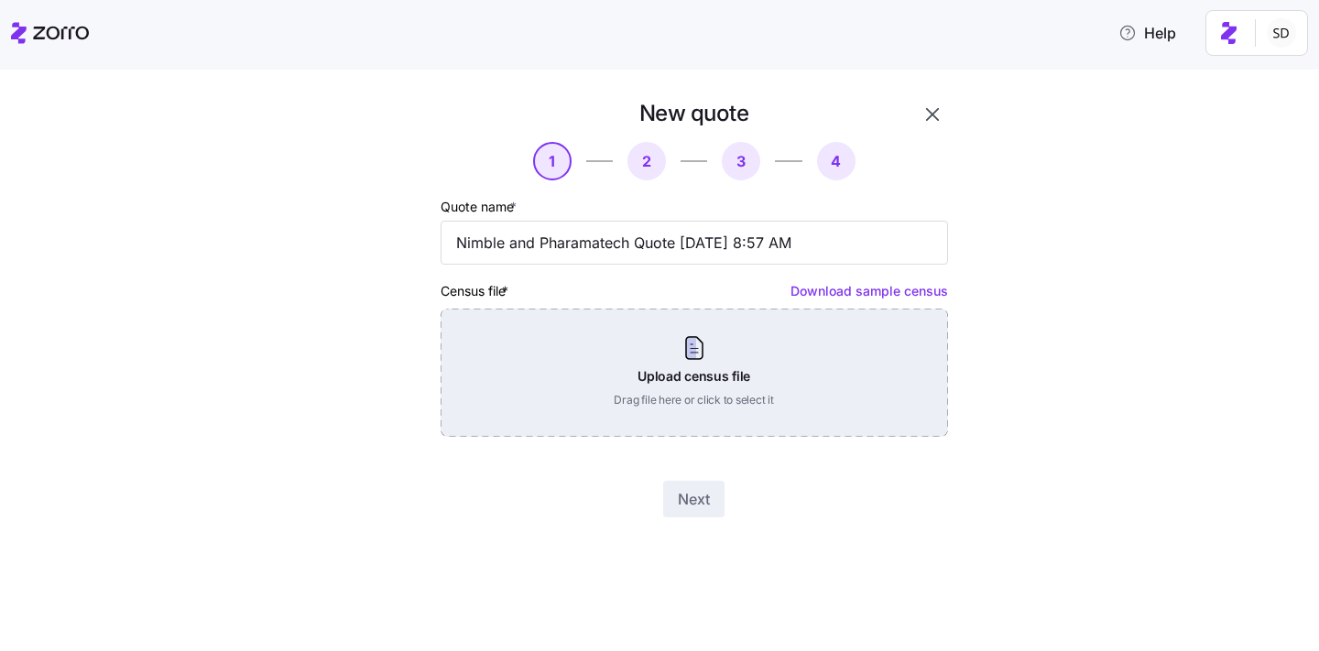
click at [700, 368] on div "Upload census file Drag file here or click to select it" at bounding box center [695, 373] width 508 height 128
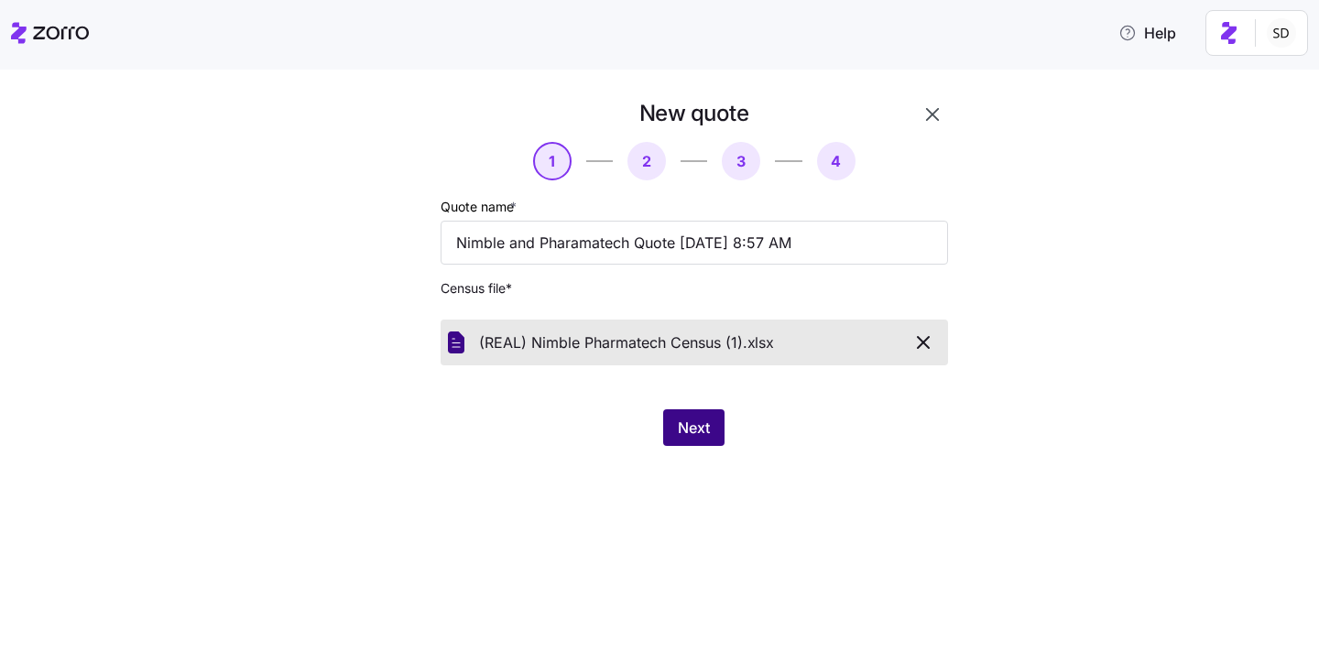
click at [675, 411] on button "Next" at bounding box center [693, 428] width 61 height 37
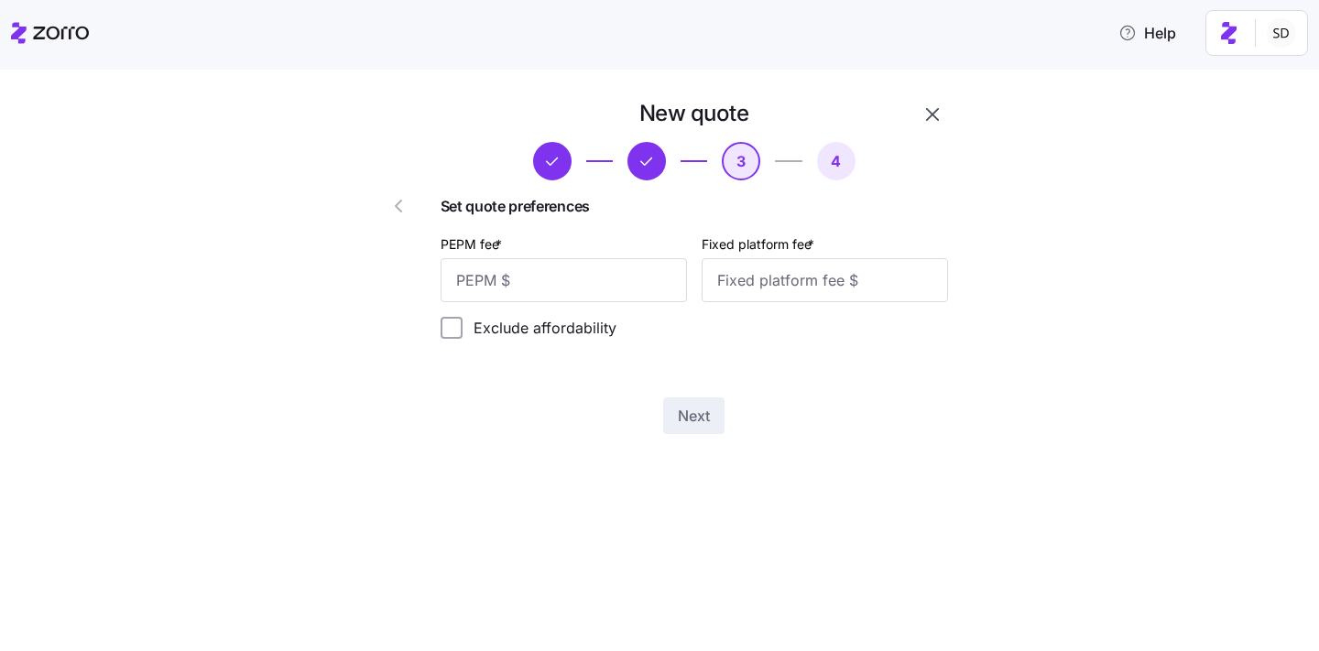
click at [571, 239] on div "PEPM fee *" at bounding box center [564, 268] width 246 height 70
click at [546, 288] on input "PEPM fee *" at bounding box center [564, 280] width 246 height 44
type input "50"
type input "100"
click at [690, 413] on span "Next" at bounding box center [694, 416] width 32 height 22
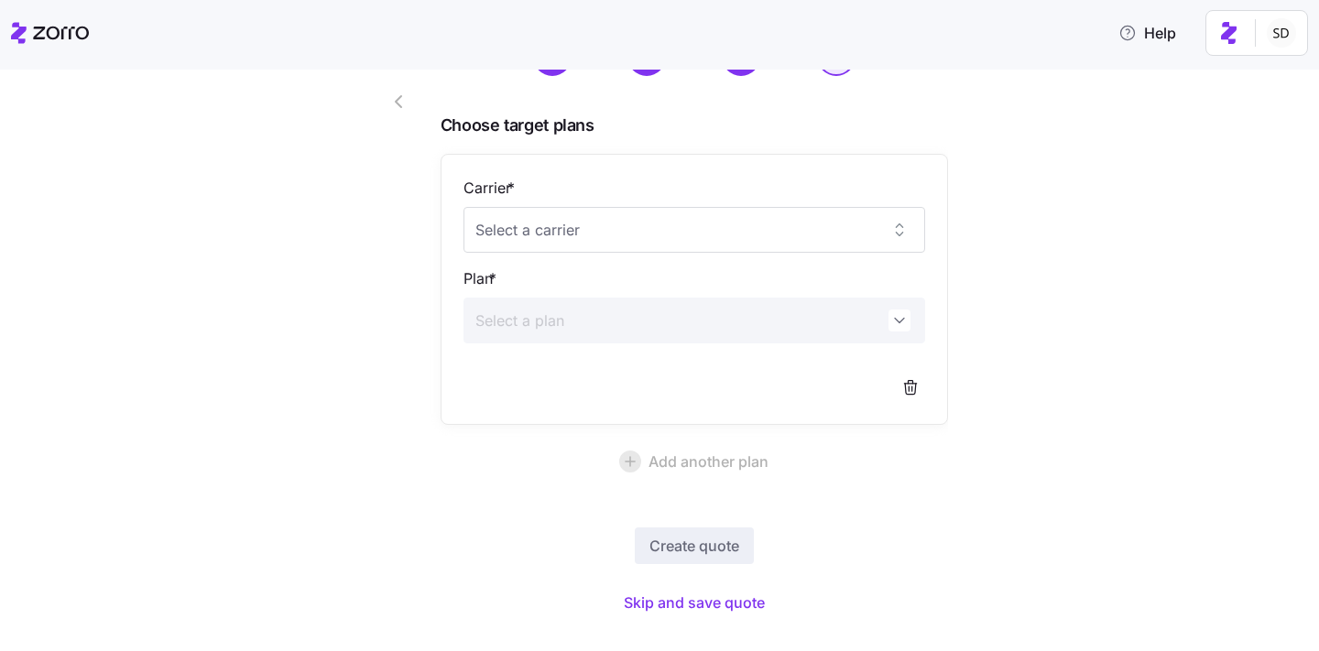
scroll to position [137, 0]
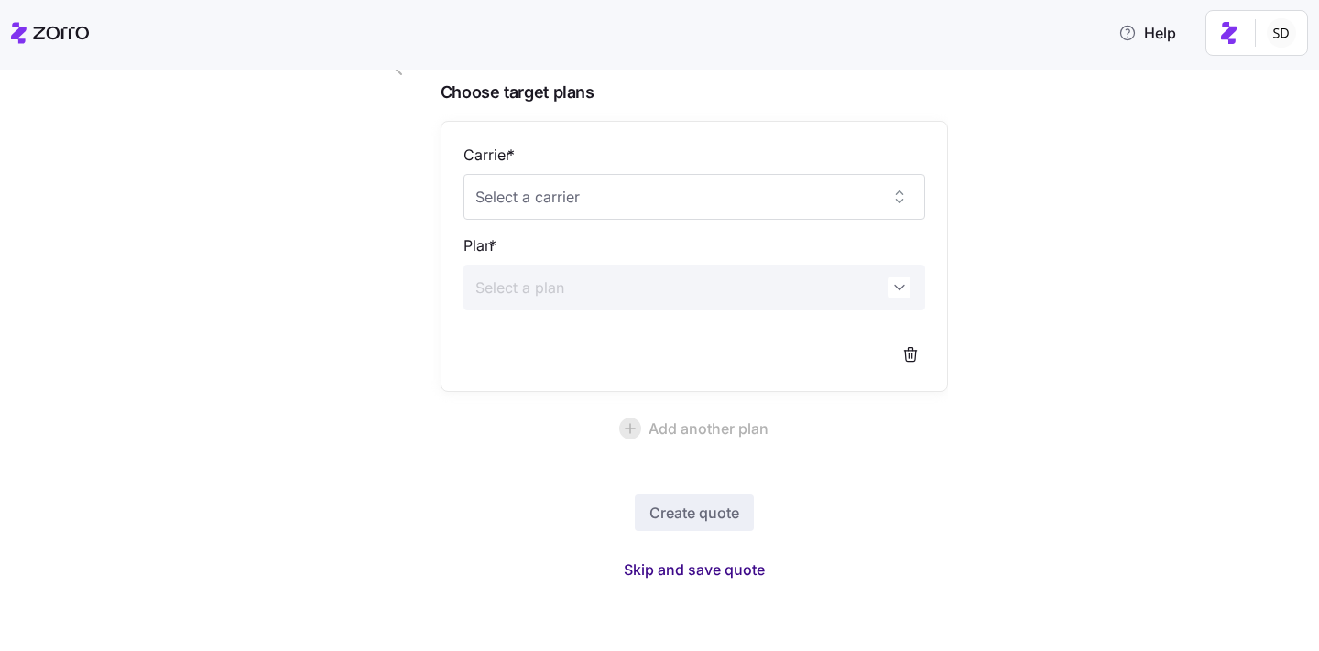
click at [693, 583] on button "Skip and save quote" at bounding box center [694, 569] width 170 height 33
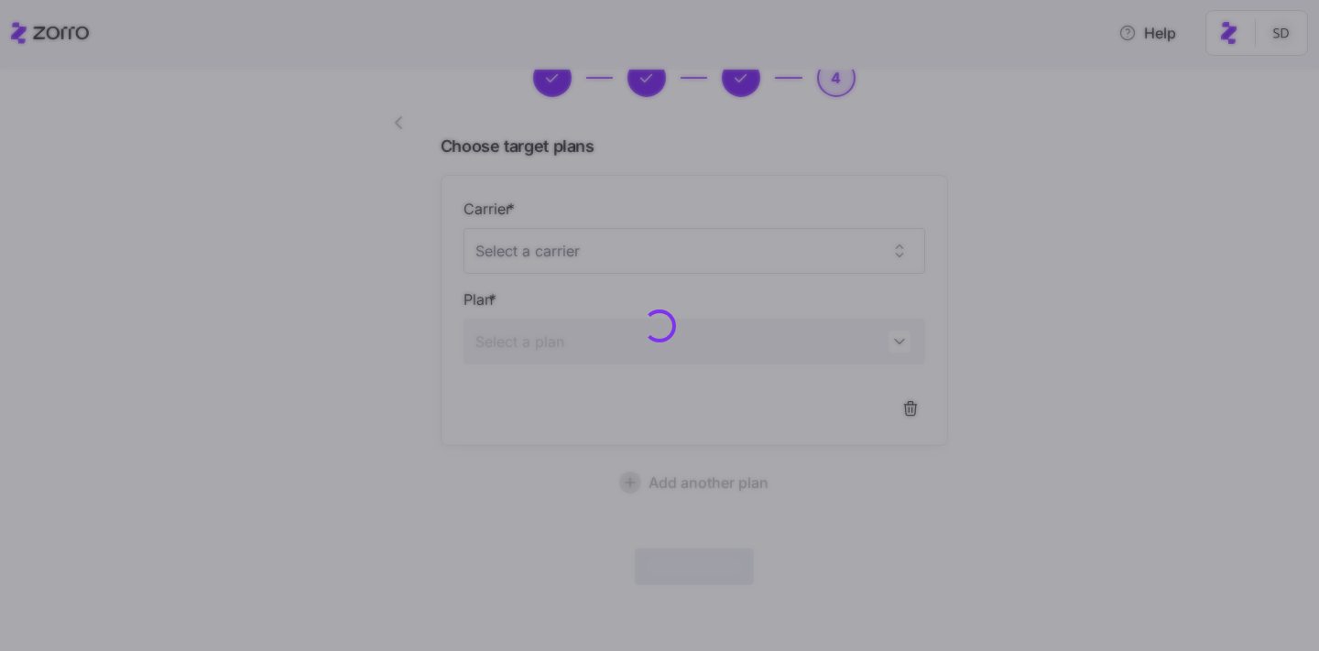
scroll to position [82, 0]
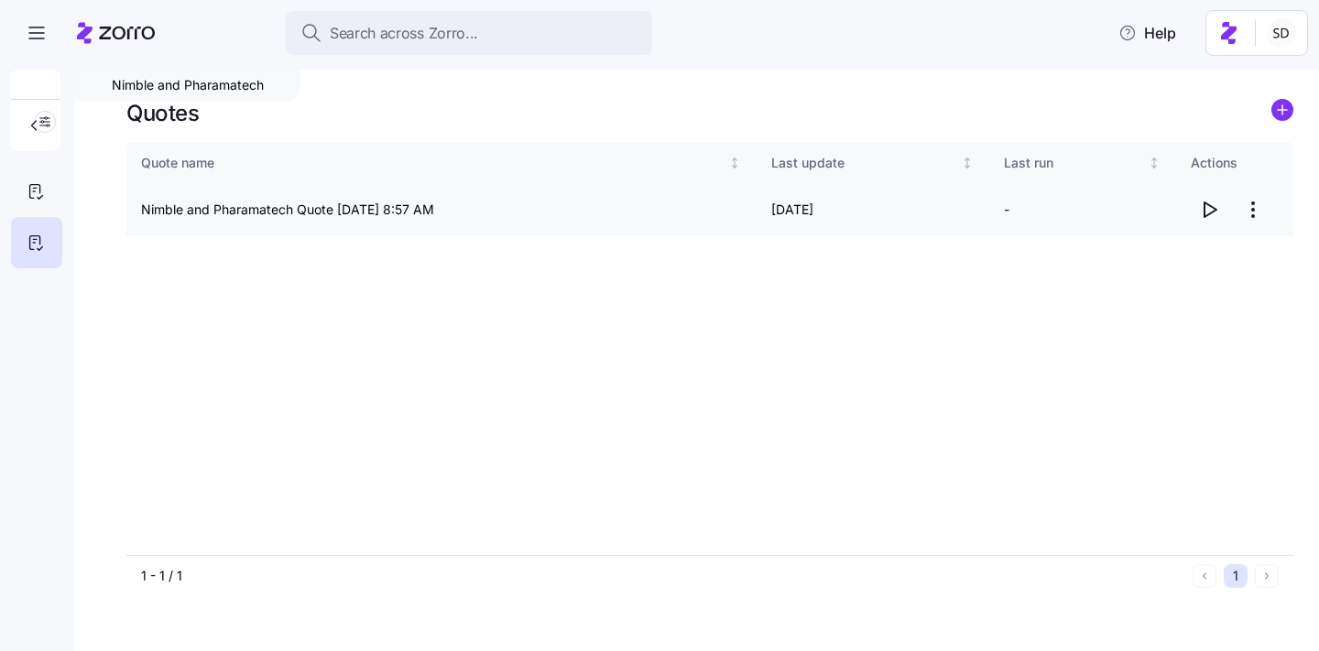
click at [1202, 212] on icon "button" at bounding box center [1209, 210] width 22 height 22
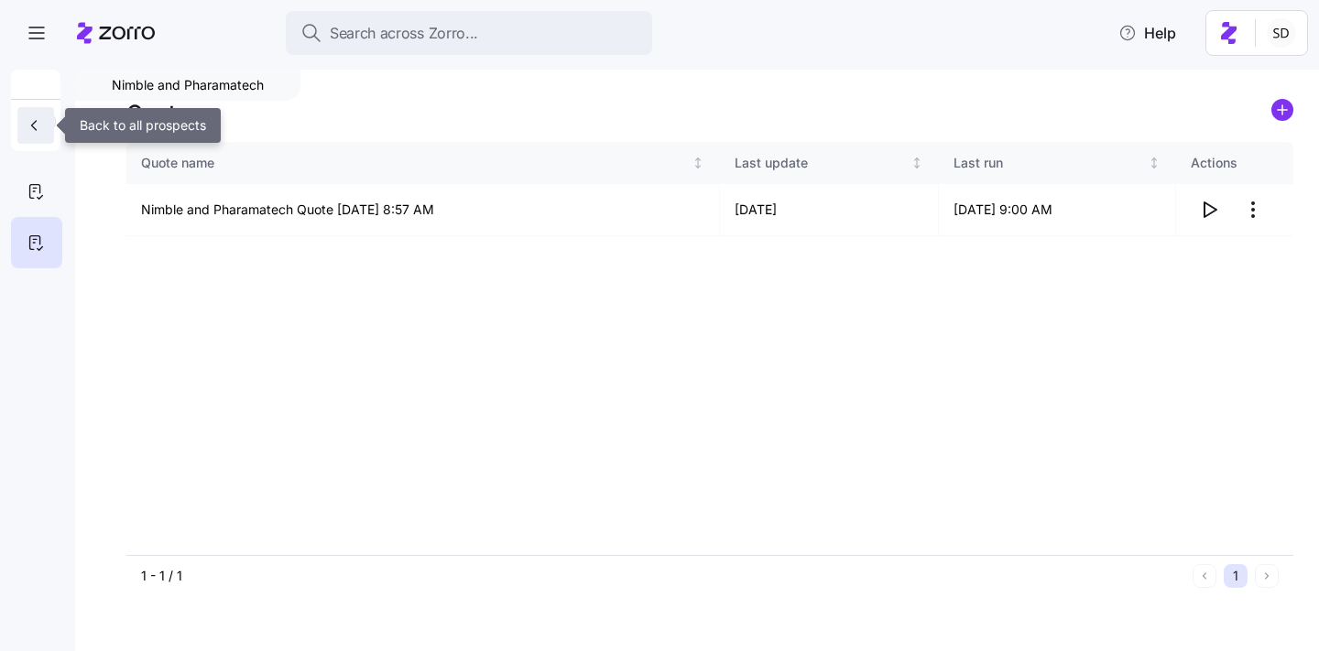
click at [30, 124] on icon "button" at bounding box center [34, 125] width 18 height 18
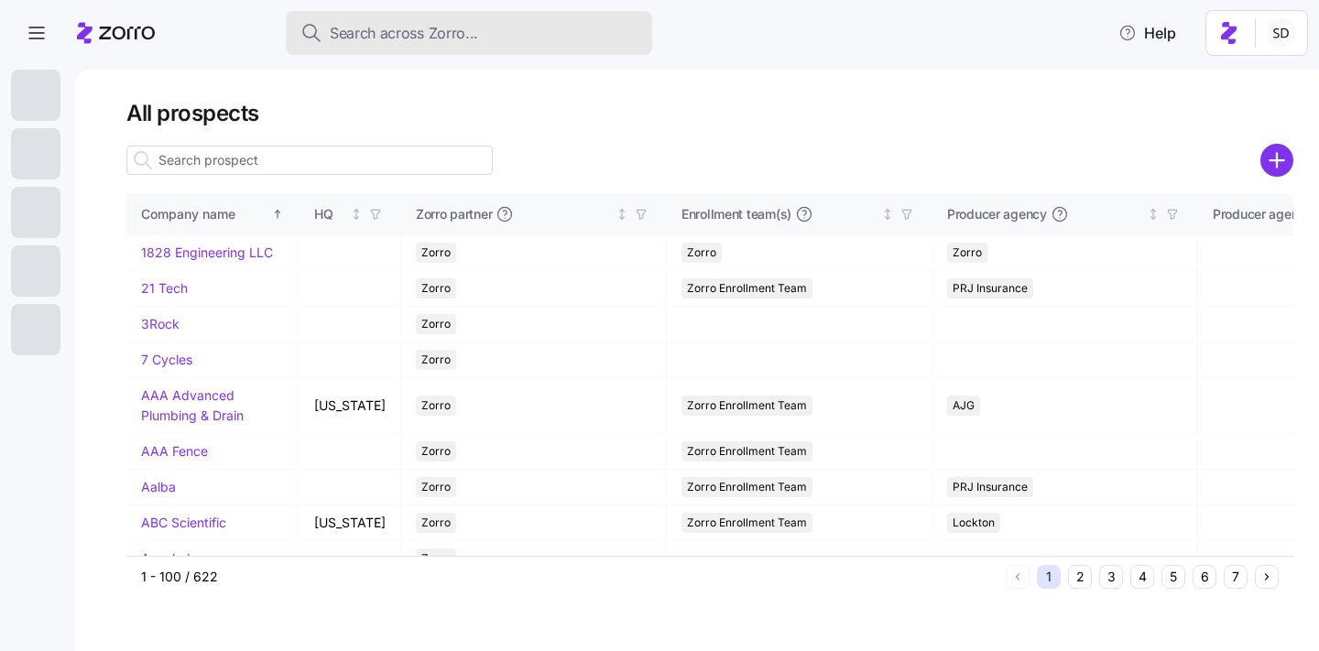
click at [410, 33] on span "Search across Zorro..." at bounding box center [404, 33] width 148 height 23
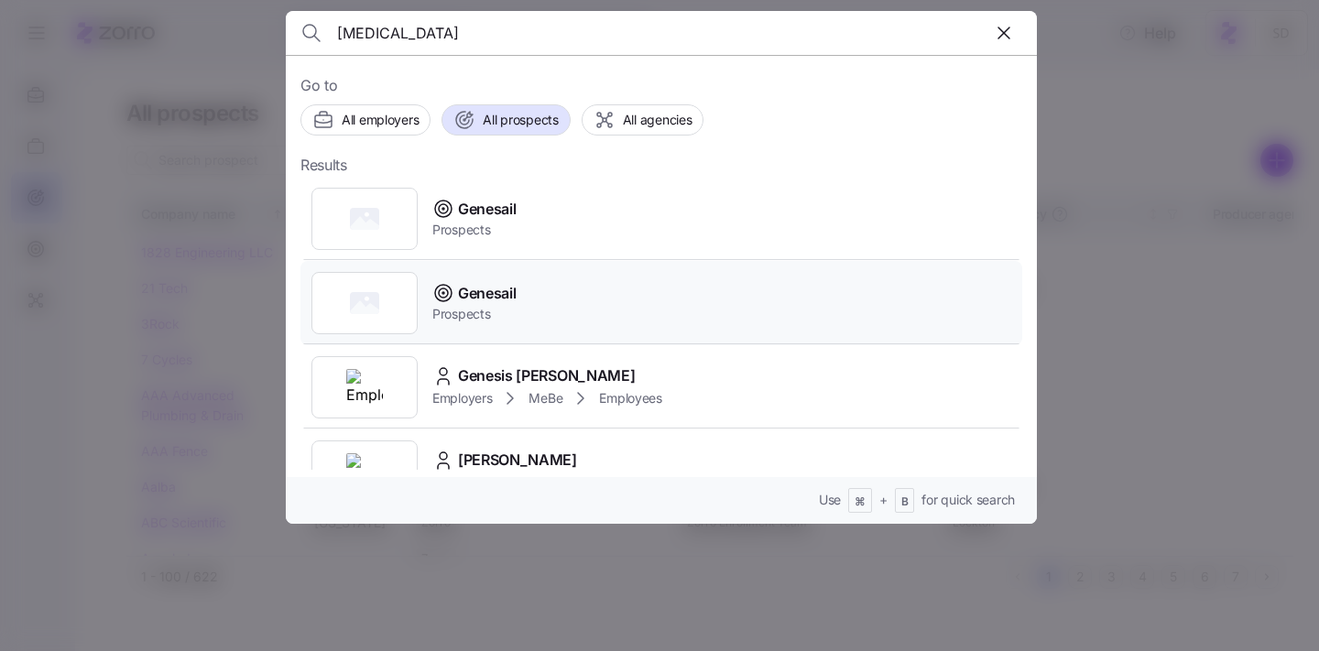
type input "genesa"
click at [498, 301] on span "Genesail" at bounding box center [487, 293] width 58 height 23
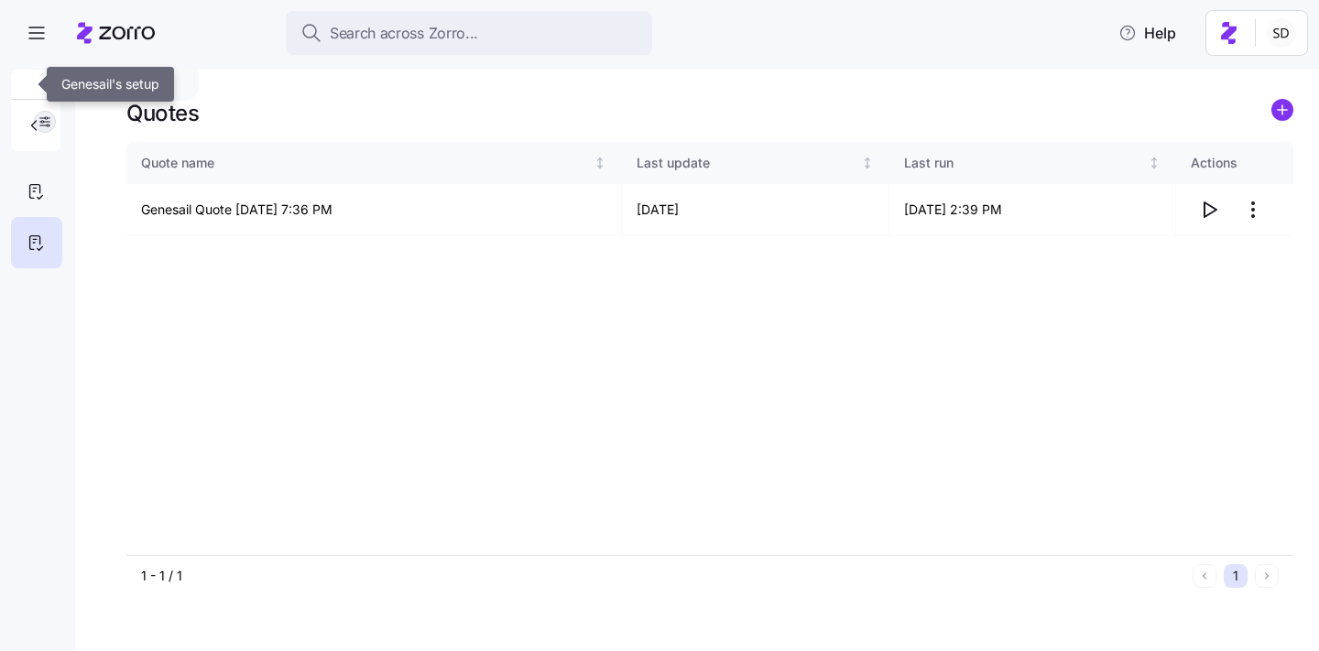
click at [55, 118] on button "button" at bounding box center [45, 122] width 22 height 22
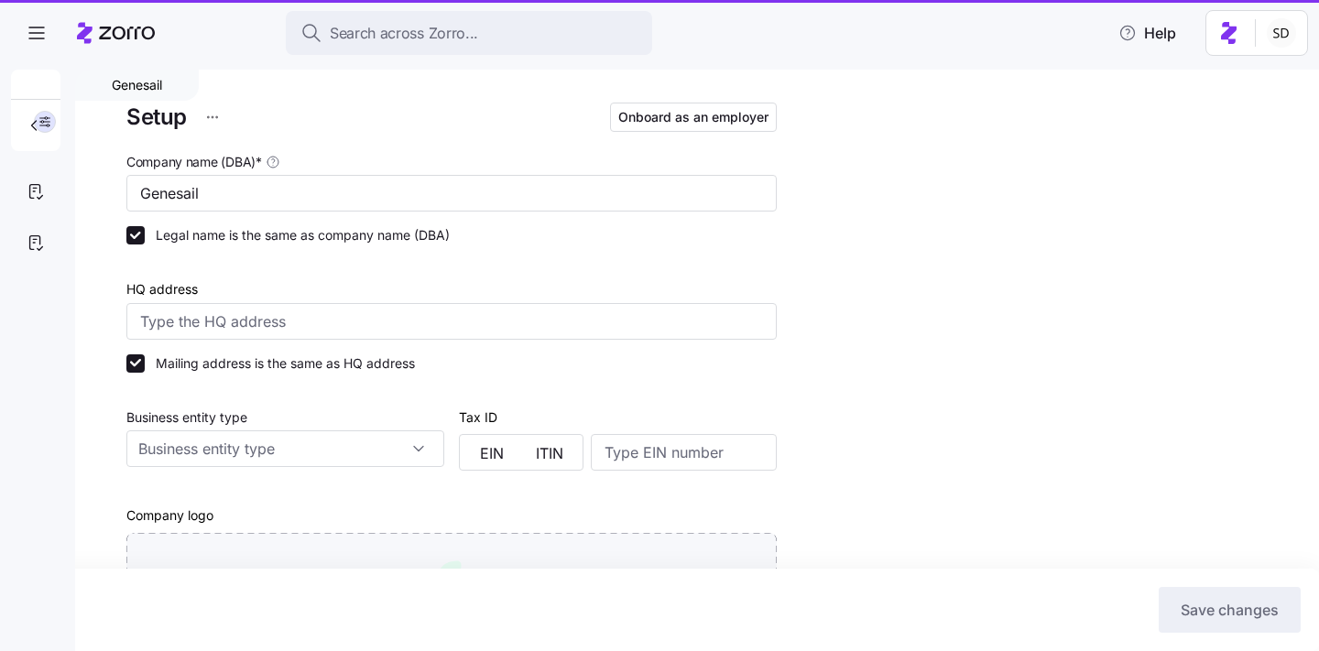
type input "Zorro"
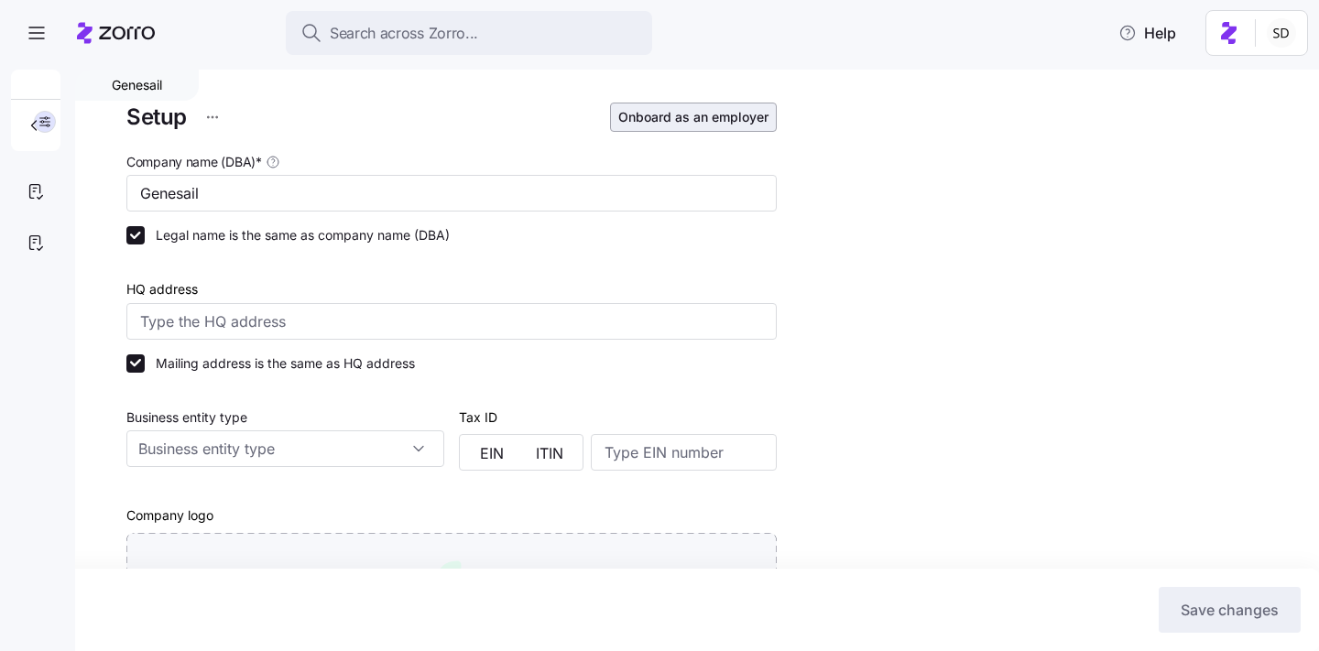
click at [731, 113] on span "Onboard as an employer" at bounding box center [693, 117] width 150 height 18
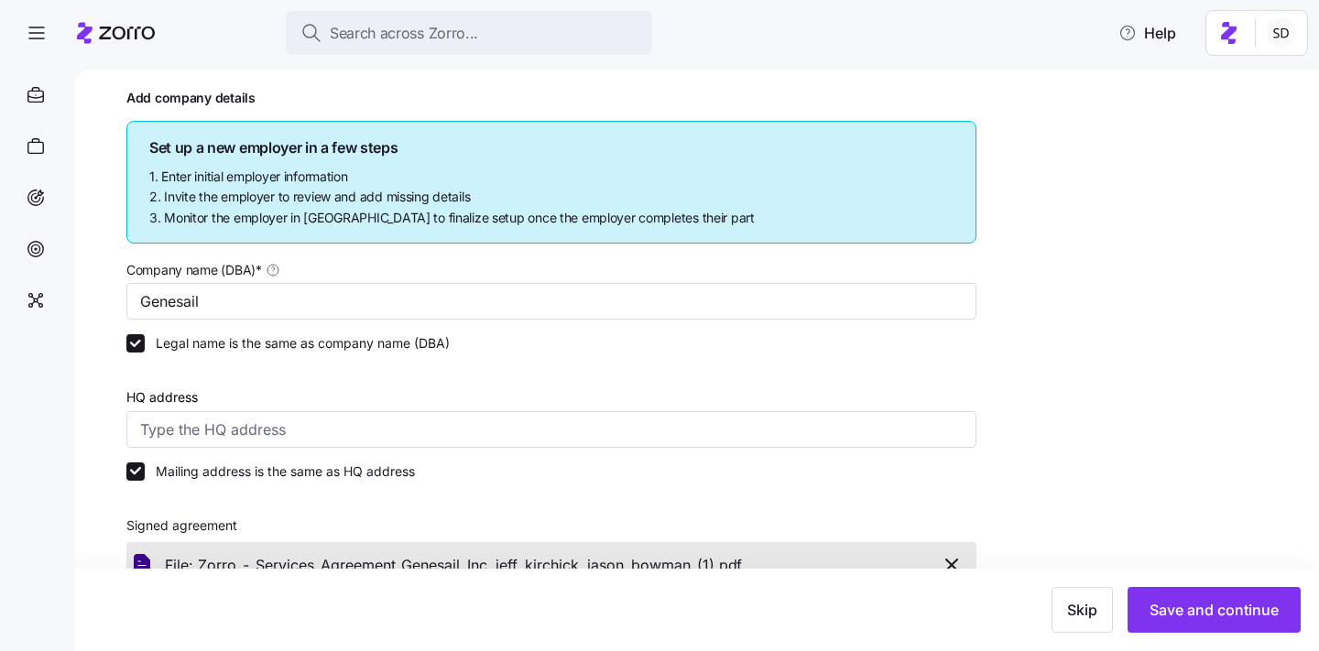
scroll to position [639, 0]
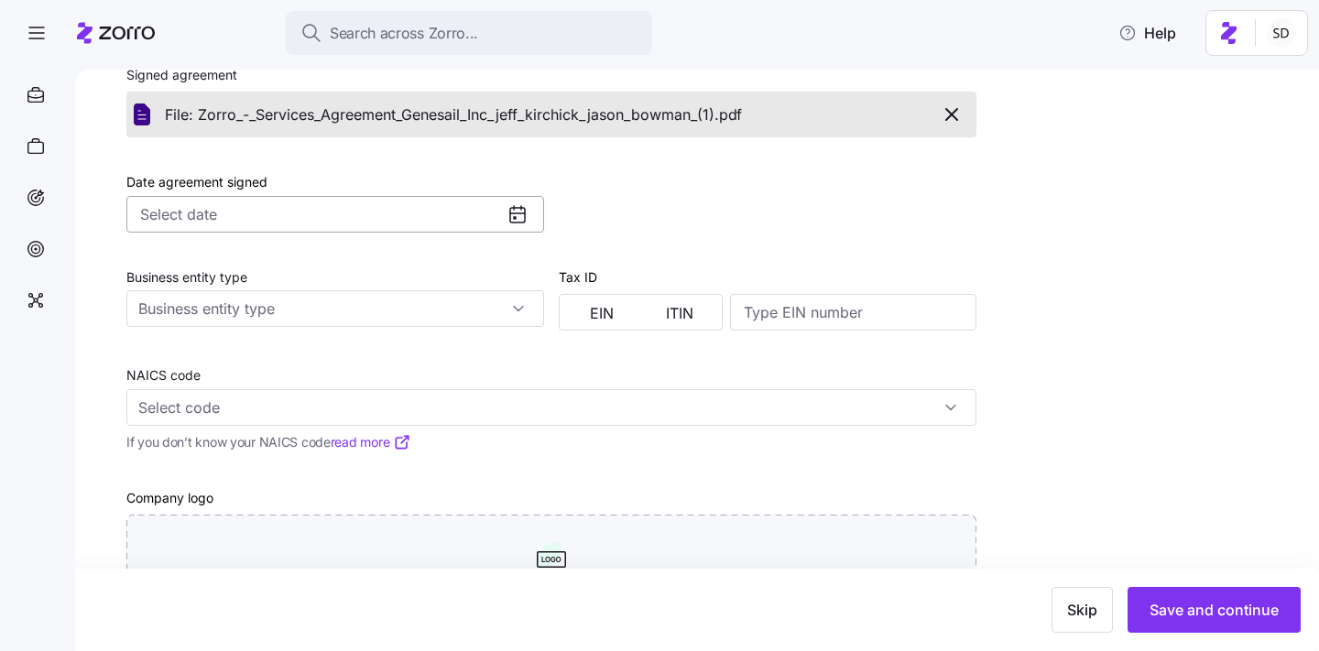
click at [418, 208] on input "Date agreement signed" at bounding box center [335, 214] width 418 height 37
click at [705, 203] on div at bounding box center [768, 192] width 432 height 95
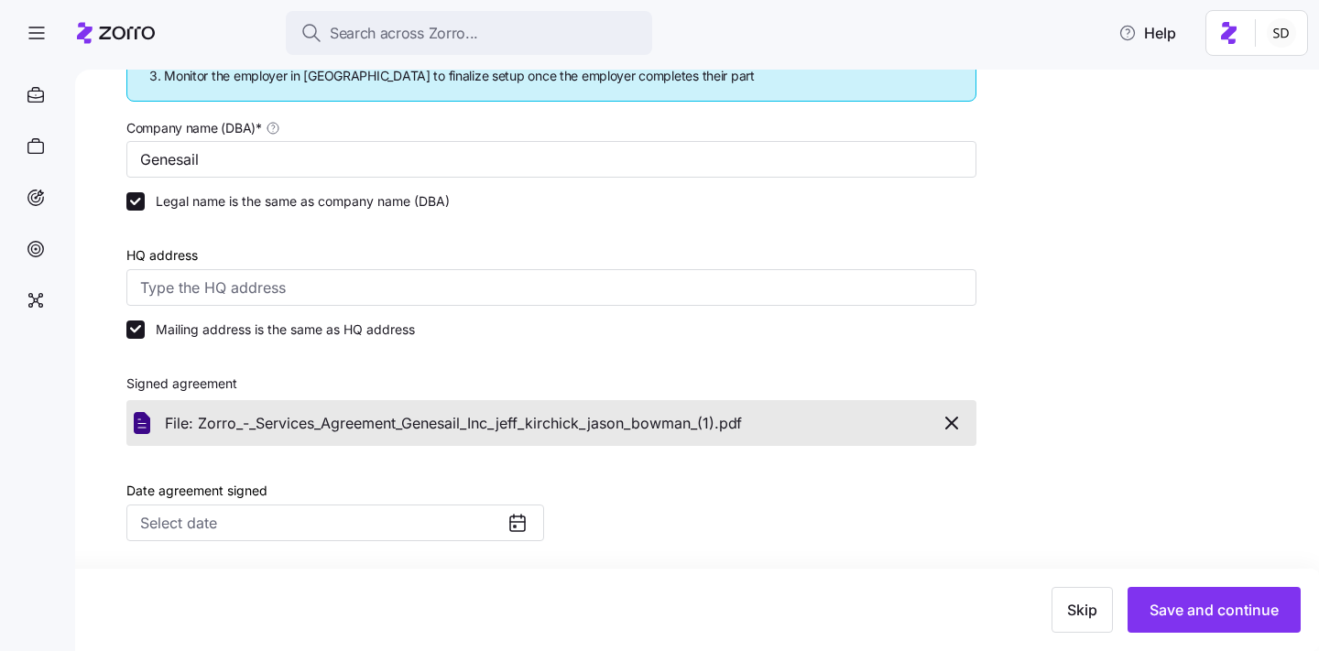
scroll to position [411, 0]
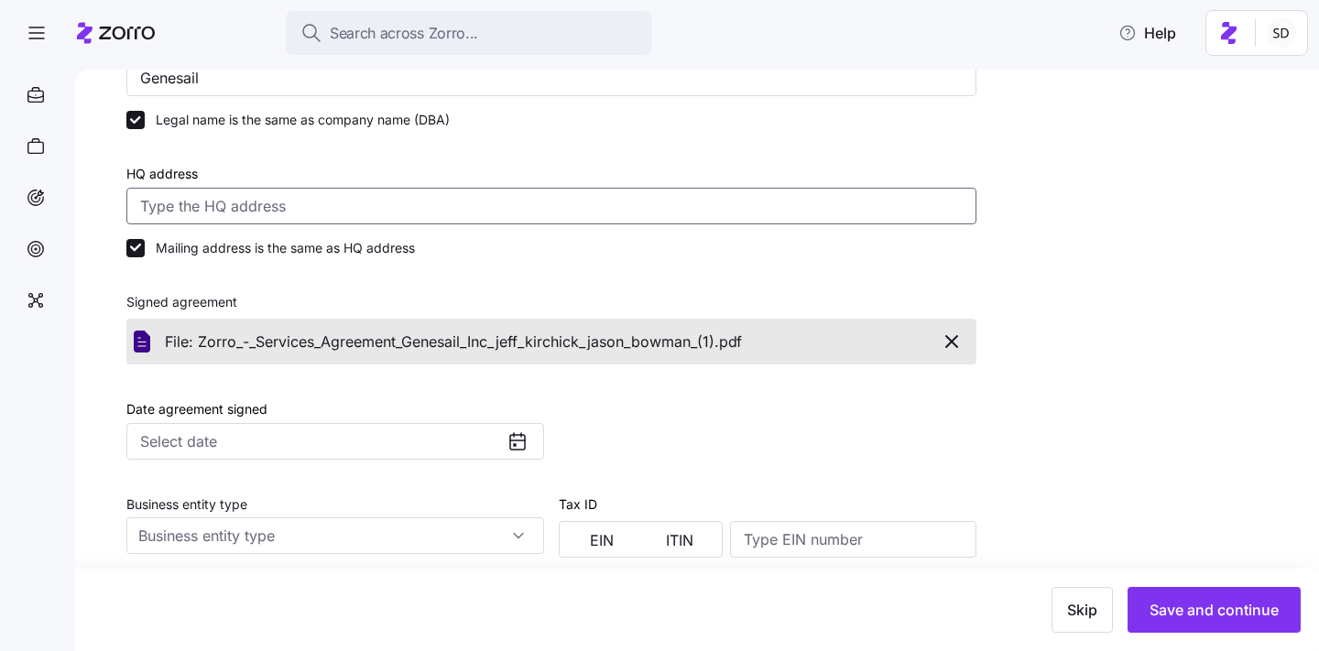
click at [311, 202] on input "HQ address" at bounding box center [551, 206] width 850 height 37
paste input "2308 12TH Ave Rd Nampa, ID, 83686"
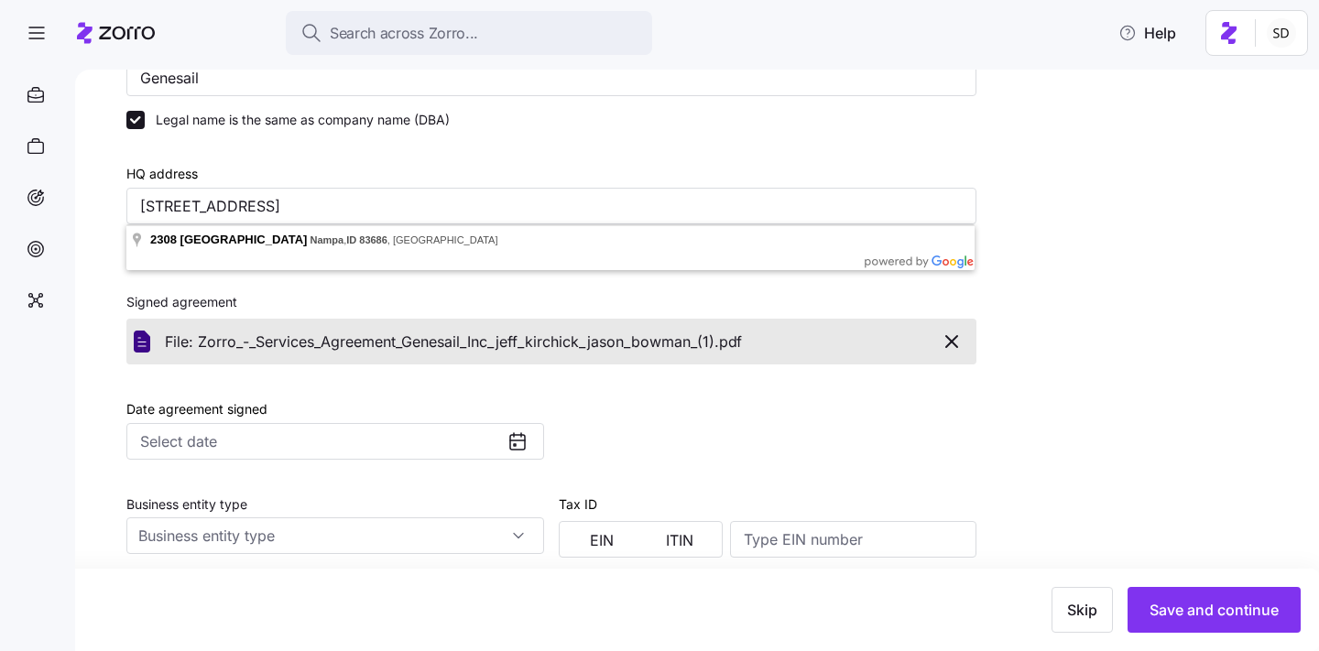
type input "2308 12th Ave Rd, Nampa, ID 83686, USA"
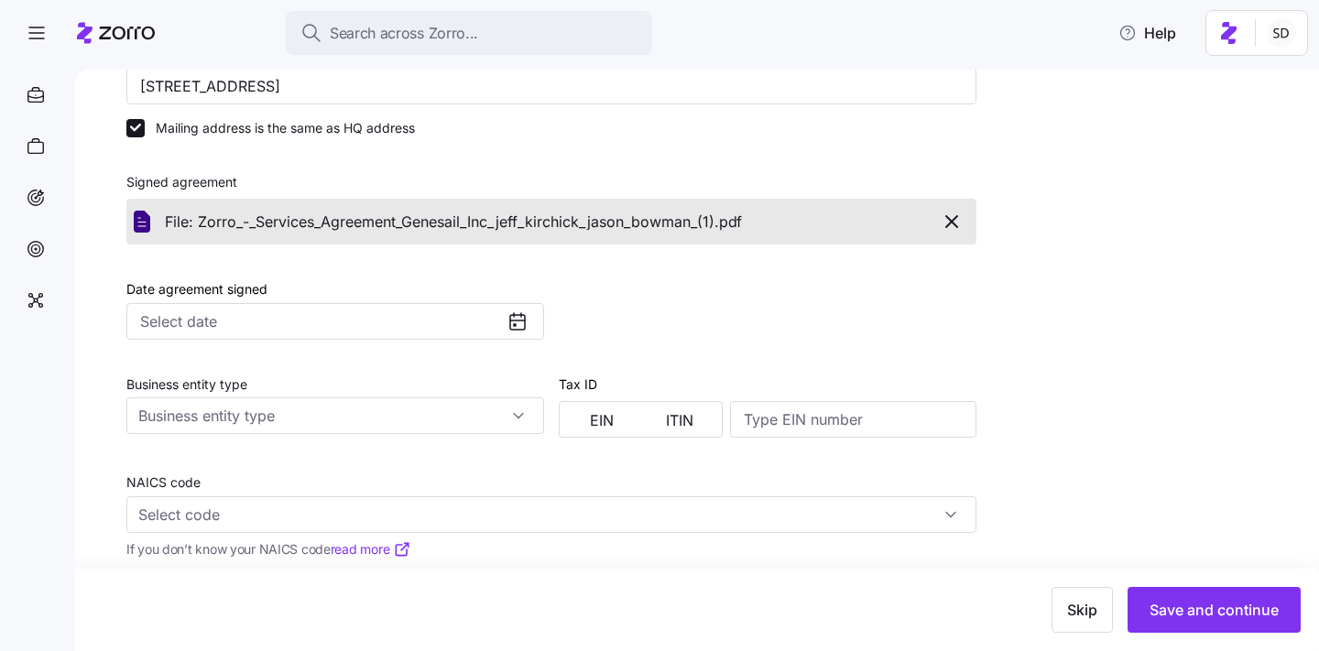
scroll to position [734, 0]
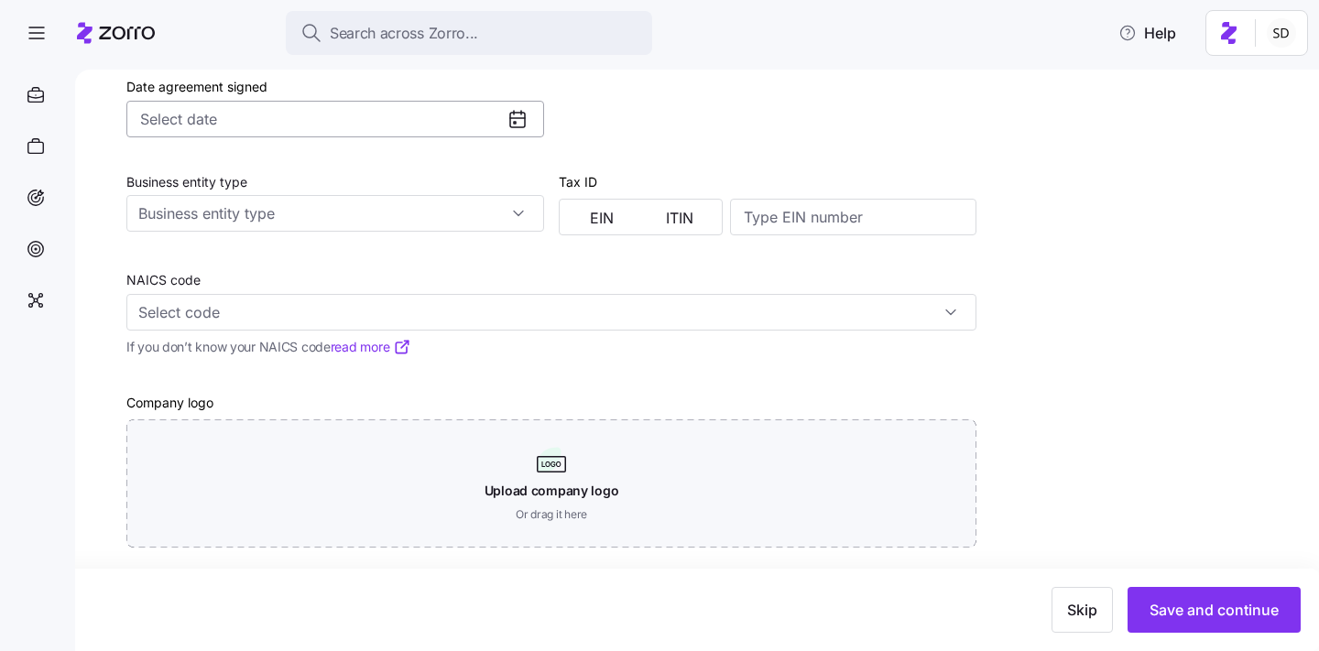
click at [406, 110] on input "Date agreement signed" at bounding box center [335, 119] width 418 height 37
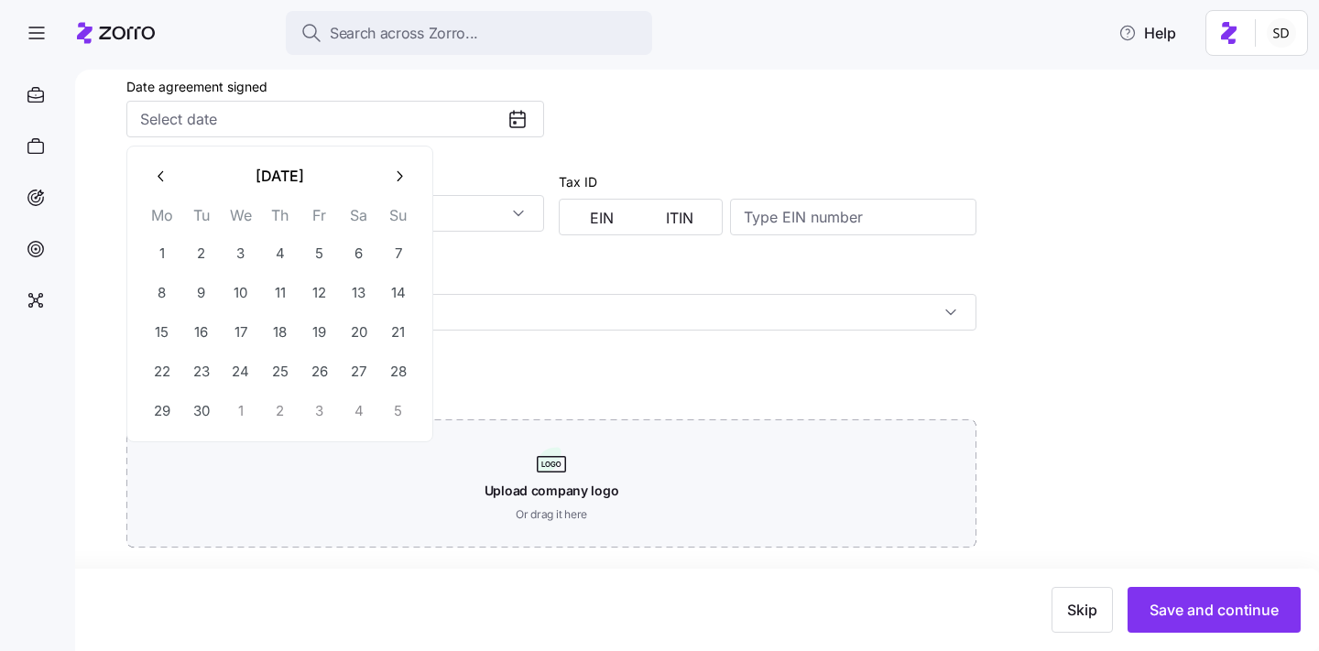
click at [168, 165] on button "button" at bounding box center [161, 177] width 38 height 38
click at [393, 379] on button "24" at bounding box center [398, 372] width 38 height 38
type input "August 24, 2025"
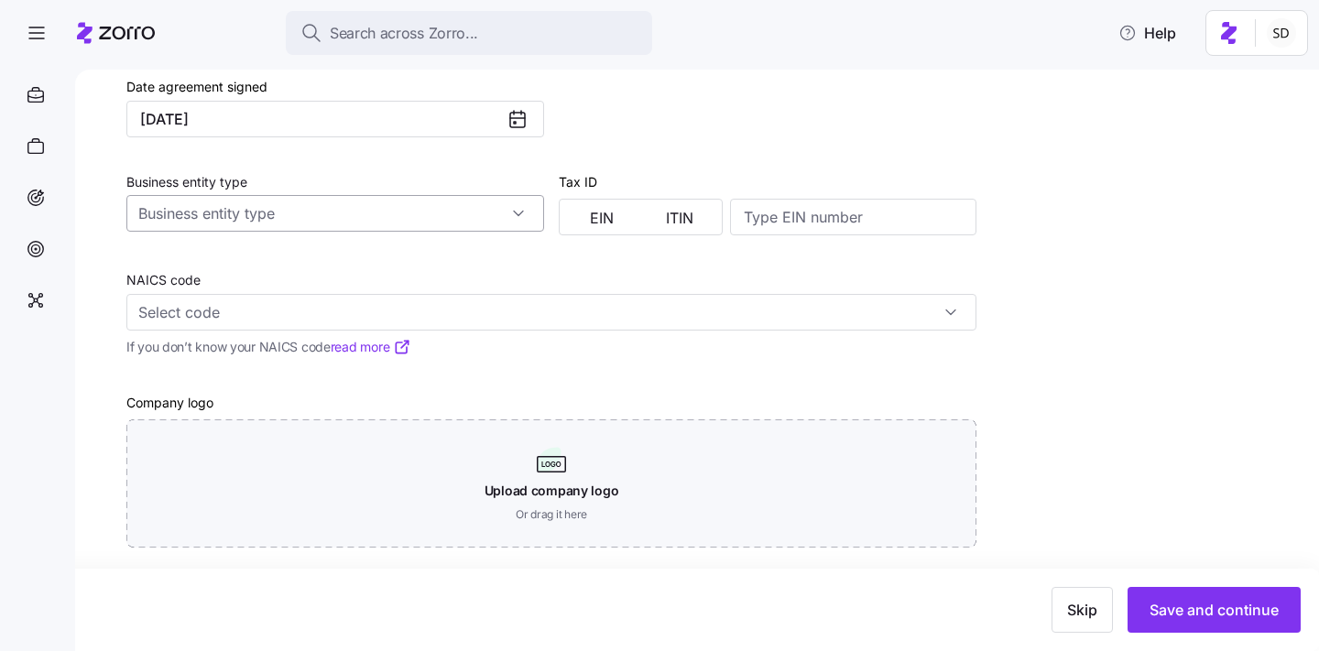
click at [487, 215] on input "Business entity type" at bounding box center [335, 213] width 418 height 37
click at [1123, 364] on div "Add company details Set up a new employer in a few steps 1. Enter initial emplo…" at bounding box center [709, 92] width 1167 height 1097
click at [1171, 610] on span "Save and continue" at bounding box center [1214, 610] width 129 height 22
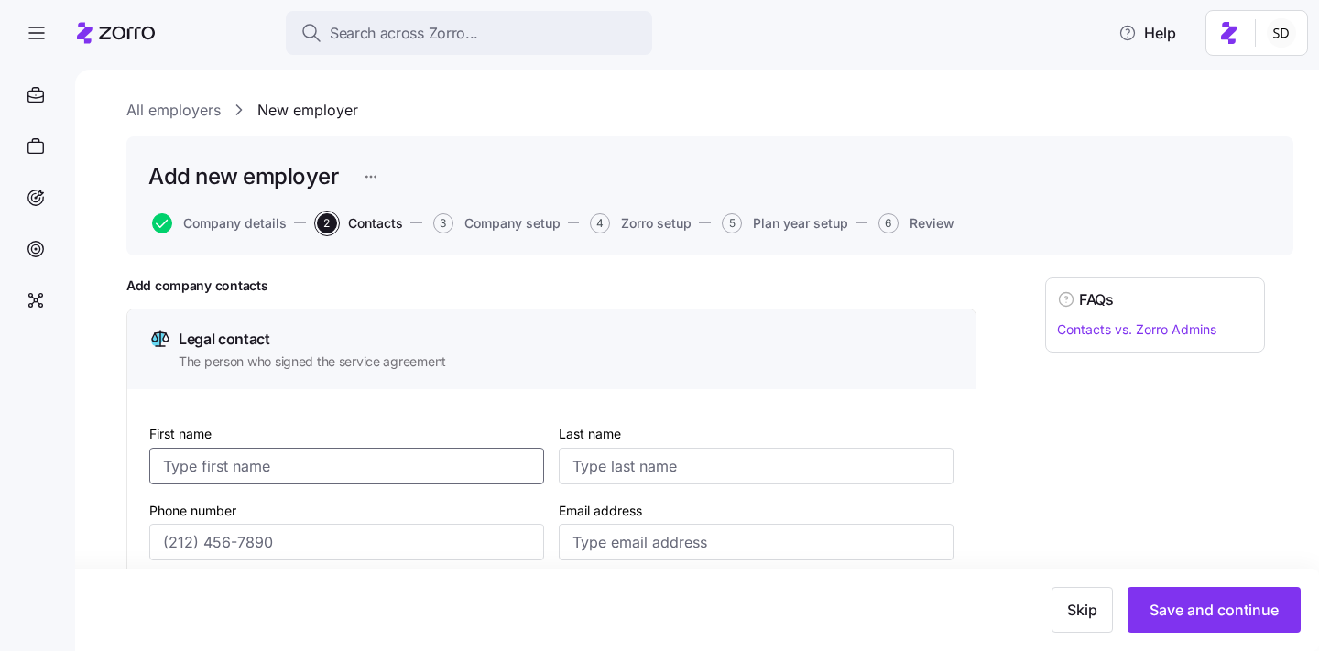
click at [498, 453] on input "First name" at bounding box center [346, 466] width 395 height 37
type input "Jason"
click at [679, 476] on input "Last name" at bounding box center [756, 466] width 395 height 37
type input "Bowman"
click at [411, 540] on input "Phone number" at bounding box center [346, 542] width 395 height 37
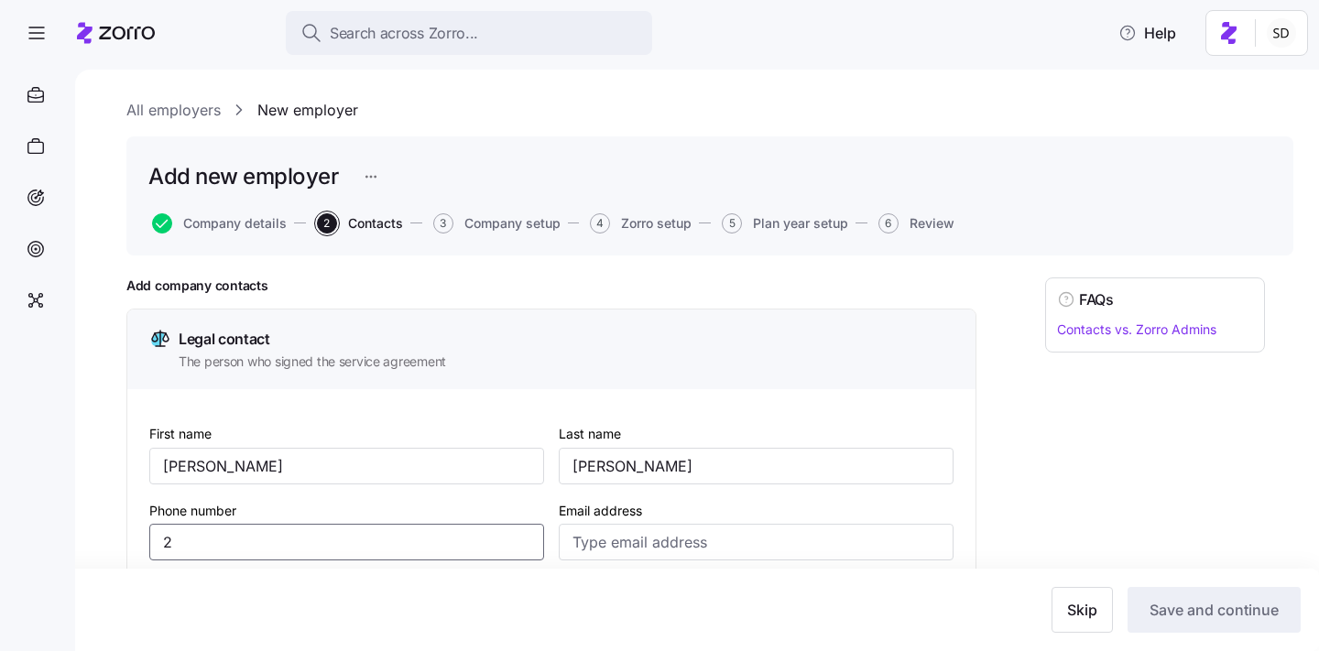
type input "2"
click at [293, 541] on input "2" at bounding box center [346, 542] width 395 height 37
paste input "23081283686"
type input "23081283686"
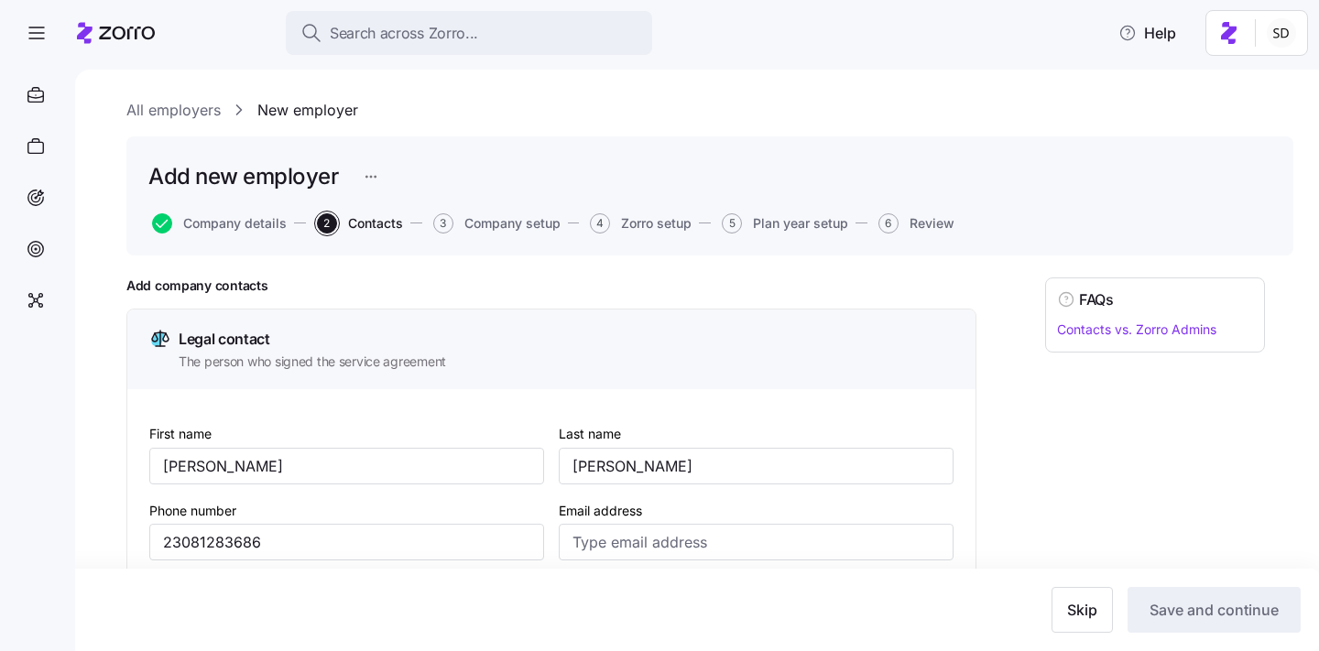
click at [563, 584] on div "Skip Save and continue" at bounding box center [659, 610] width 1319 height 82
click at [622, 546] on input "Email address" at bounding box center [756, 542] width 395 height 37
type input "jason@genesail.com"
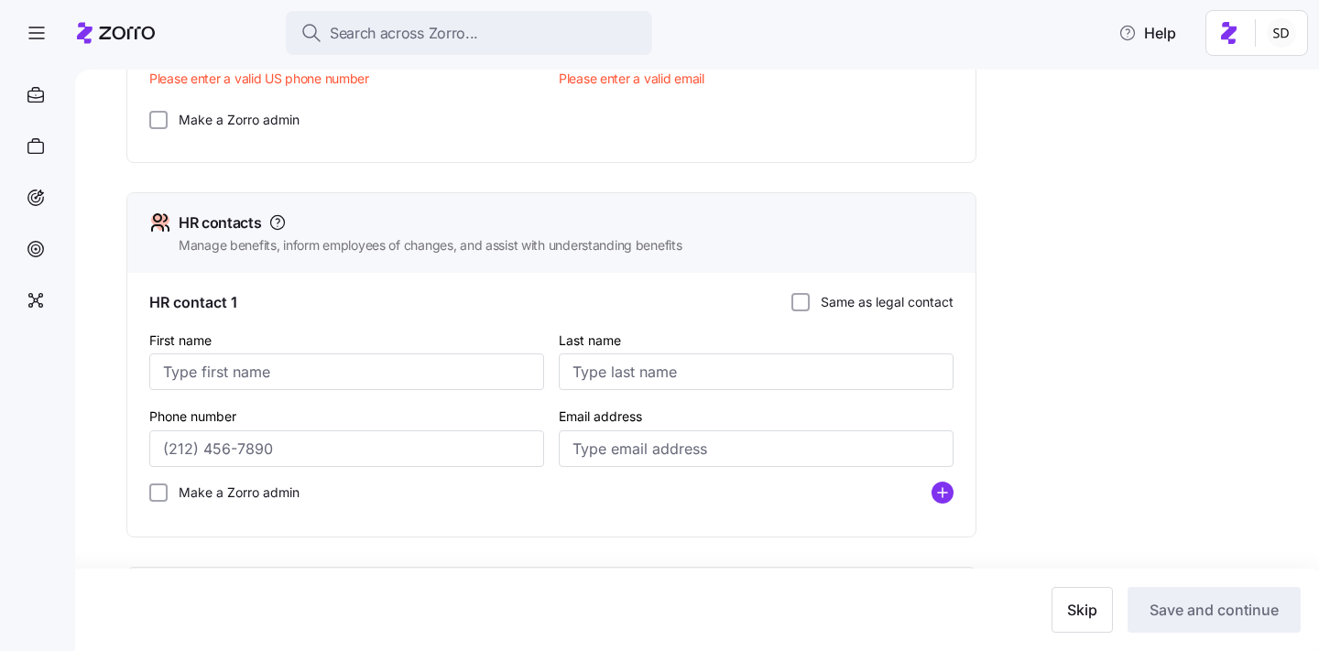
scroll to position [128, 0]
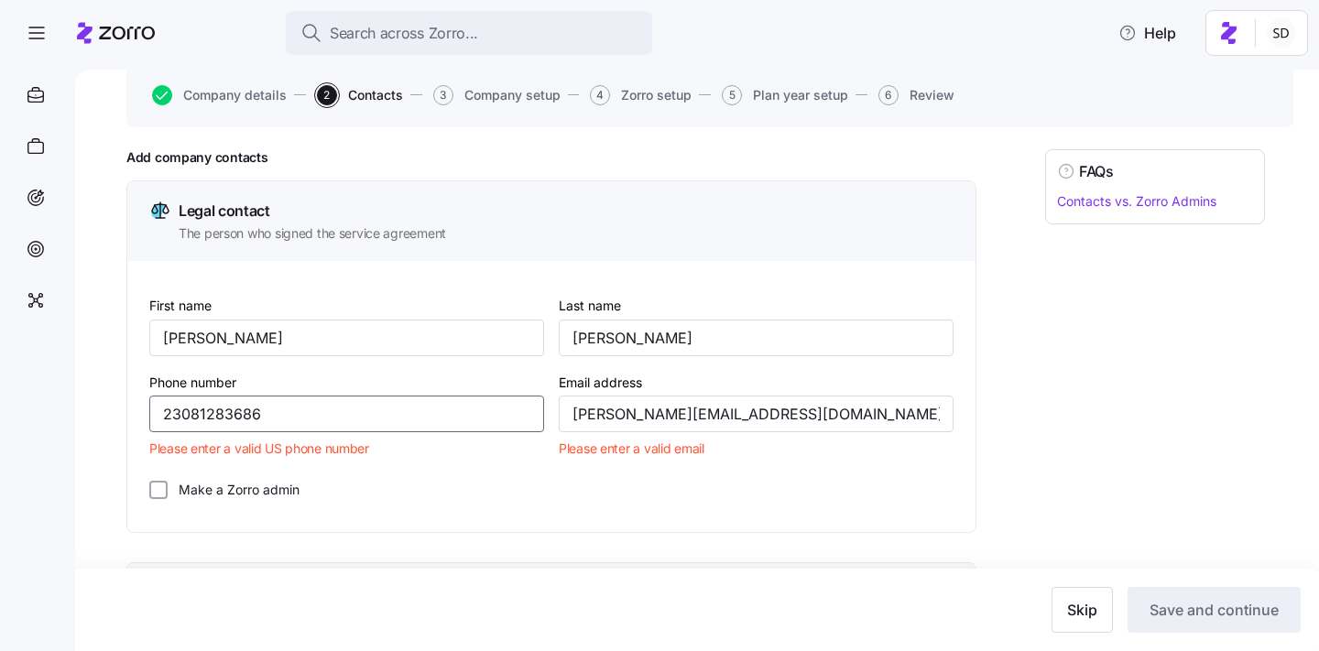
click at [192, 412] on input "23081283686" at bounding box center [346, 414] width 395 height 37
type input "23081283686"
click at [268, 416] on input "23081283686" at bounding box center [346, 414] width 395 height 37
drag, startPoint x: 268, startPoint y: 416, endPoint x: 138, endPoint y: 416, distance: 129.2
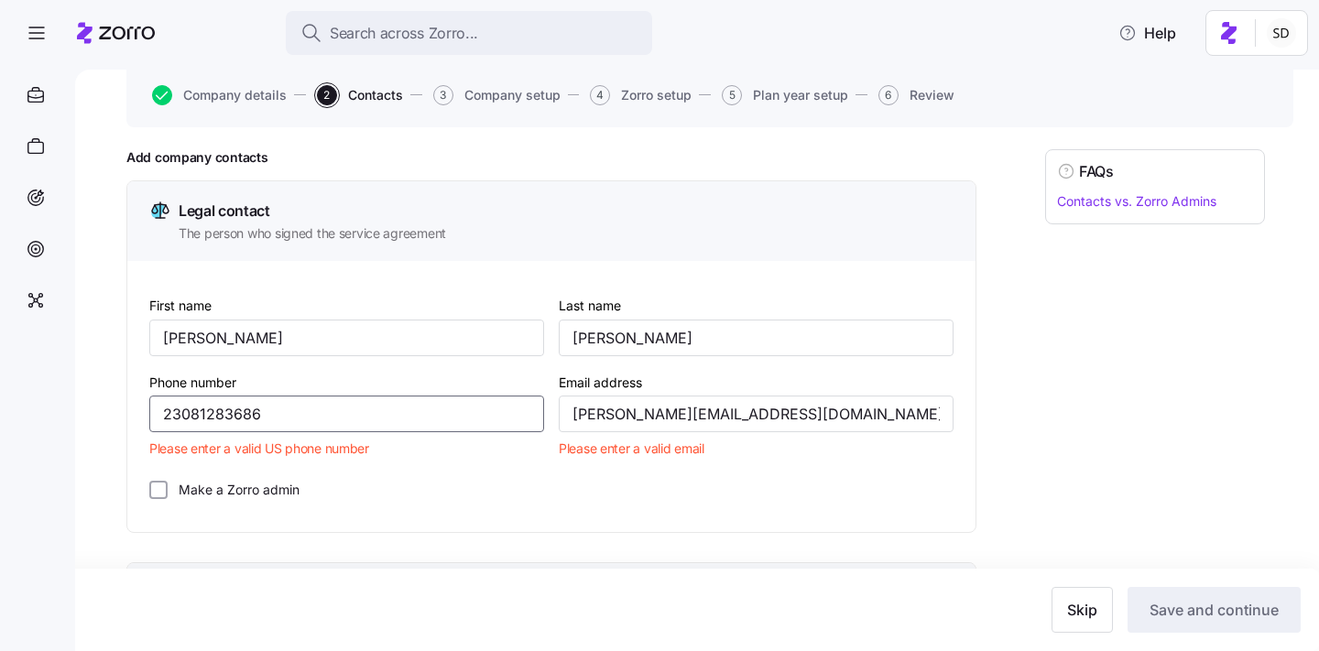
click at [138, 416] on div "First name Jason Last name Bowman Phone number 23081283686 Please enter a valid…" at bounding box center [551, 396] width 848 height 271
paste input "(208) 859-9358"
type input "(208) 859-9358"
click at [428, 488] on div "Make a Zorro admin" at bounding box center [551, 490] width 804 height 18
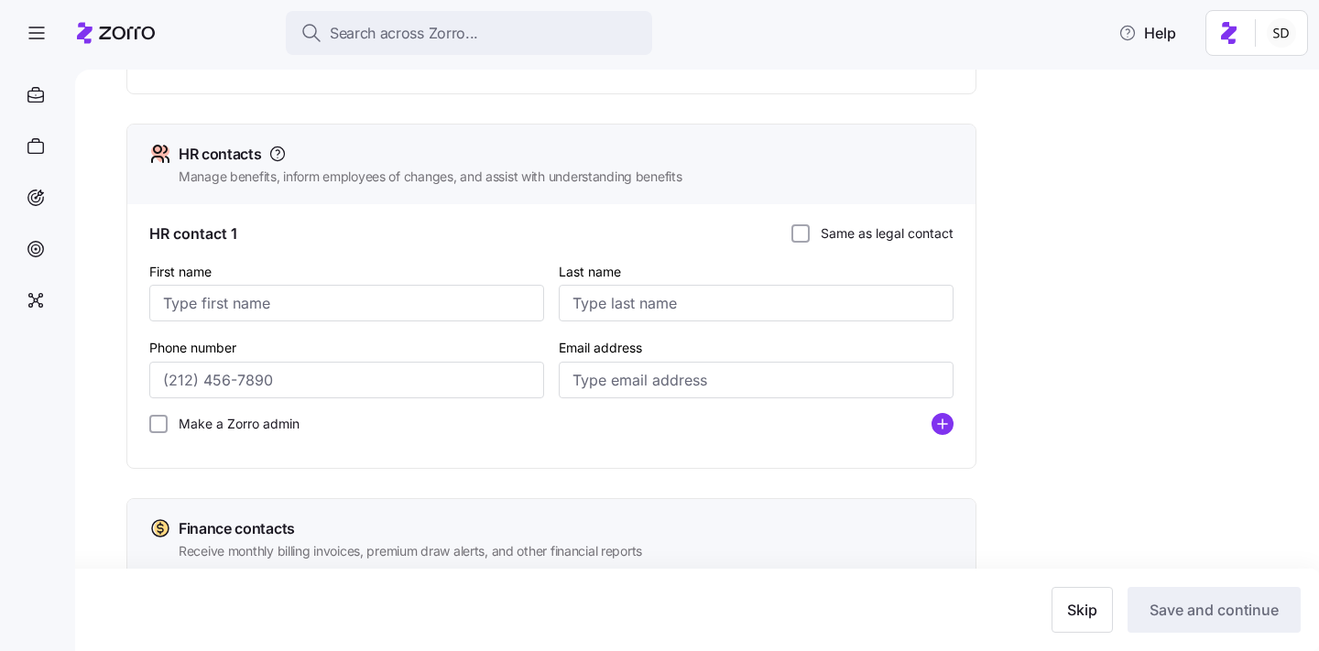
scroll to position [640, 0]
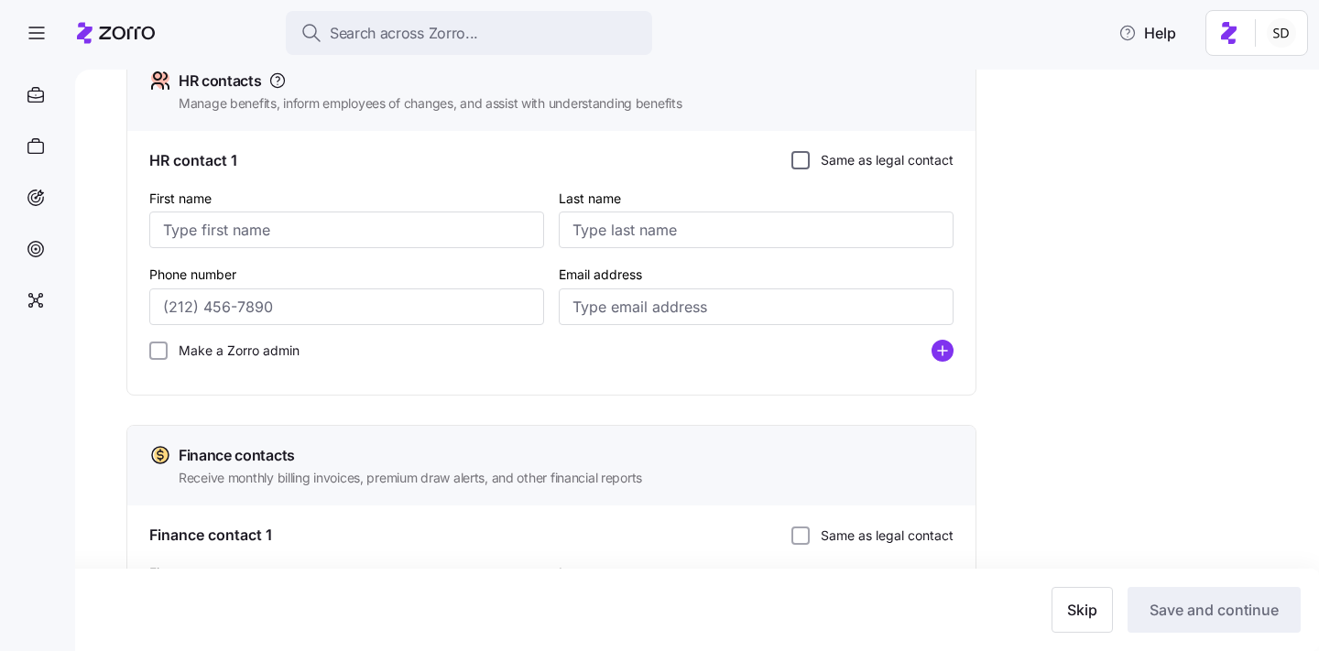
click at [794, 159] on input "Same as legal contact" at bounding box center [801, 160] width 18 height 18
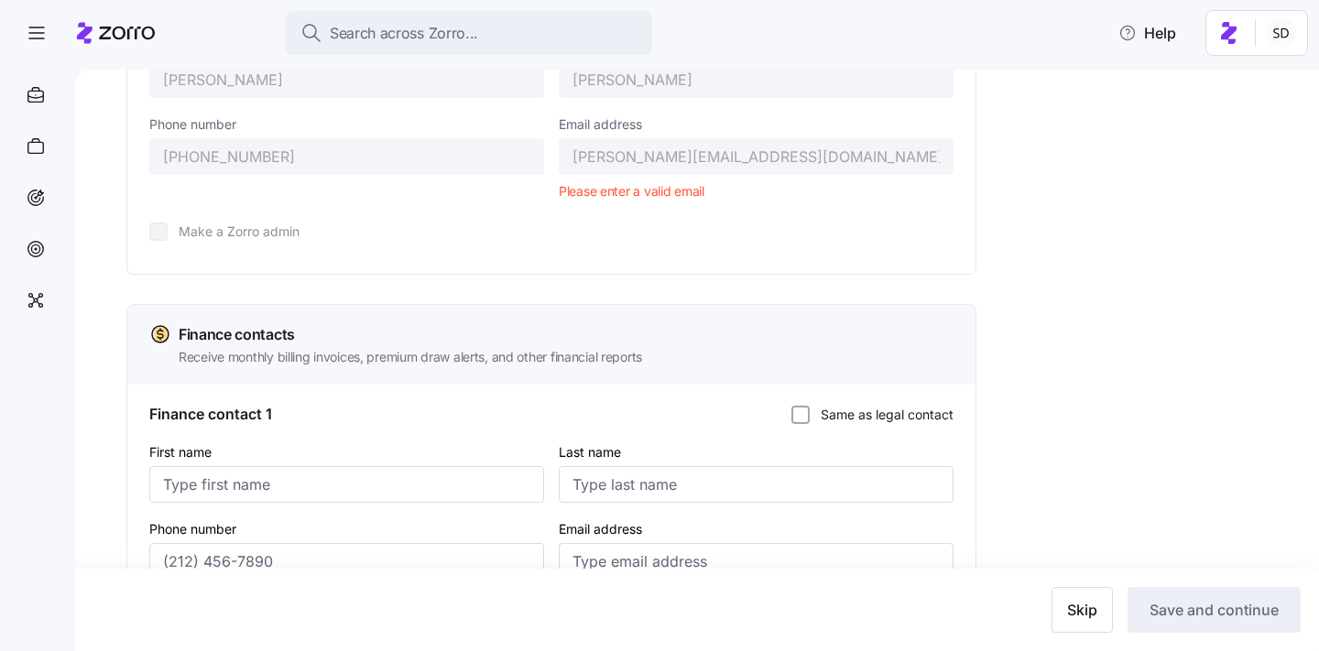
scroll to position [905, 0]
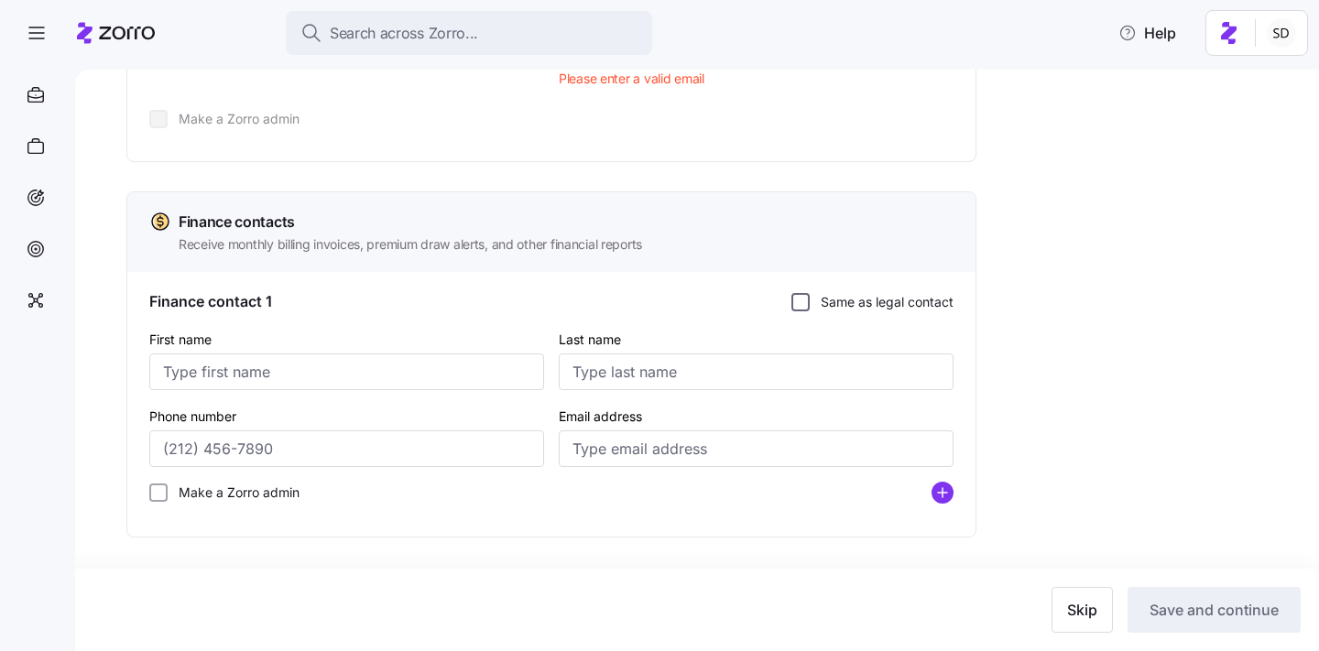
click at [800, 296] on input "Same as legal contact" at bounding box center [801, 302] width 18 height 18
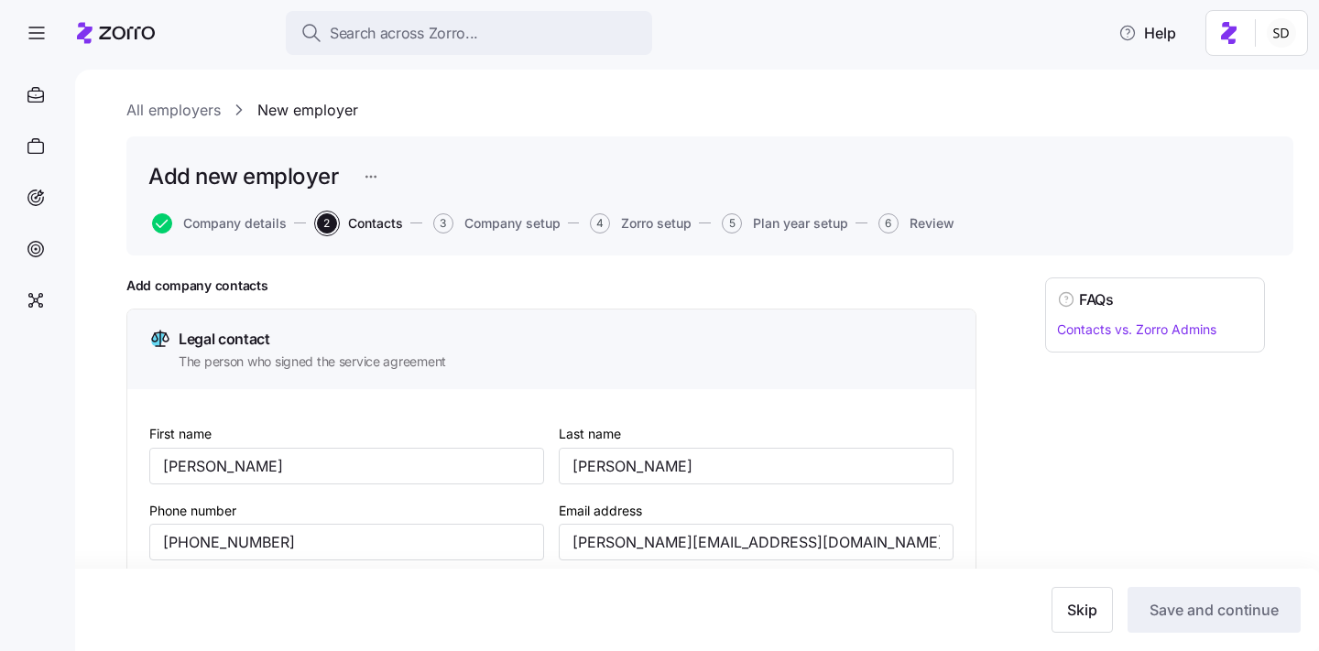
scroll to position [163, 0]
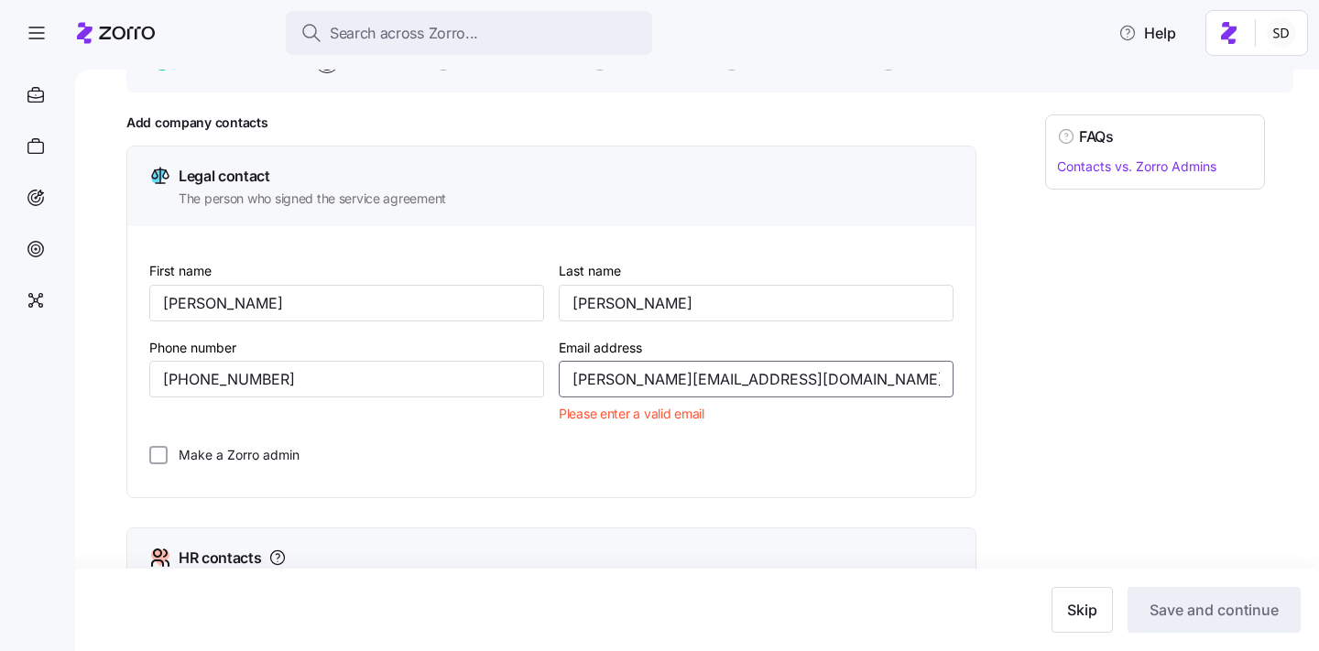
click at [737, 383] on input "jason@genesail.com" at bounding box center [756, 379] width 395 height 37
type input "jason@genesail.com"
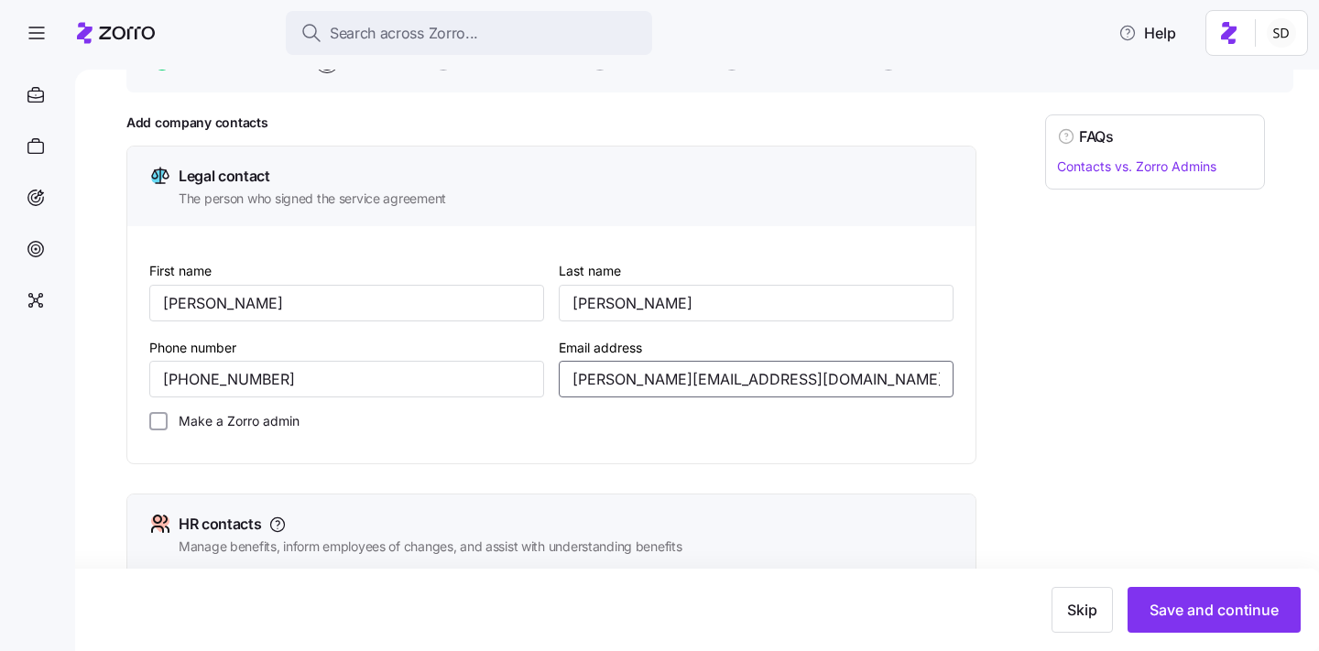
type input "jason@genesail.com"
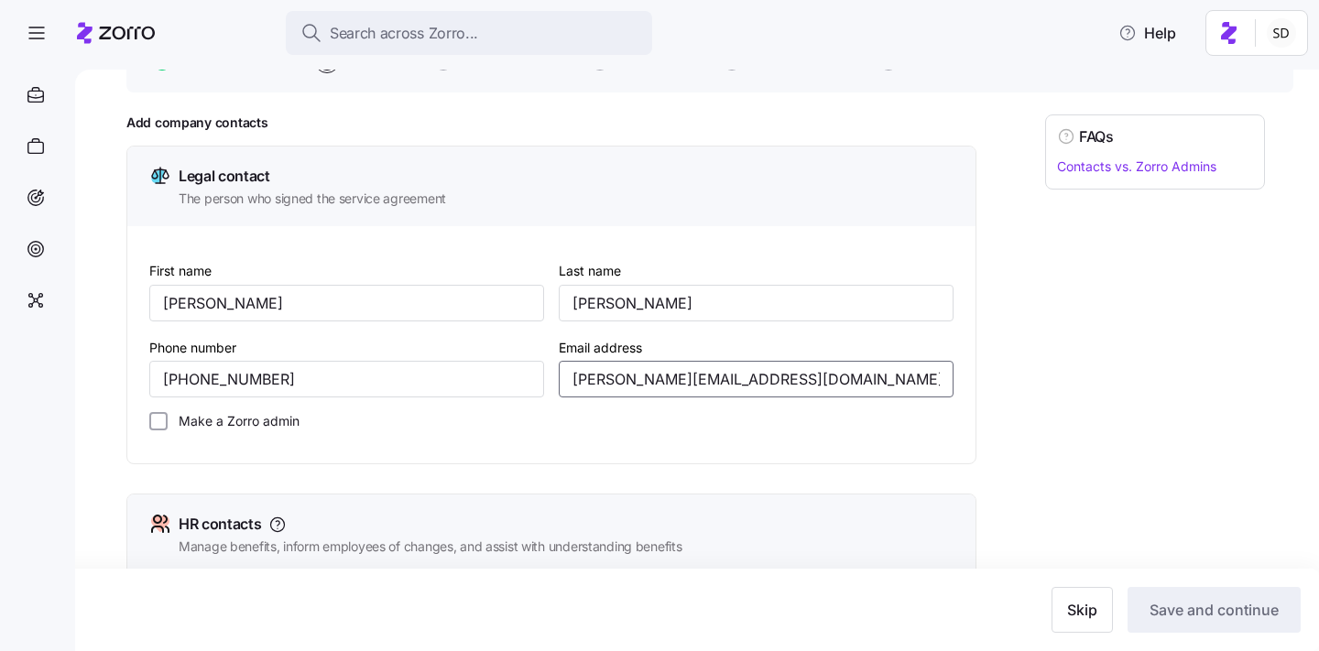
type input "jason@genesail.com"
click at [1226, 509] on div "FAQs Contacts vs. Zorro Admins" at bounding box center [1155, 661] width 220 height 1093
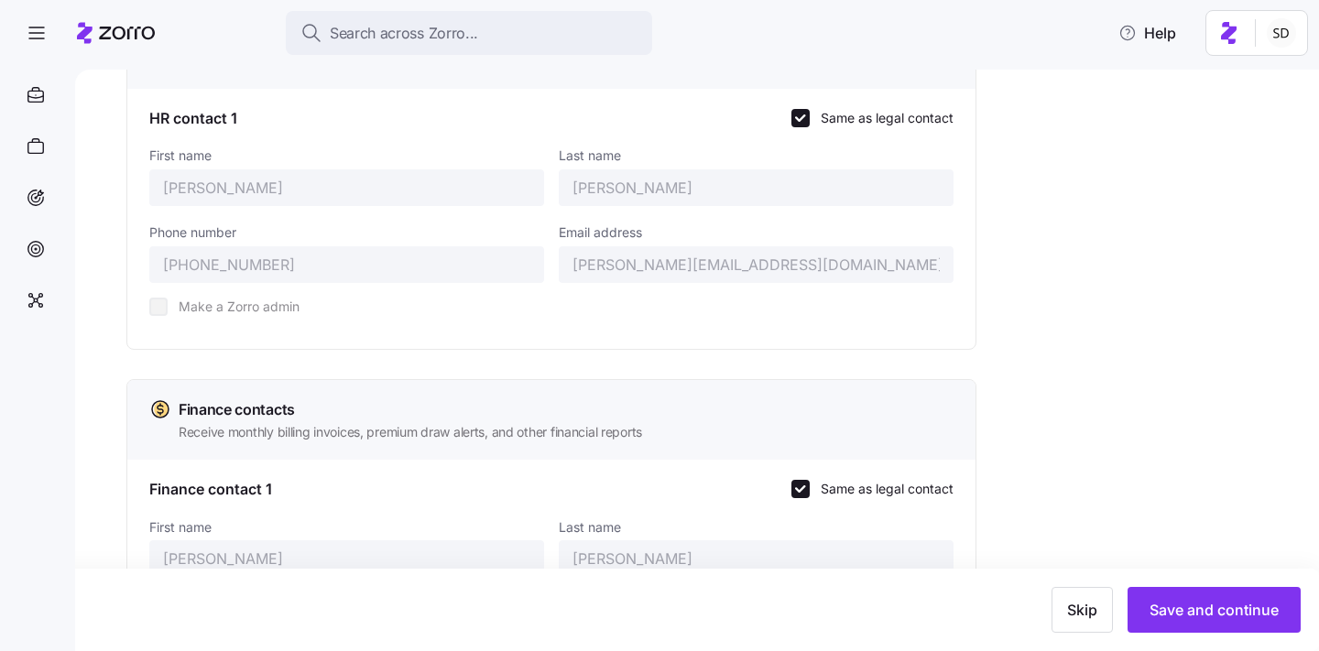
scroll to position [836, 0]
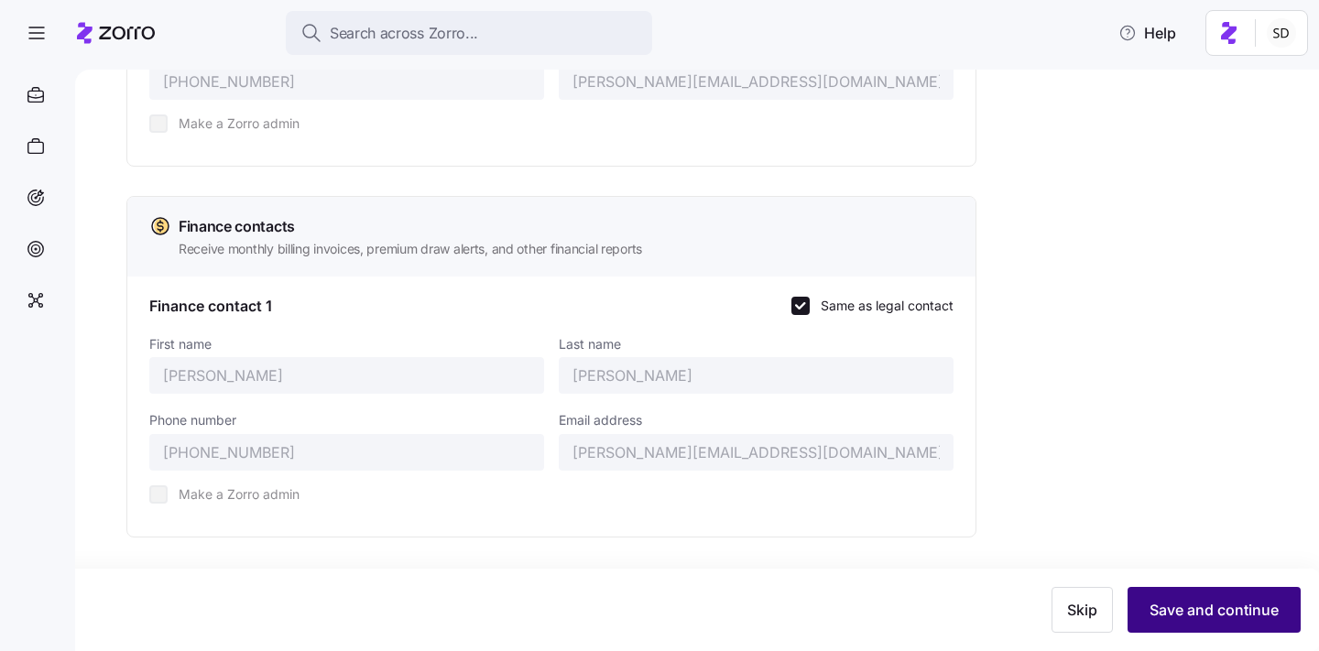
click at [1143, 618] on button "Save and continue" at bounding box center [1214, 610] width 173 height 46
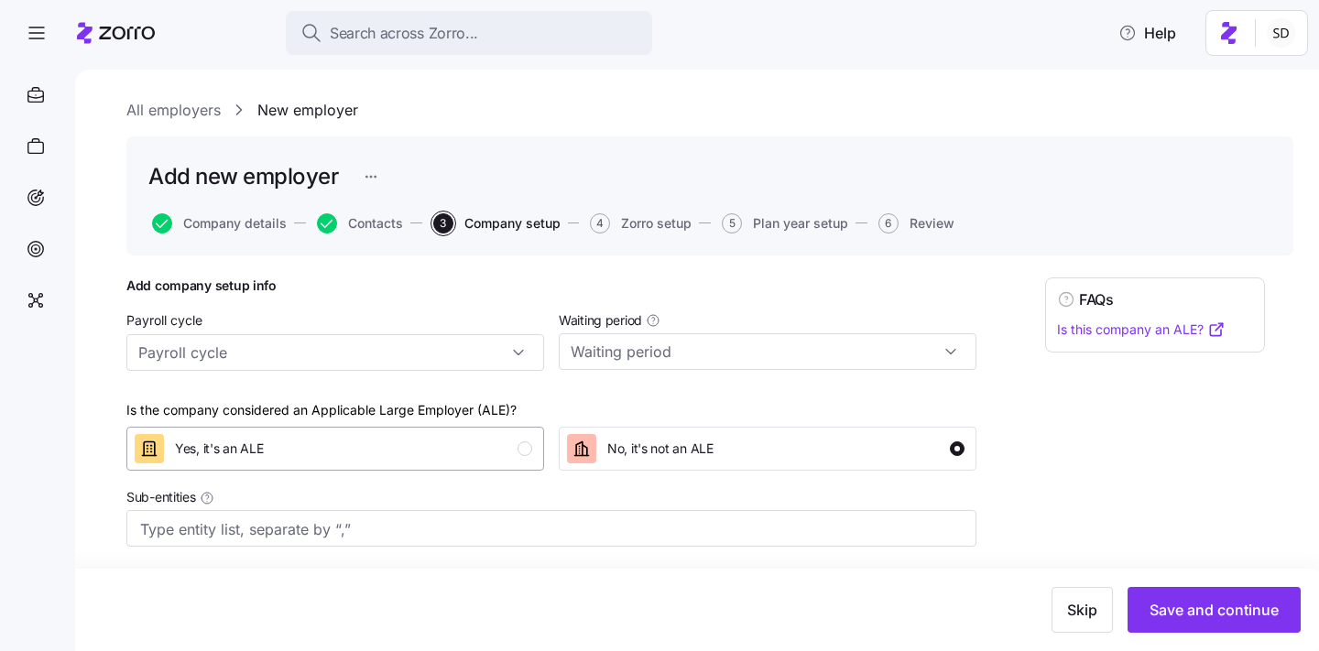
click at [327, 450] on div "Yes, it's an ALE" at bounding box center [334, 448] width 398 height 29
click at [1187, 606] on span "Save and continue" at bounding box center [1214, 610] width 129 height 22
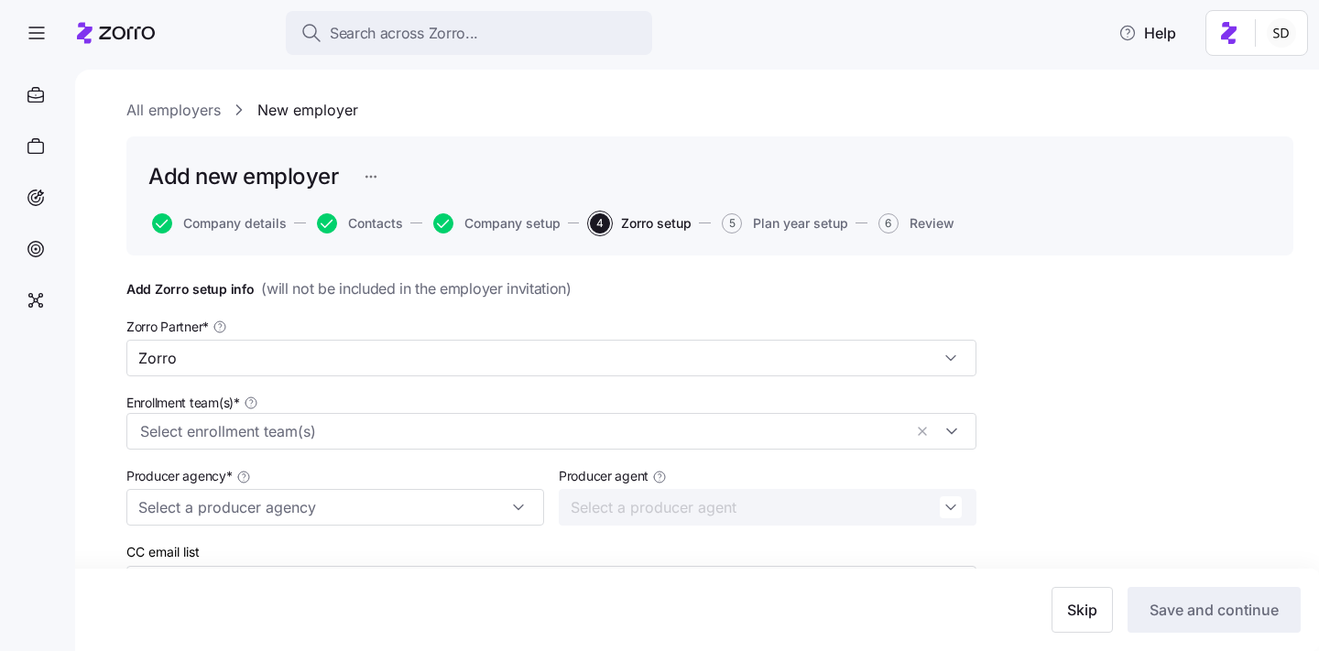
scroll to position [209, 0]
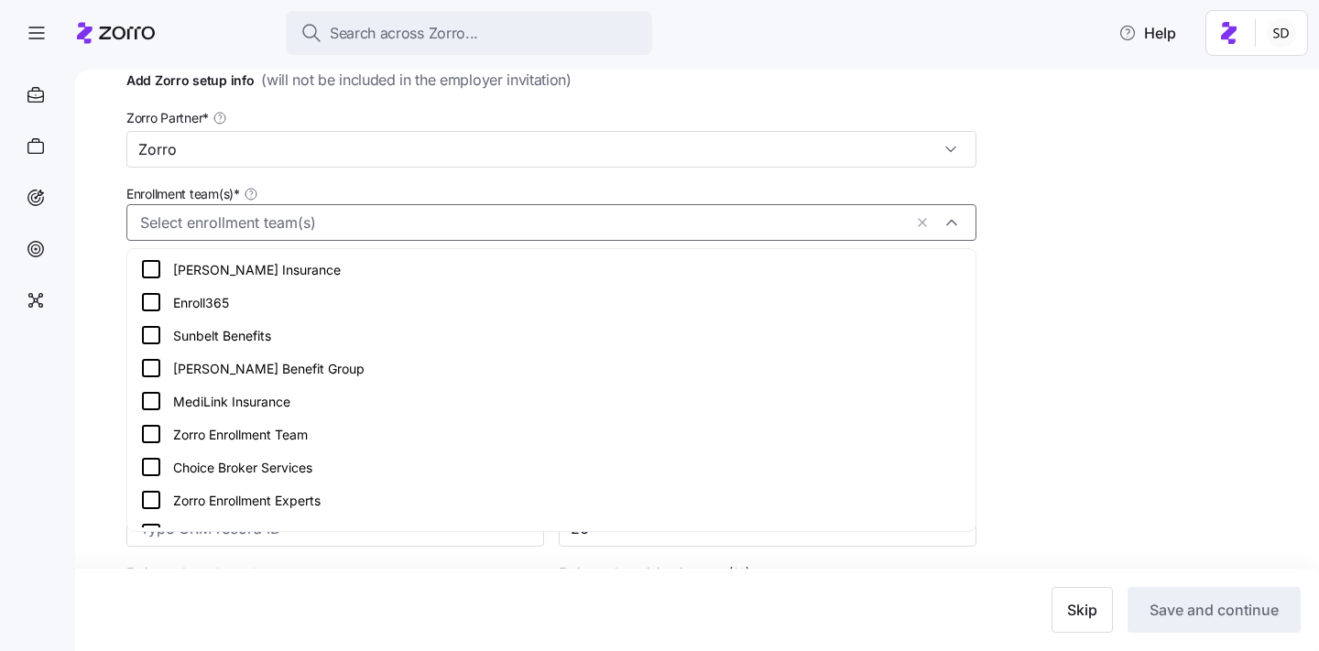
click at [910, 222] on div at bounding box center [551, 222] width 850 height 37
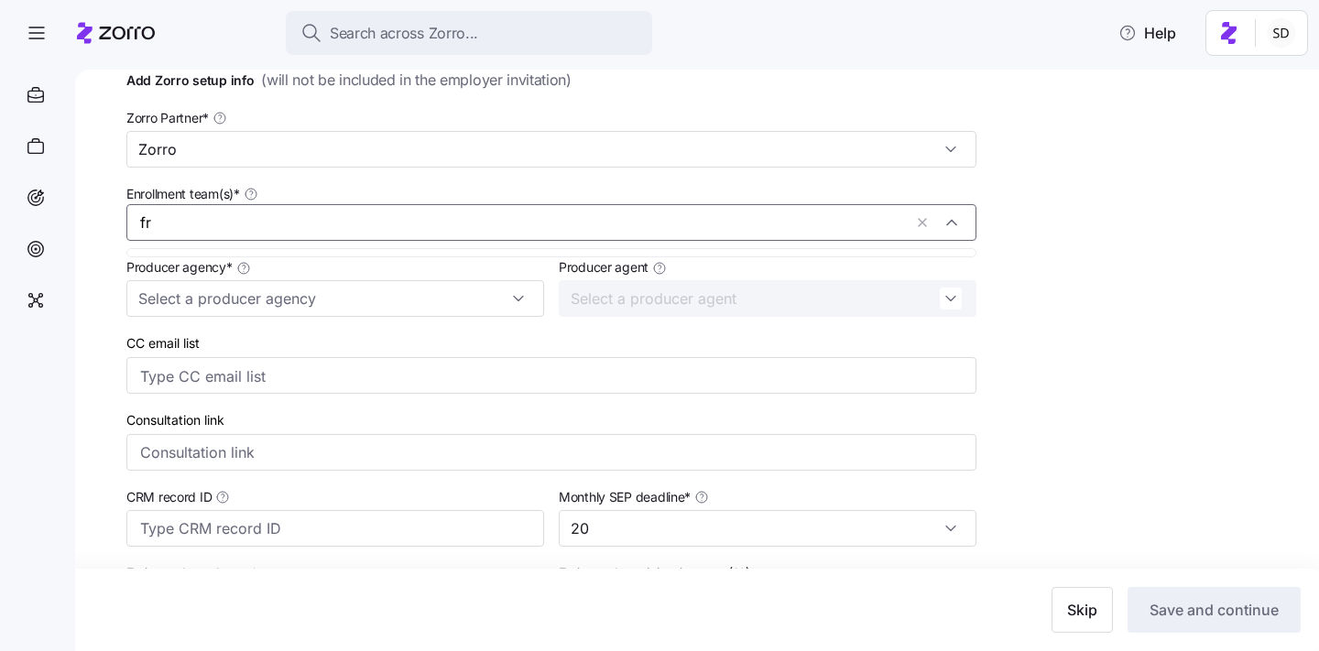
type input "f"
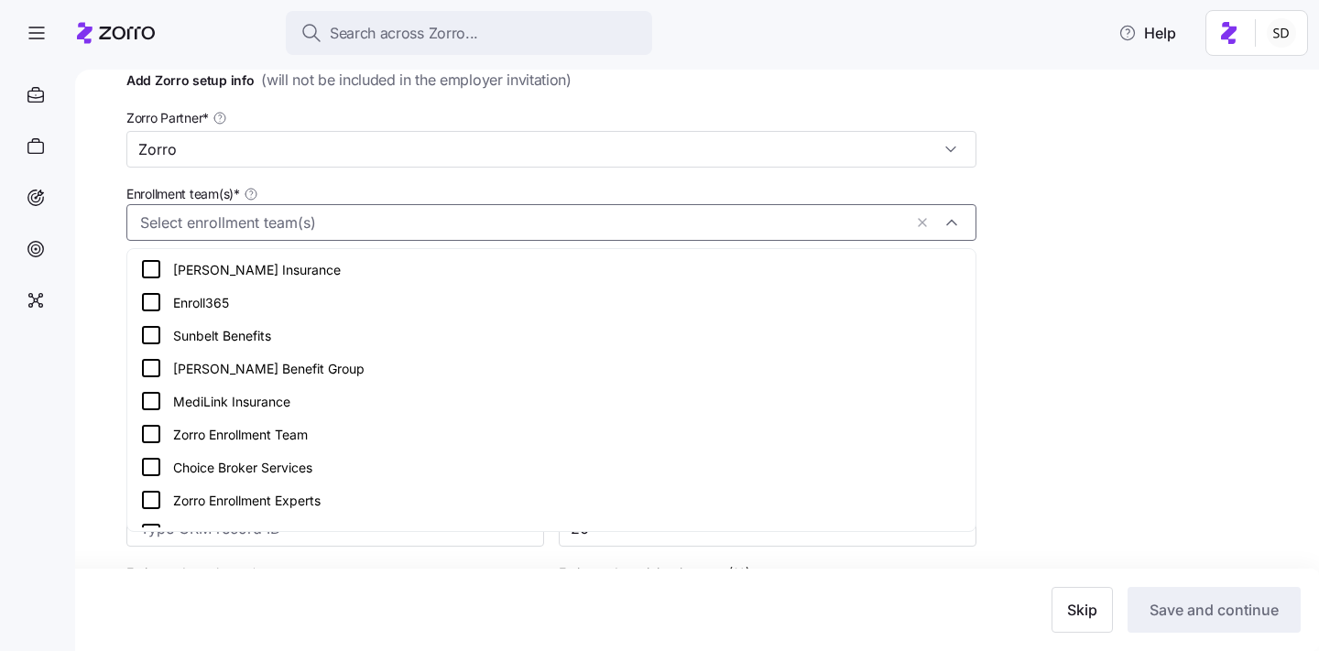
click at [1193, 301] on div "Add Zorro setup info ( will not be included in the employer invitation ) Zorro …" at bounding box center [709, 447] width 1167 height 757
click at [889, 218] on input "Enrollment team(s) *" at bounding box center [521, 224] width 762 height 24
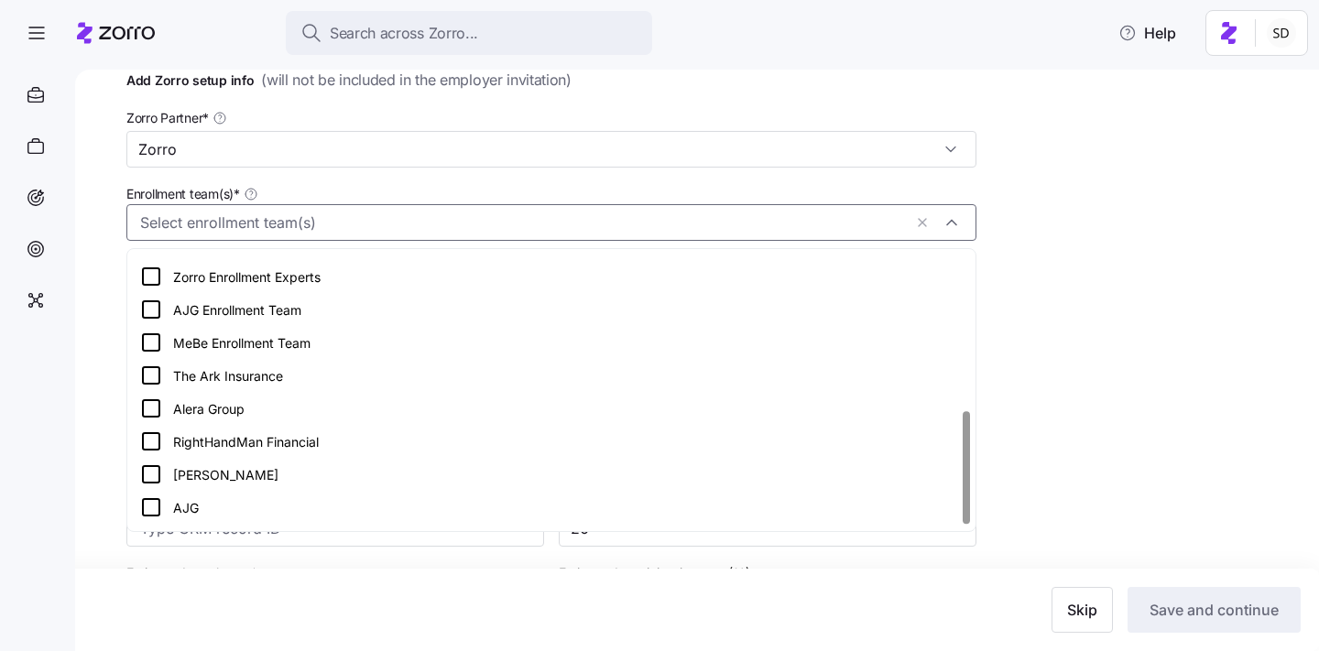
scroll to position [385, 0]
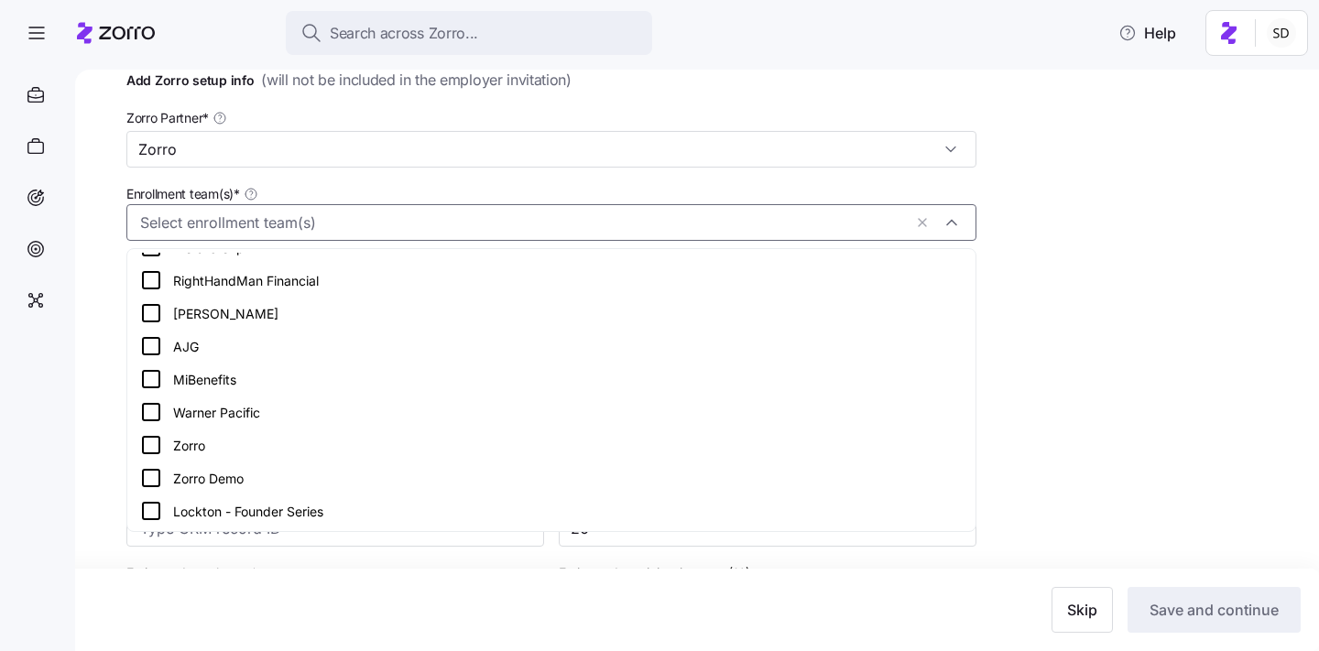
click at [587, 449] on div "Zorro" at bounding box center [551, 445] width 823 height 22
click at [1206, 399] on div "Add Zorro setup info ( will not be included in the employer invitation ) Zorro …" at bounding box center [709, 447] width 1167 height 757
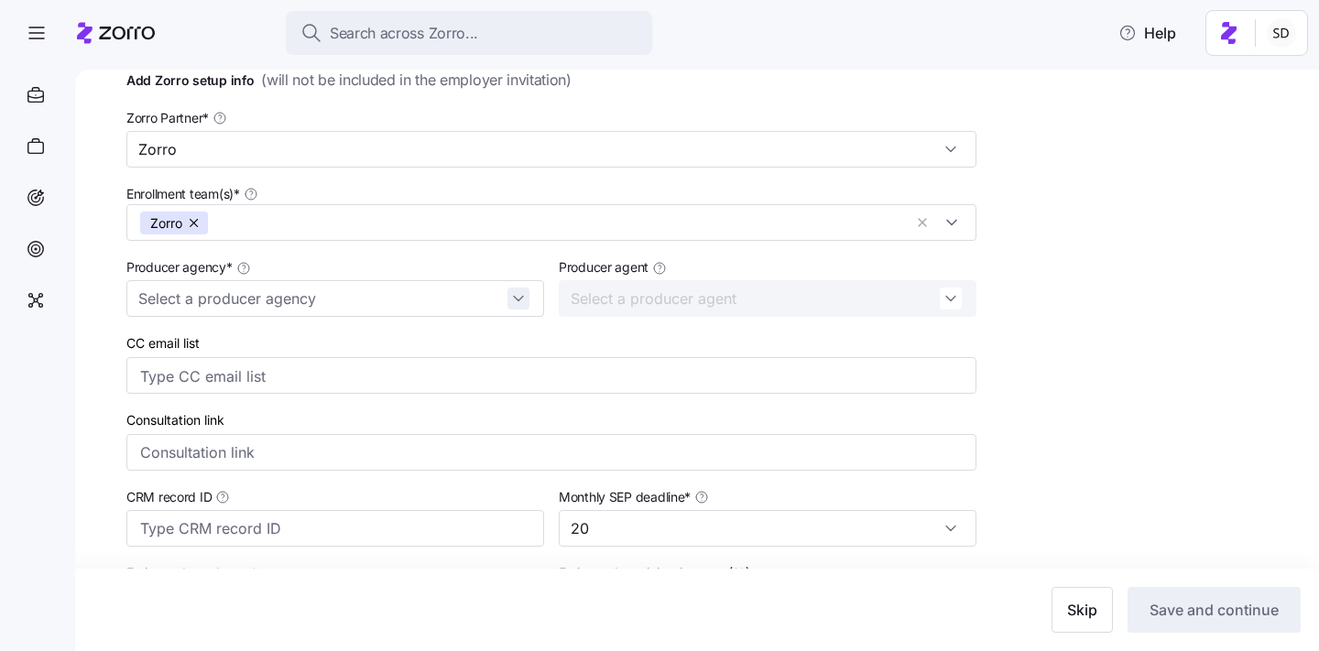
click at [528, 305] on div at bounding box center [335, 298] width 418 height 37
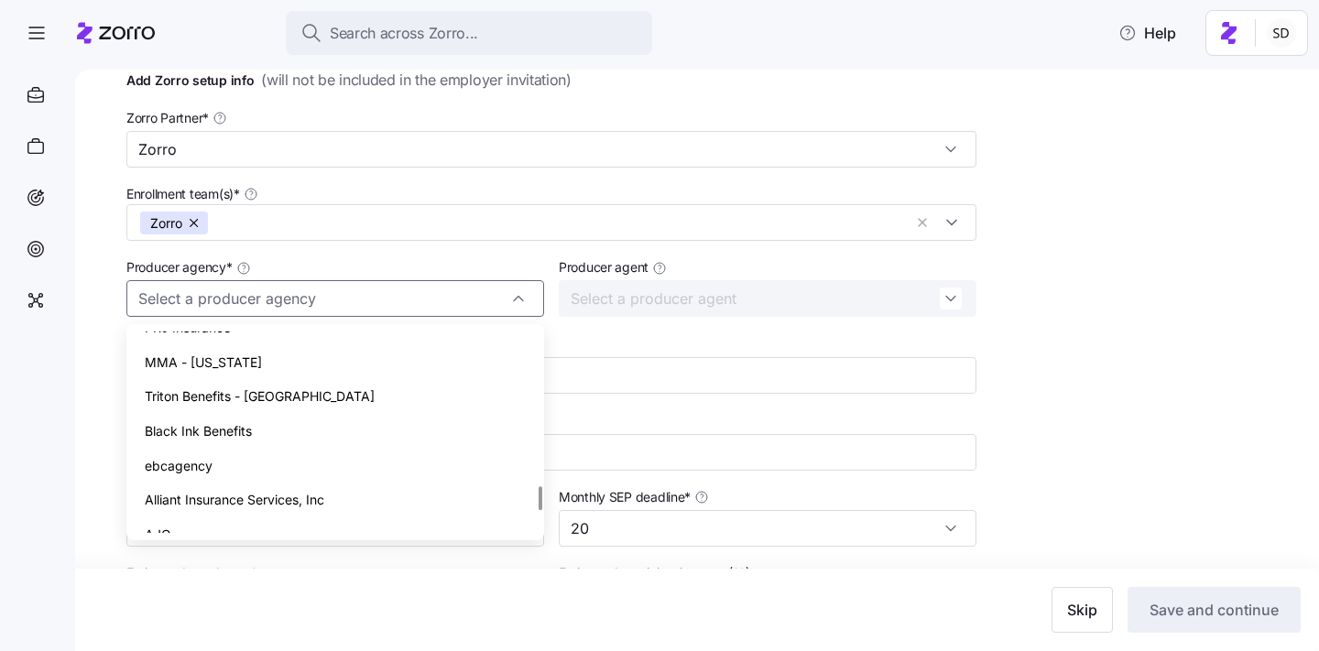
scroll to position [1491, 0]
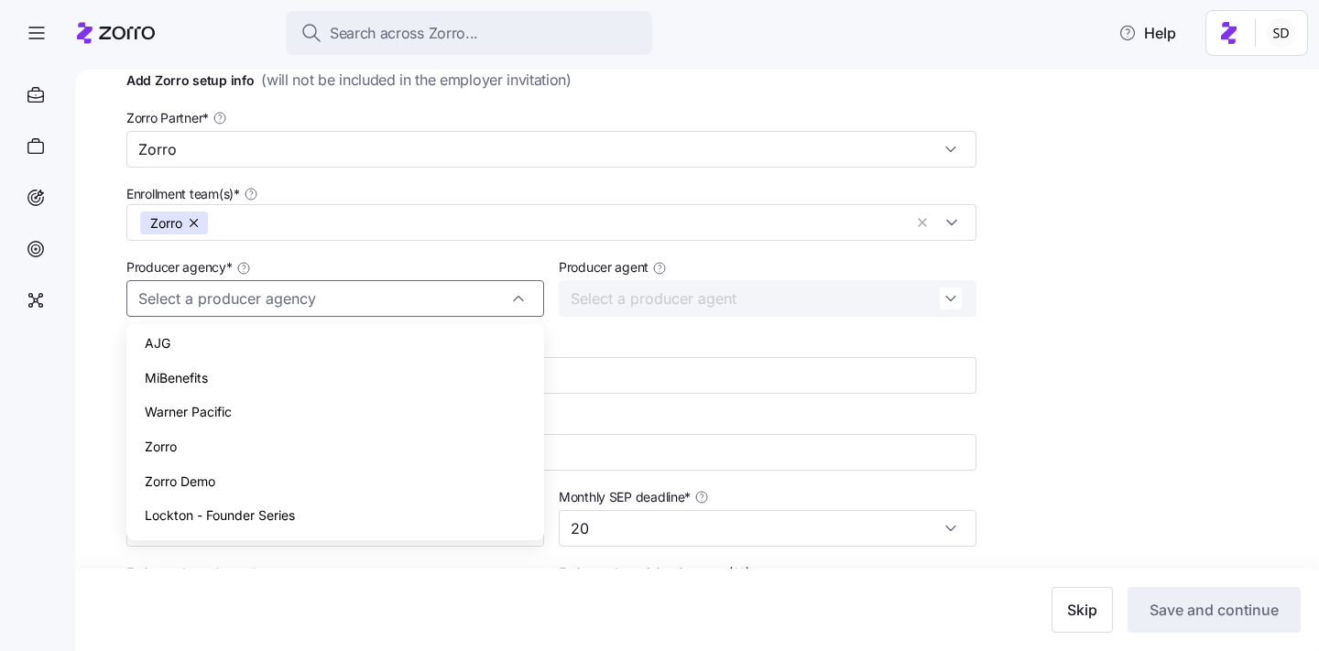
click at [460, 451] on div "Zorro" at bounding box center [335, 447] width 403 height 35
type input "Zorro"
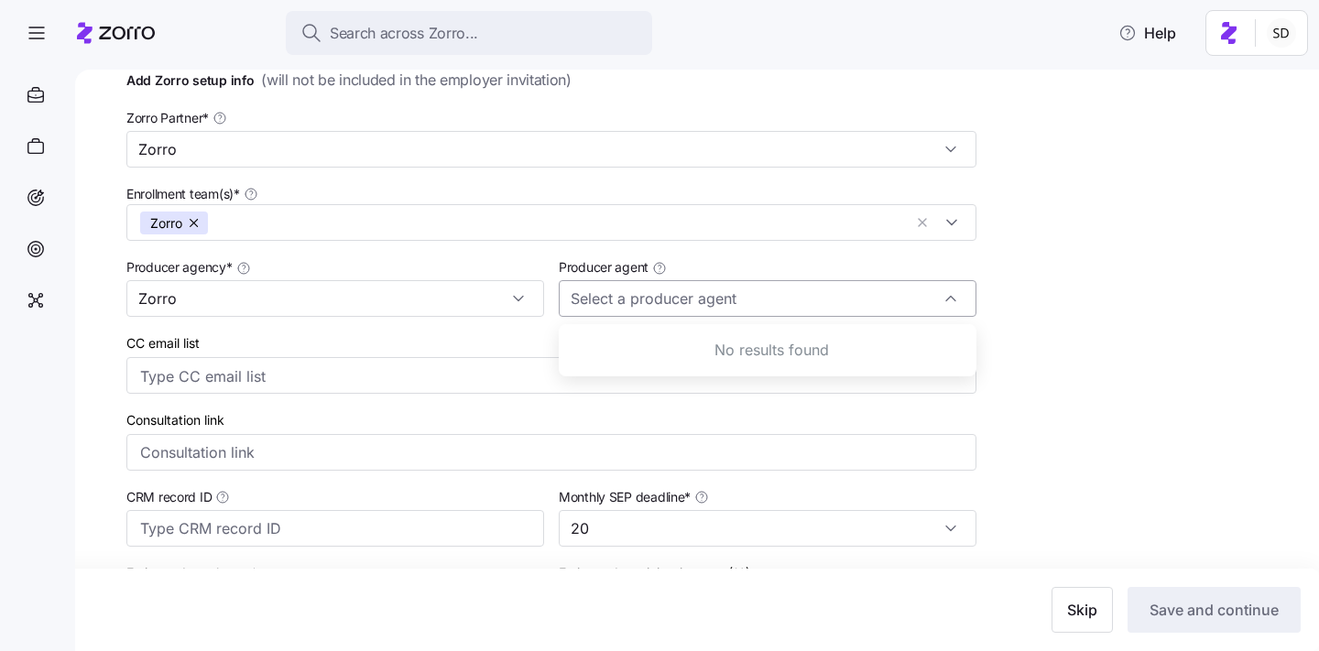
click at [715, 310] on input "Producer agent" at bounding box center [768, 298] width 418 height 37
click at [1107, 334] on div "Add Zorro setup info ( will not be included in the employer invitation ) Zorro …" at bounding box center [709, 447] width 1167 height 757
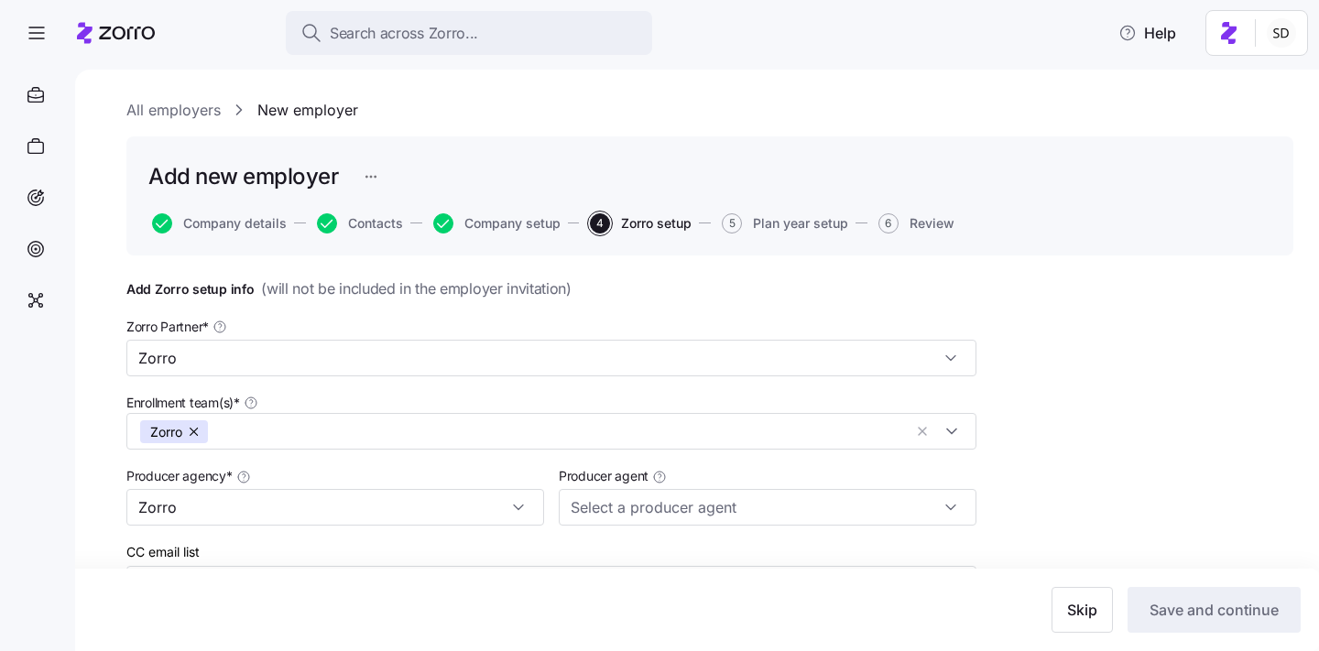
scroll to position [407, 0]
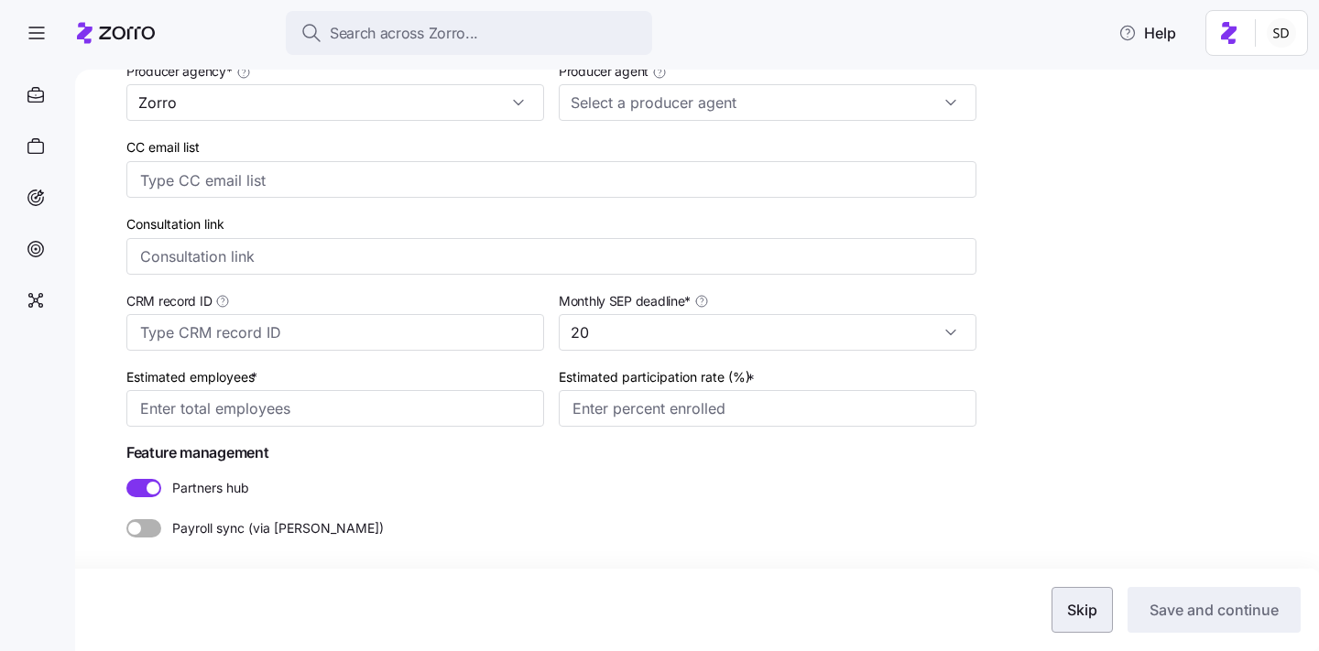
click at [1066, 611] on button "Skip" at bounding box center [1082, 610] width 61 height 46
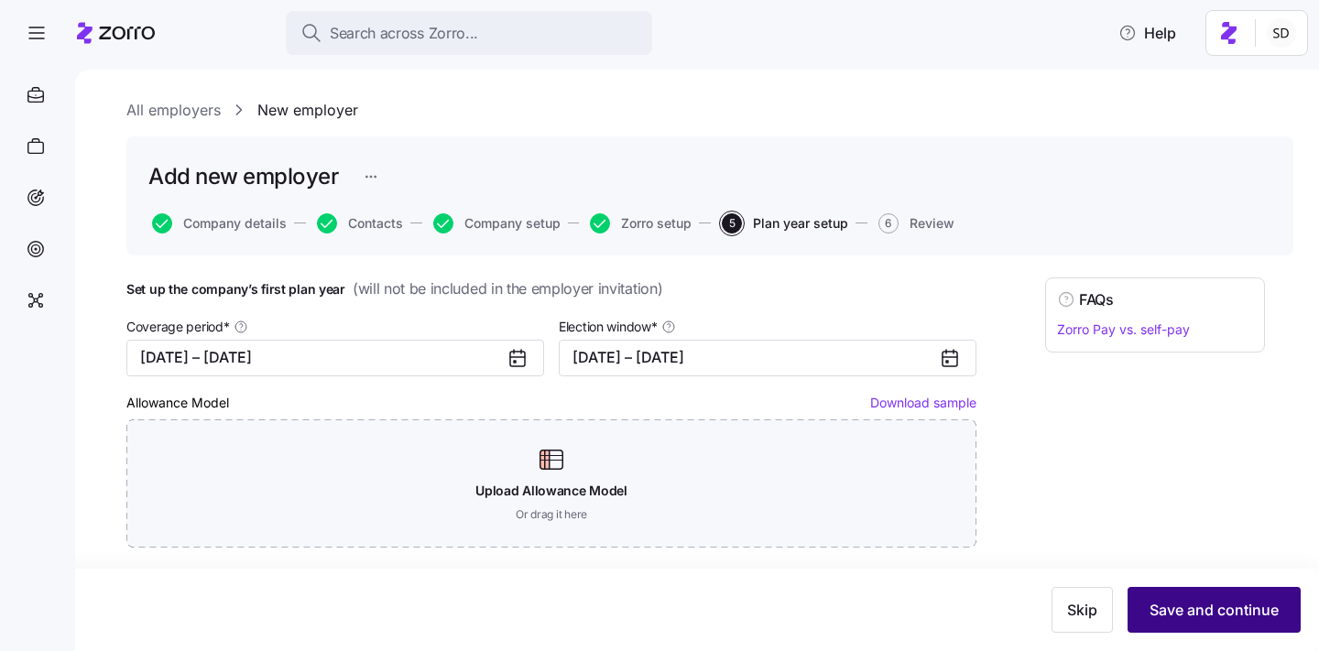
click at [1183, 617] on span "Save and continue" at bounding box center [1214, 610] width 129 height 22
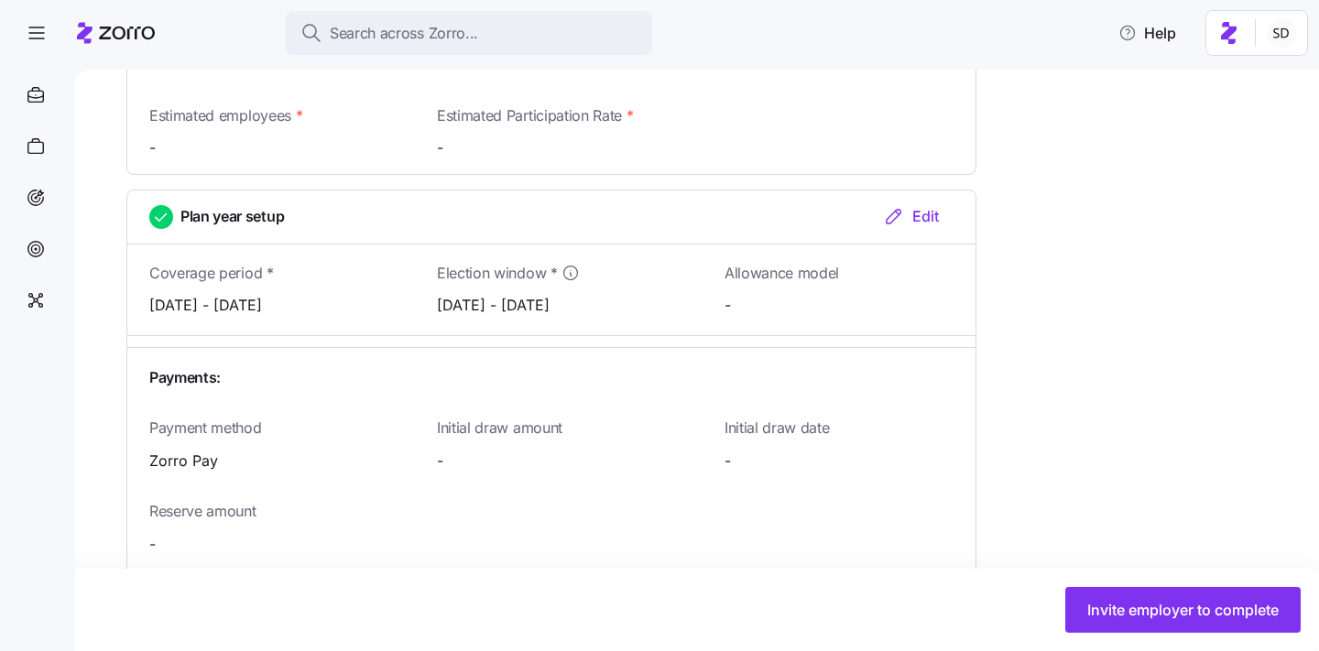
scroll to position [1898, 0]
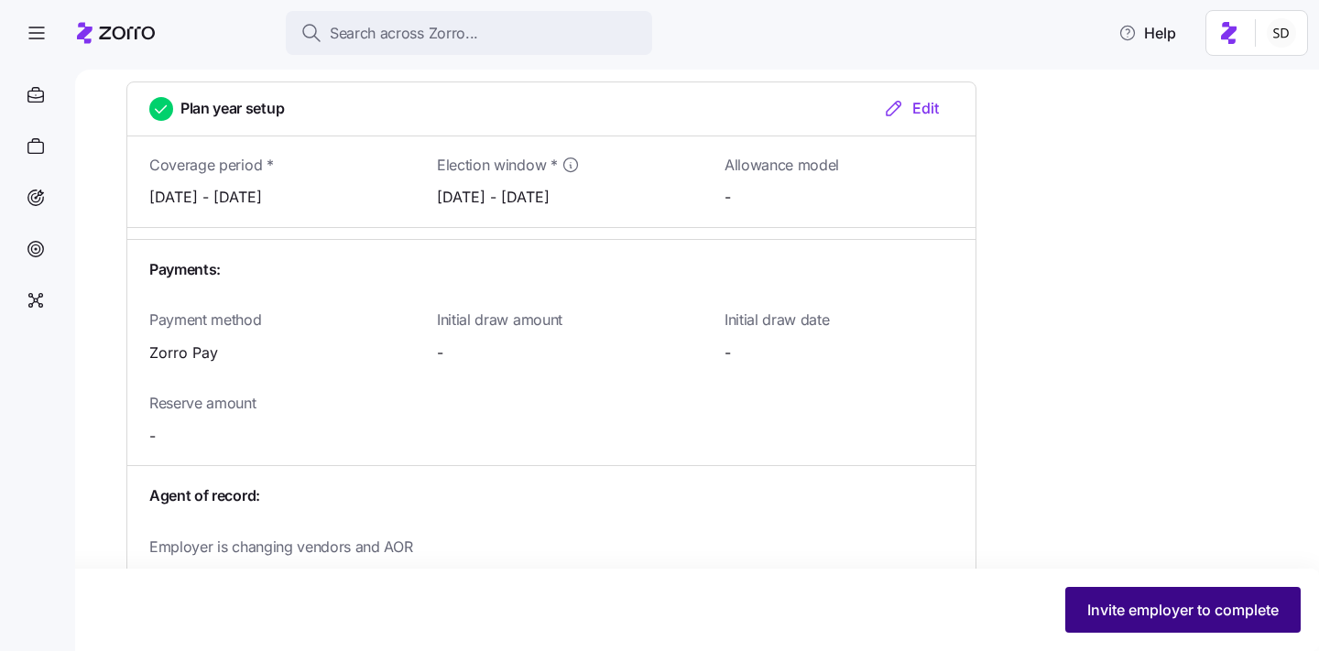
click at [1175, 620] on span "Invite employer to complete" at bounding box center [1183, 610] width 191 height 22
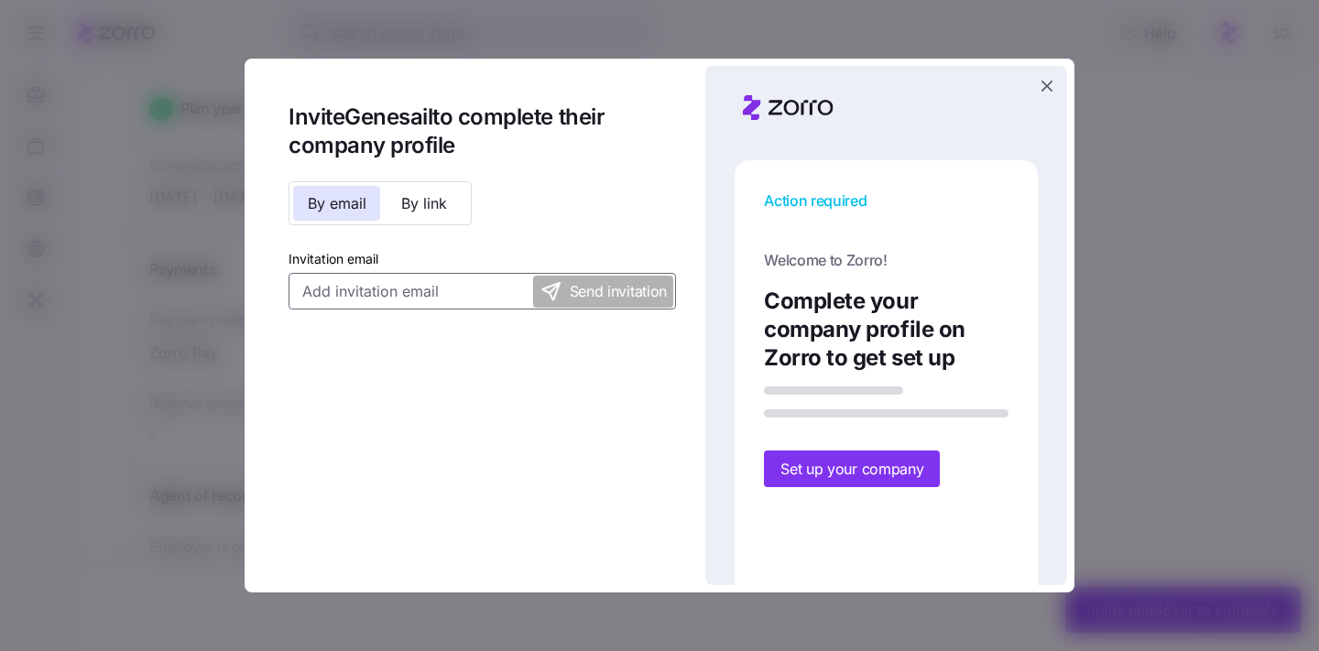
click at [417, 300] on input "Invitation email" at bounding box center [483, 291] width 388 height 37
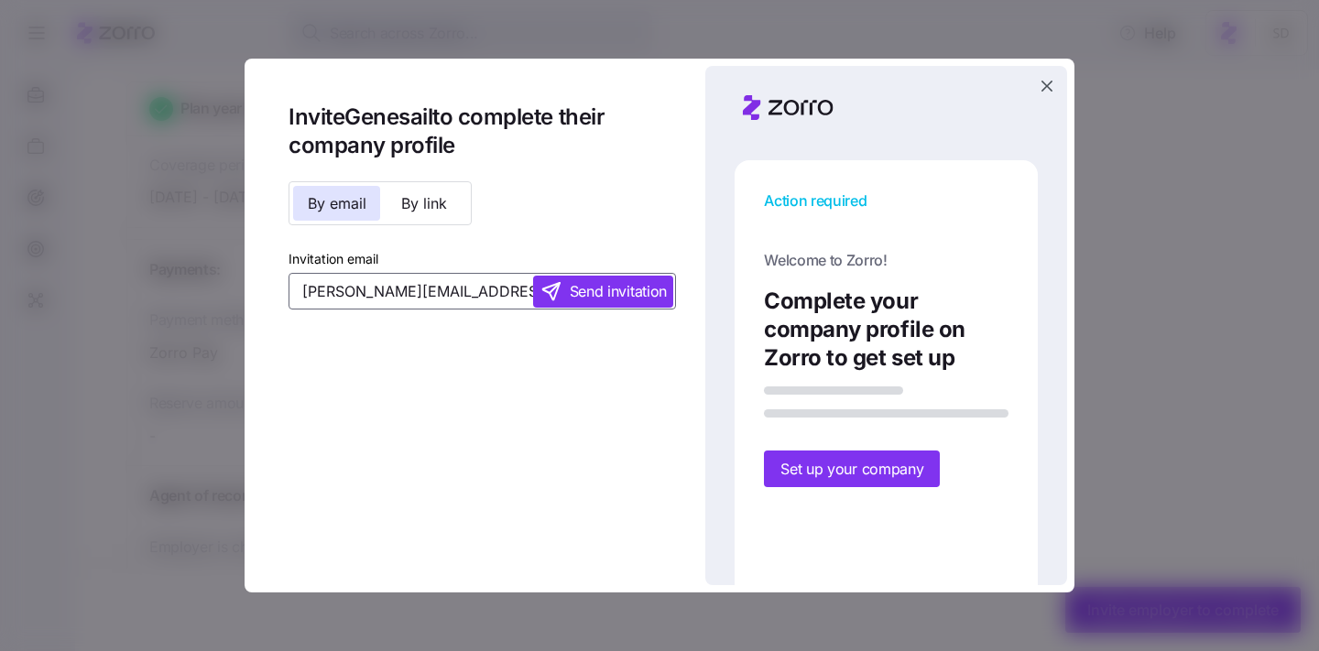
type input "jason@genesail.com"
click at [574, 300] on span "Send invitation" at bounding box center [618, 291] width 97 height 23
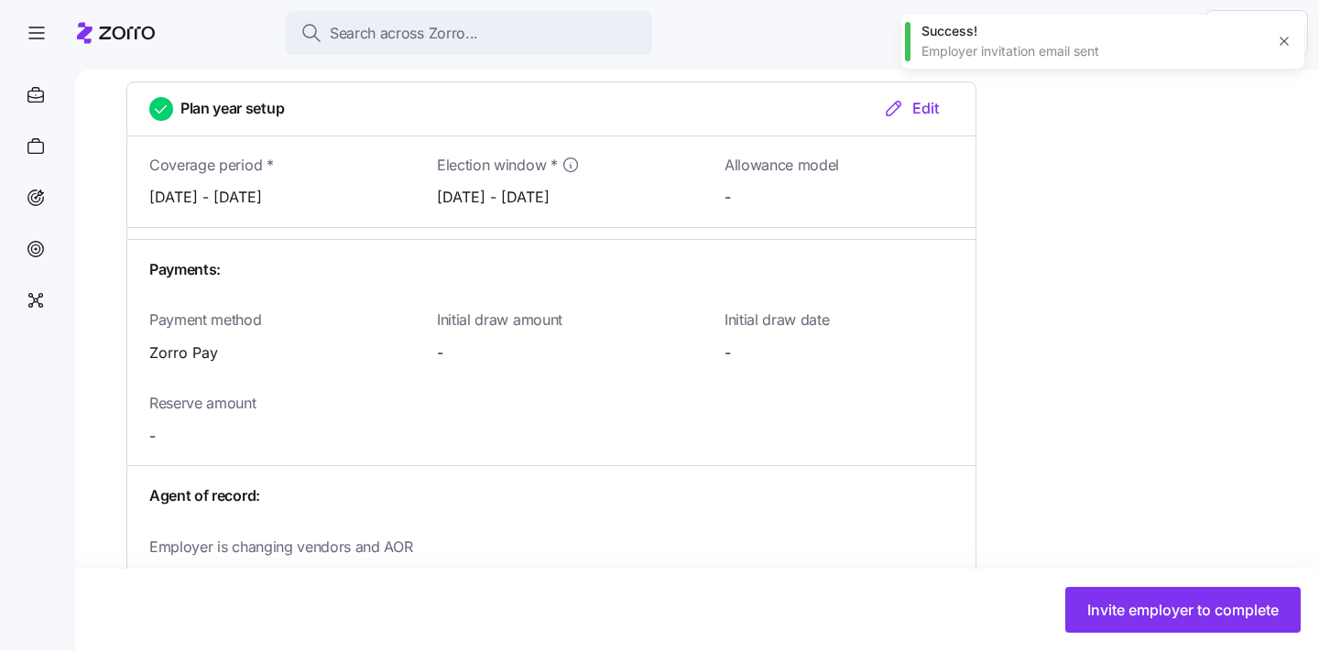
scroll to position [2048, 0]
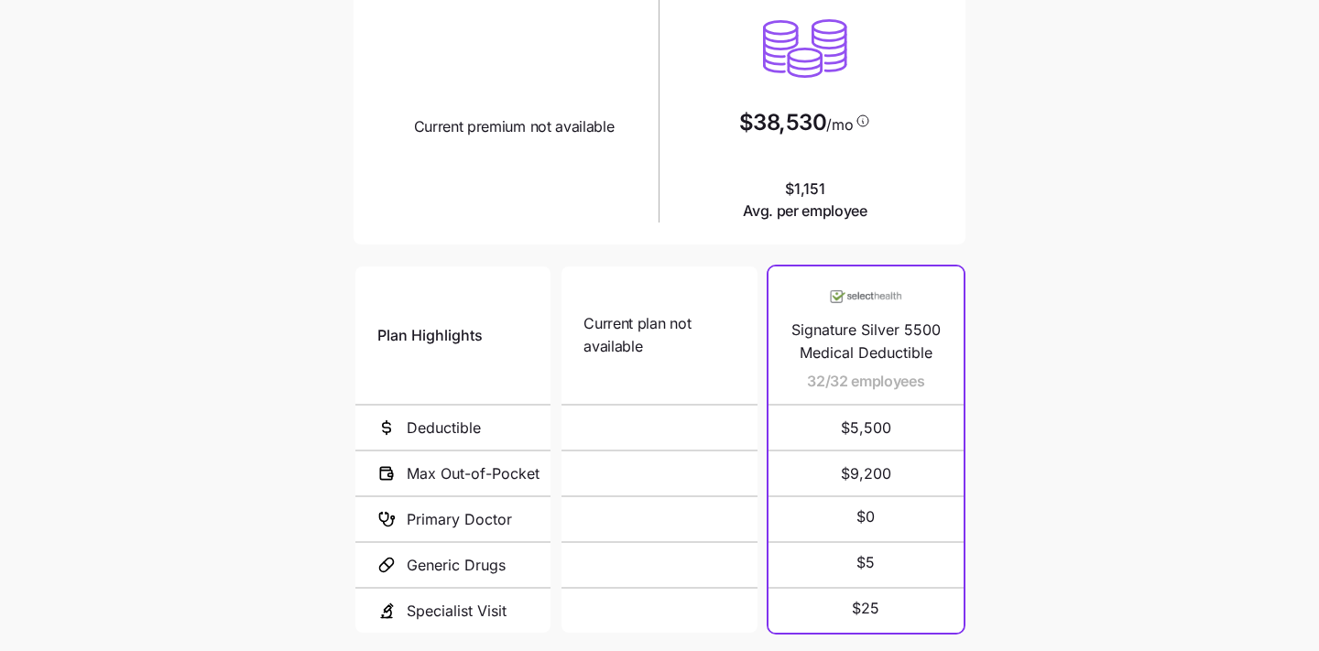
scroll to position [271, 0]
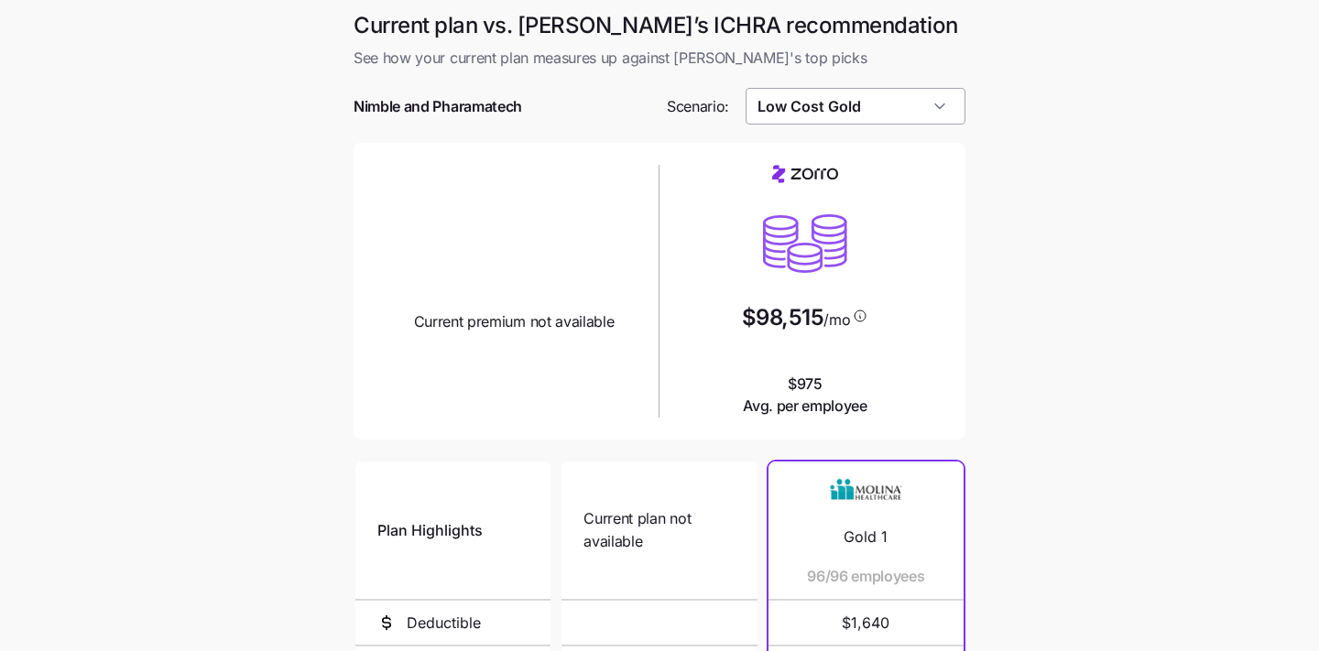
click at [924, 110] on input "Low Cost Gold" at bounding box center [856, 106] width 221 height 37
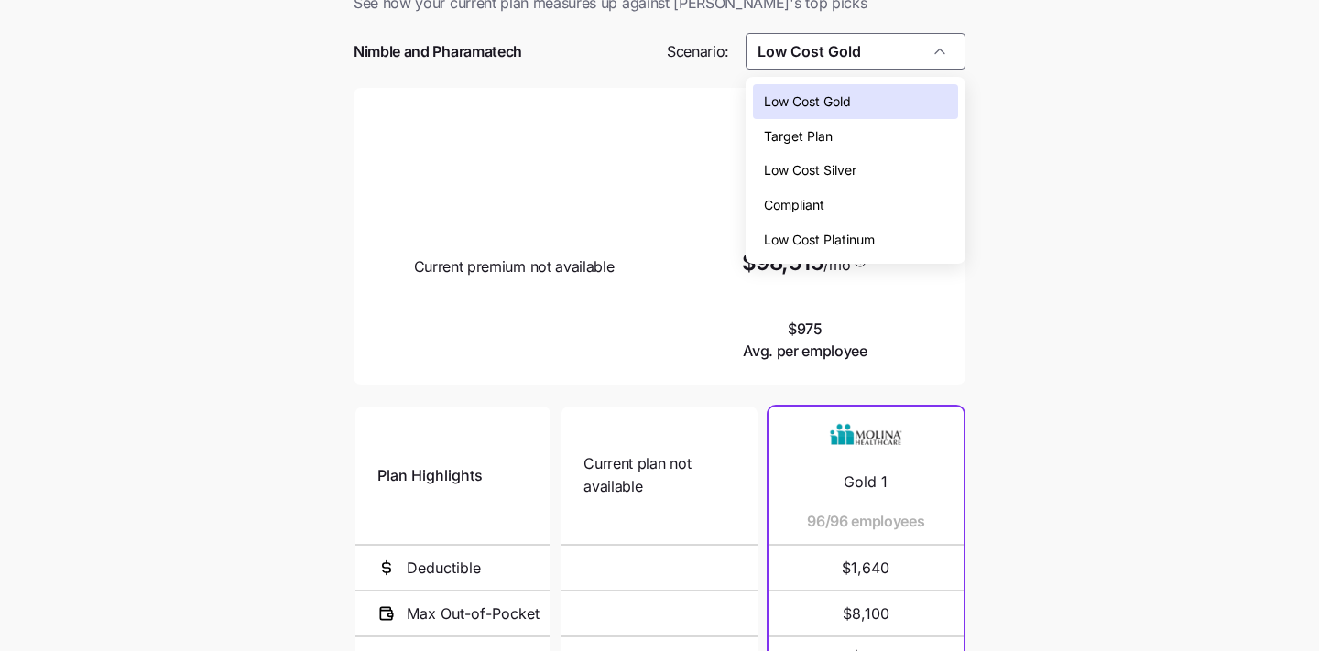
scroll to position [58, 0]
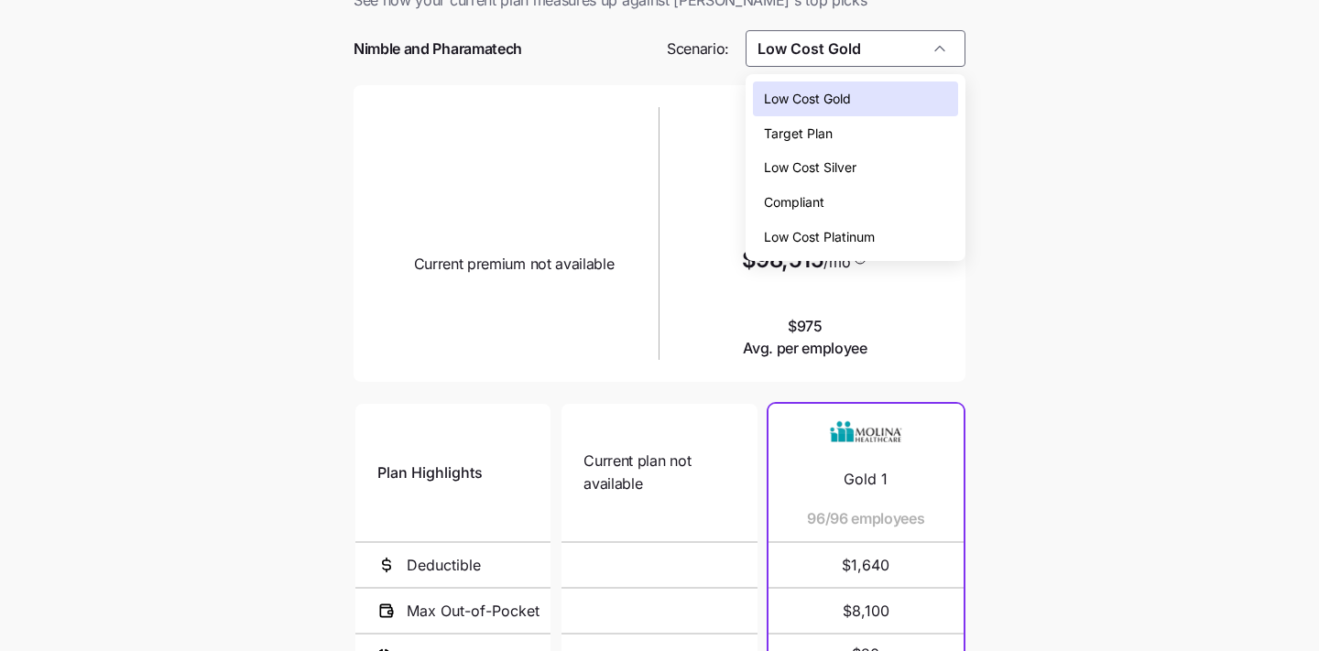
click at [877, 194] on div "Compliant" at bounding box center [856, 202] width 206 height 35
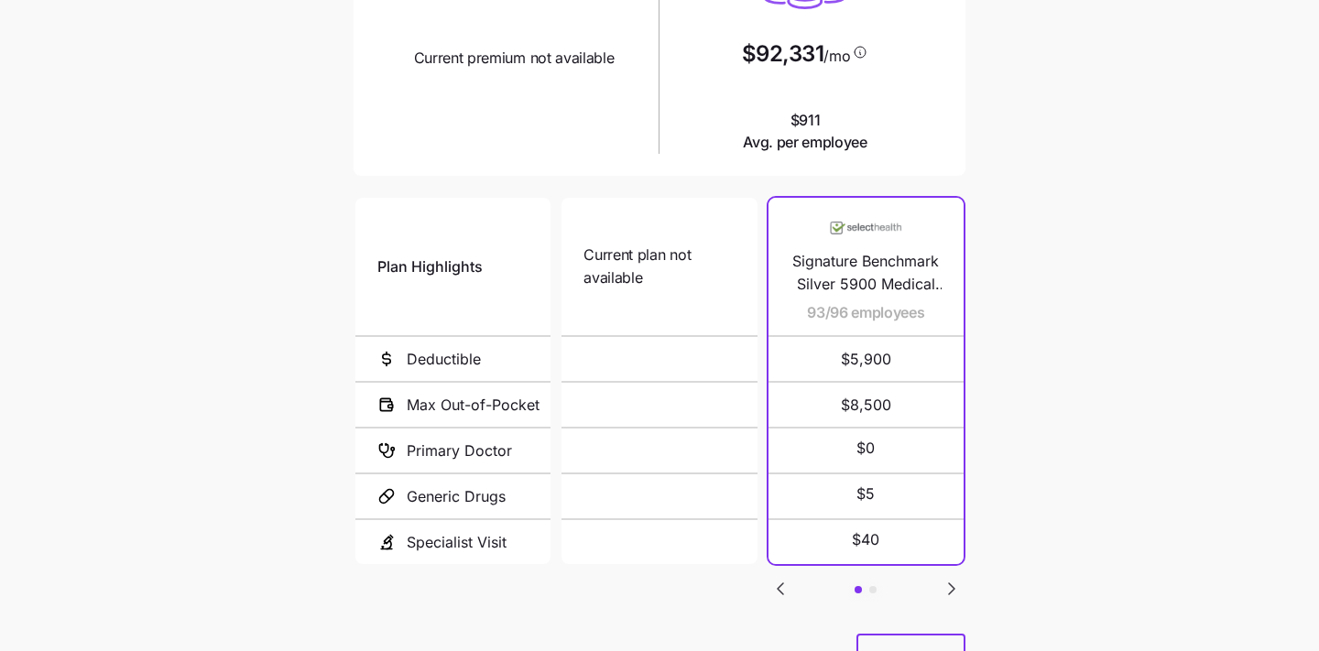
scroll to position [12, 0]
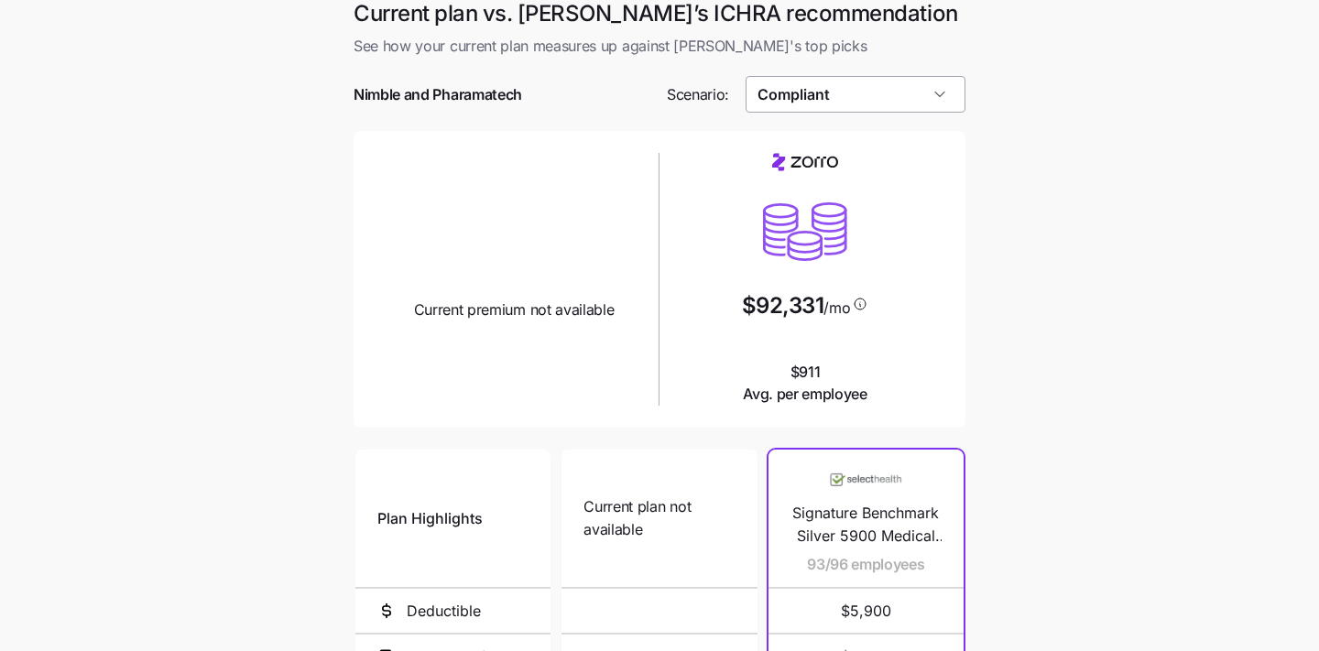
click at [900, 99] on input "Compliant" at bounding box center [856, 94] width 221 height 37
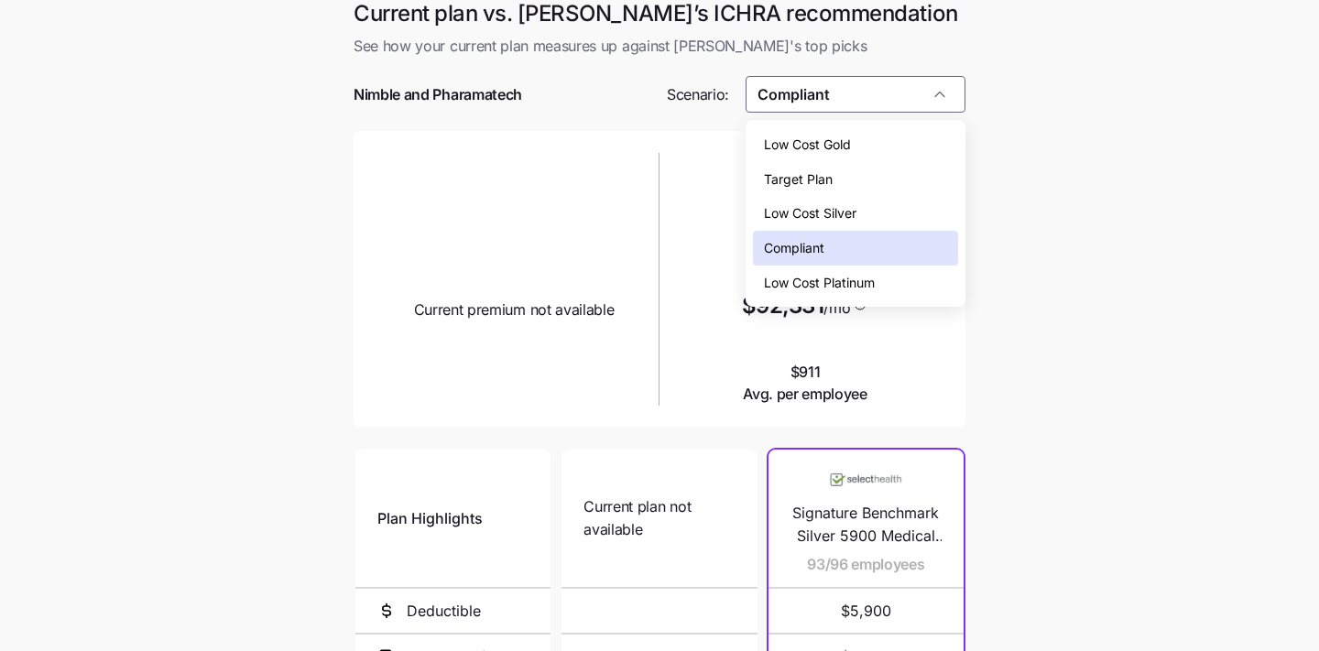
click at [905, 273] on div "Low Cost Platinum" at bounding box center [856, 283] width 206 height 35
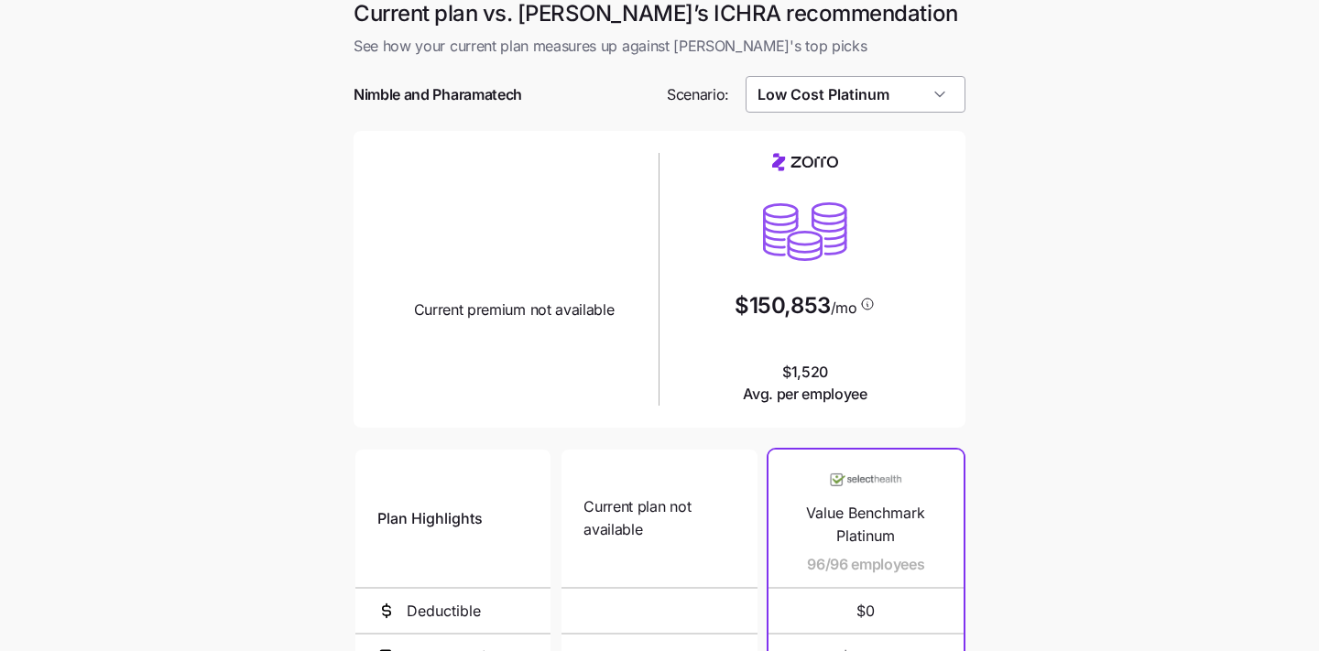
click at [896, 102] on input "Low Cost Platinum" at bounding box center [856, 94] width 221 height 37
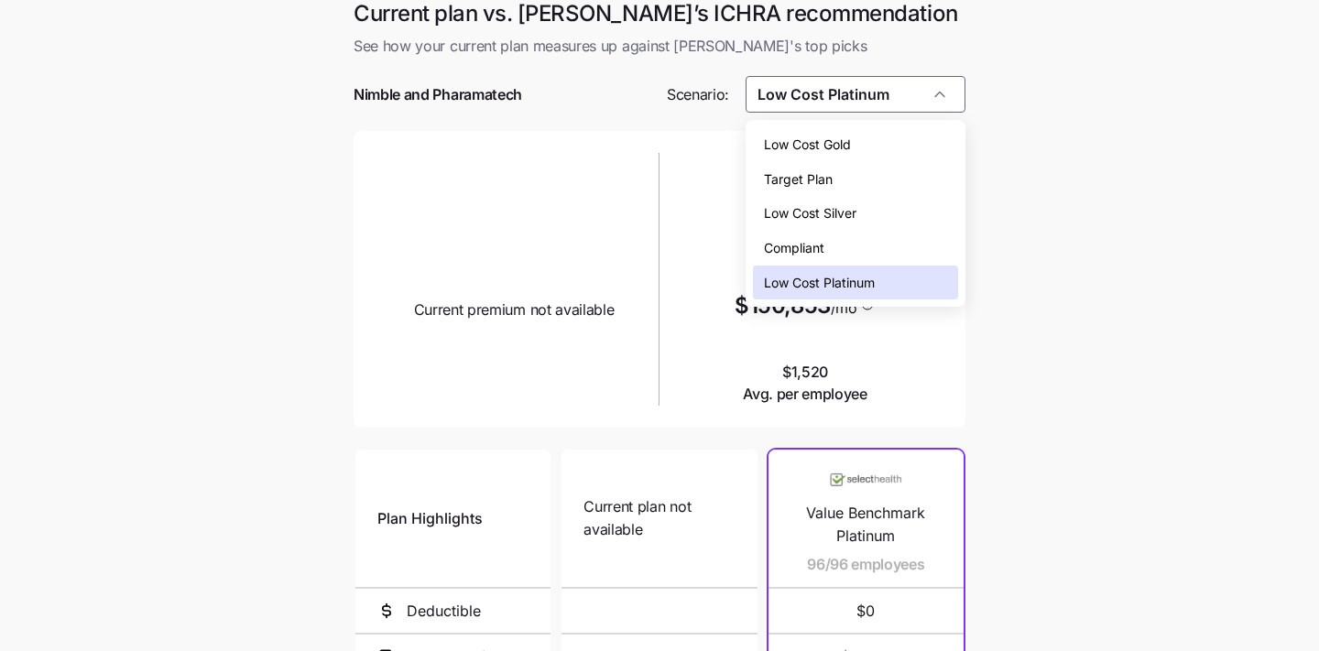
click at [891, 154] on div "Low Cost Gold" at bounding box center [856, 144] width 206 height 35
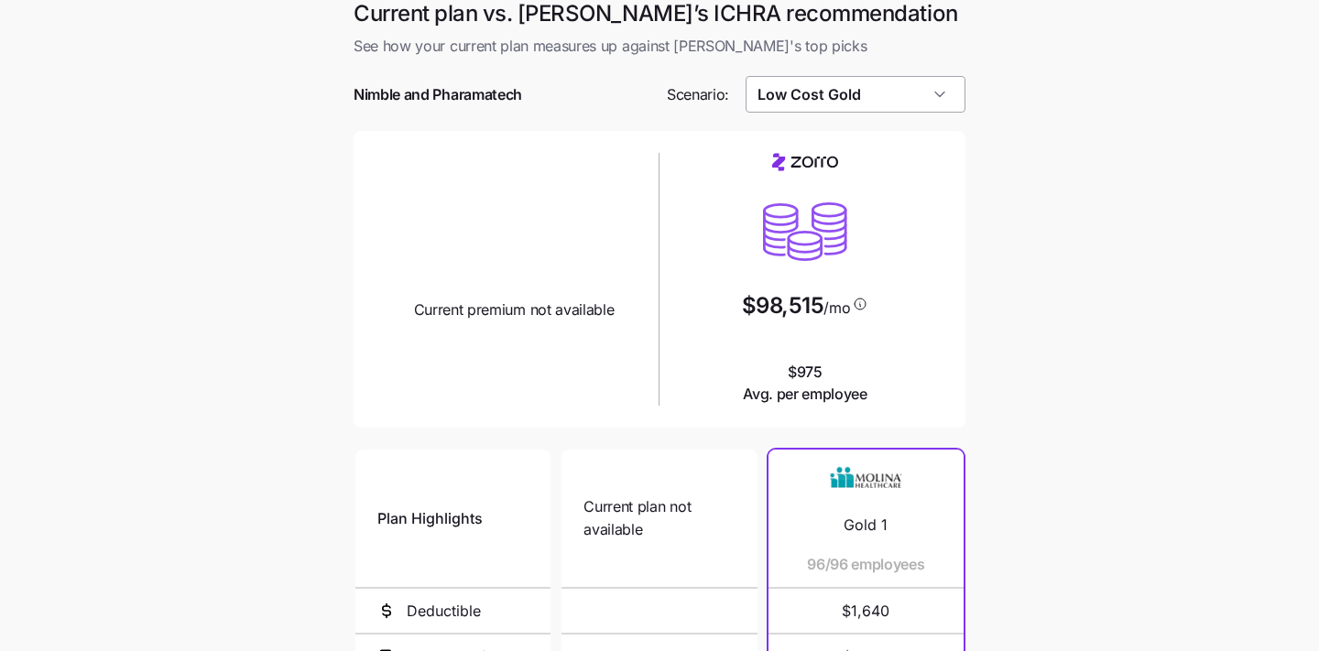
click at [881, 92] on input "Low Cost Gold" at bounding box center [856, 94] width 221 height 37
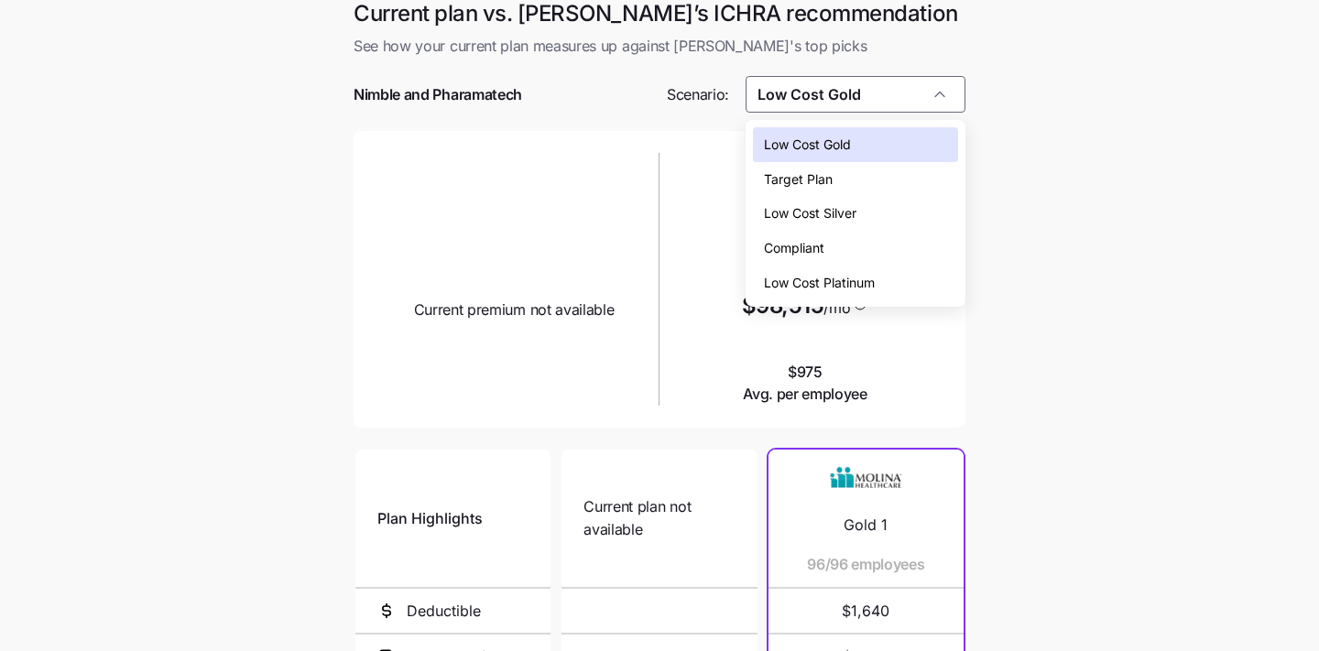
click at [886, 218] on div "Low Cost Silver" at bounding box center [856, 213] width 206 height 35
type input "Low Cost Silver"
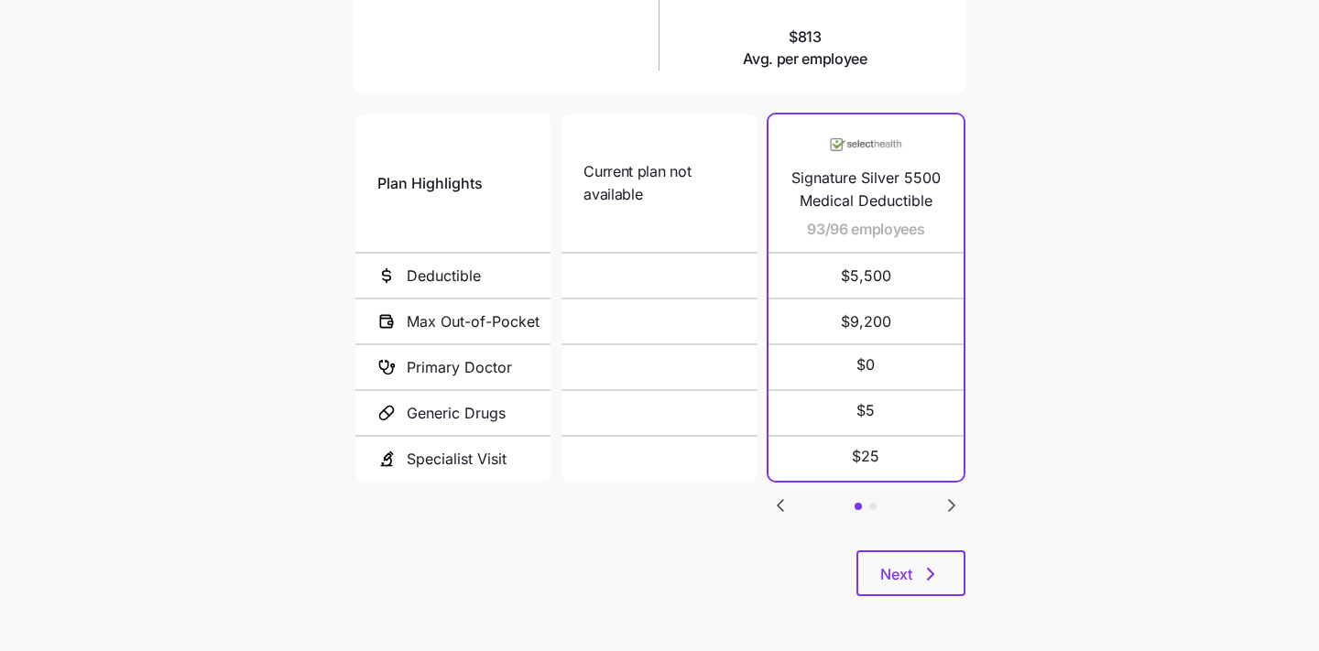
scroll to position [0, 0]
